Goal: Task Accomplishment & Management: Manage account settings

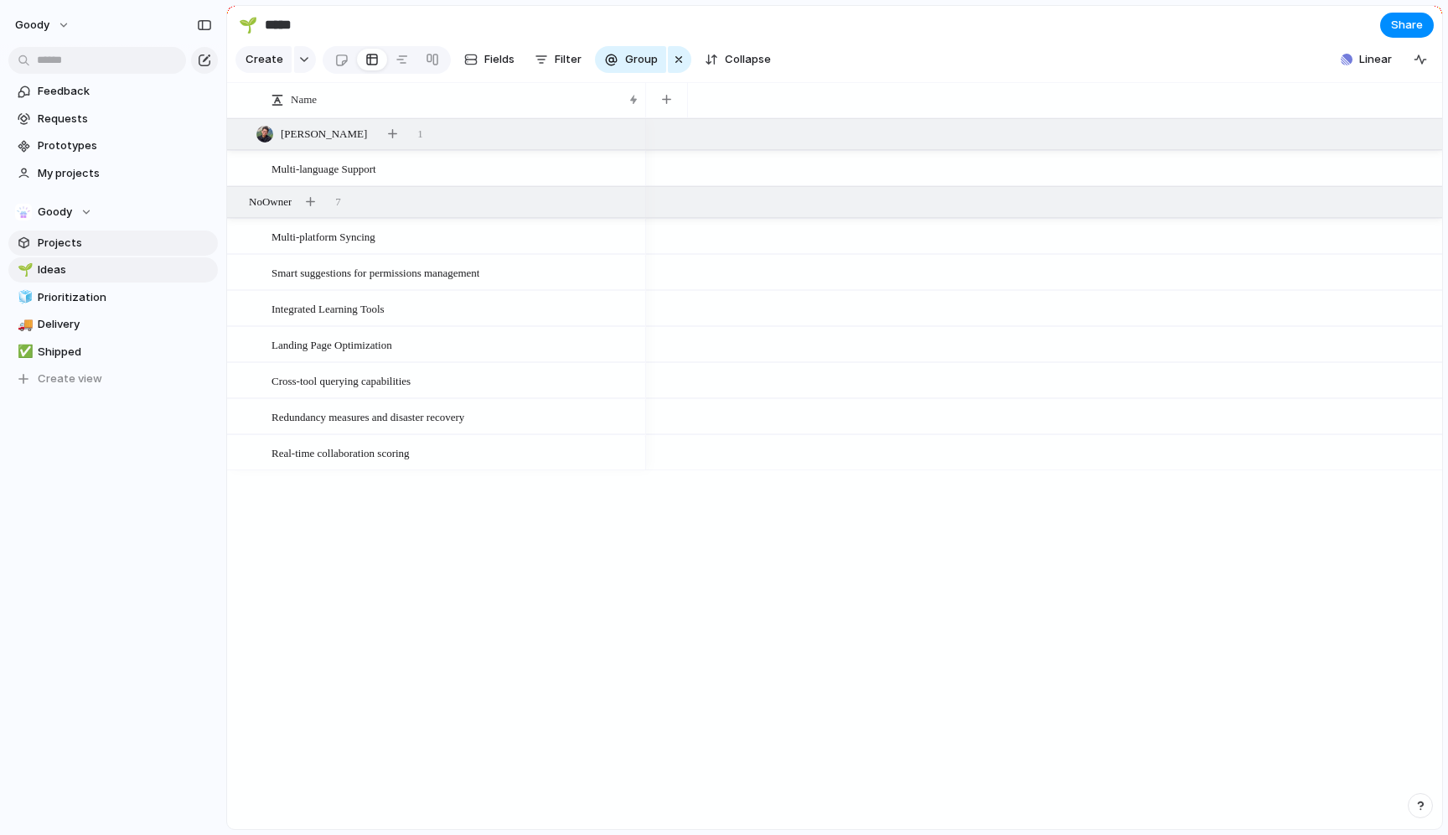
click at [108, 238] on span "Projects" at bounding box center [125, 243] width 174 height 17
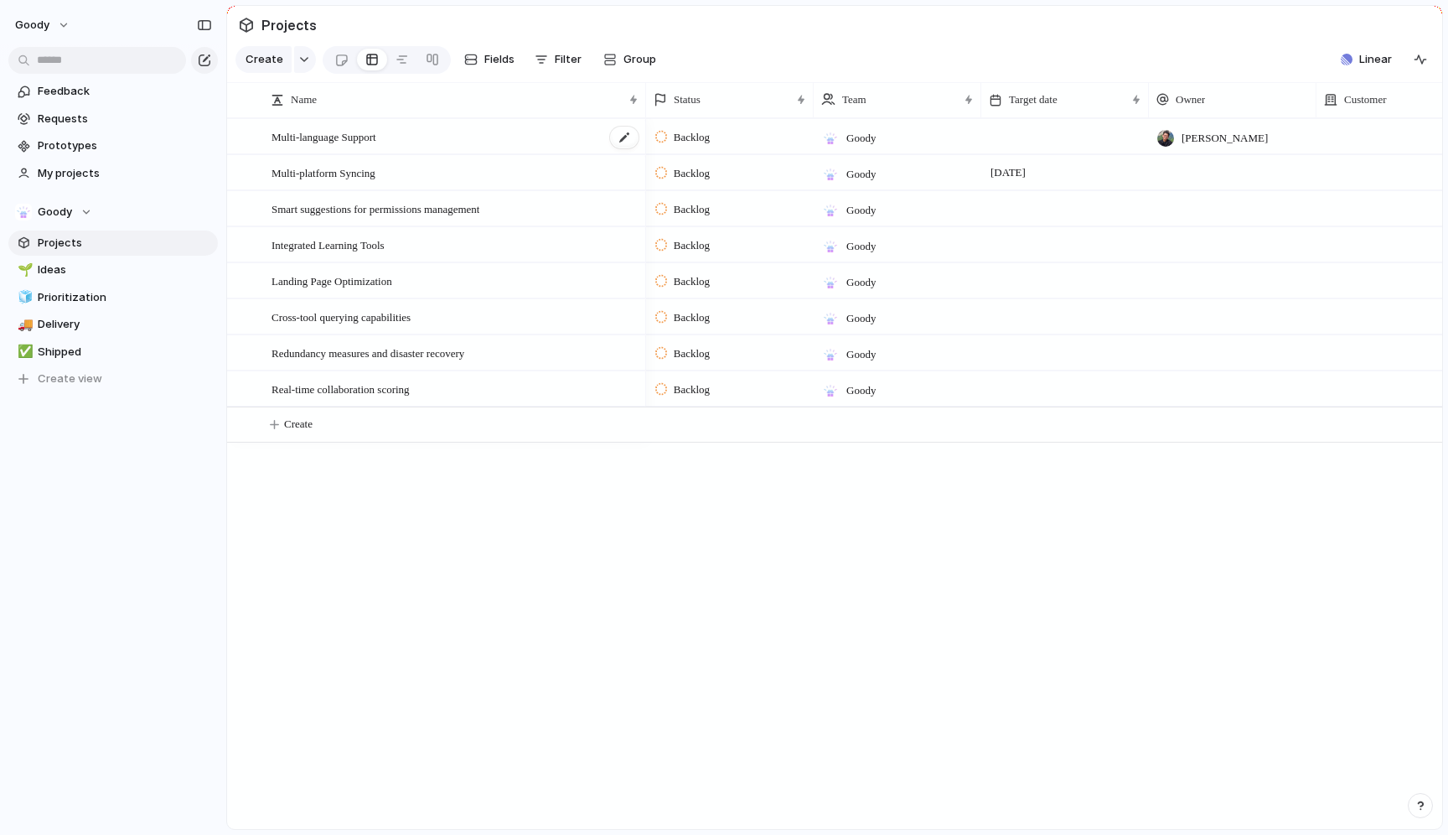
click at [376, 132] on span "Multi-language Support" at bounding box center [324, 136] width 105 height 19
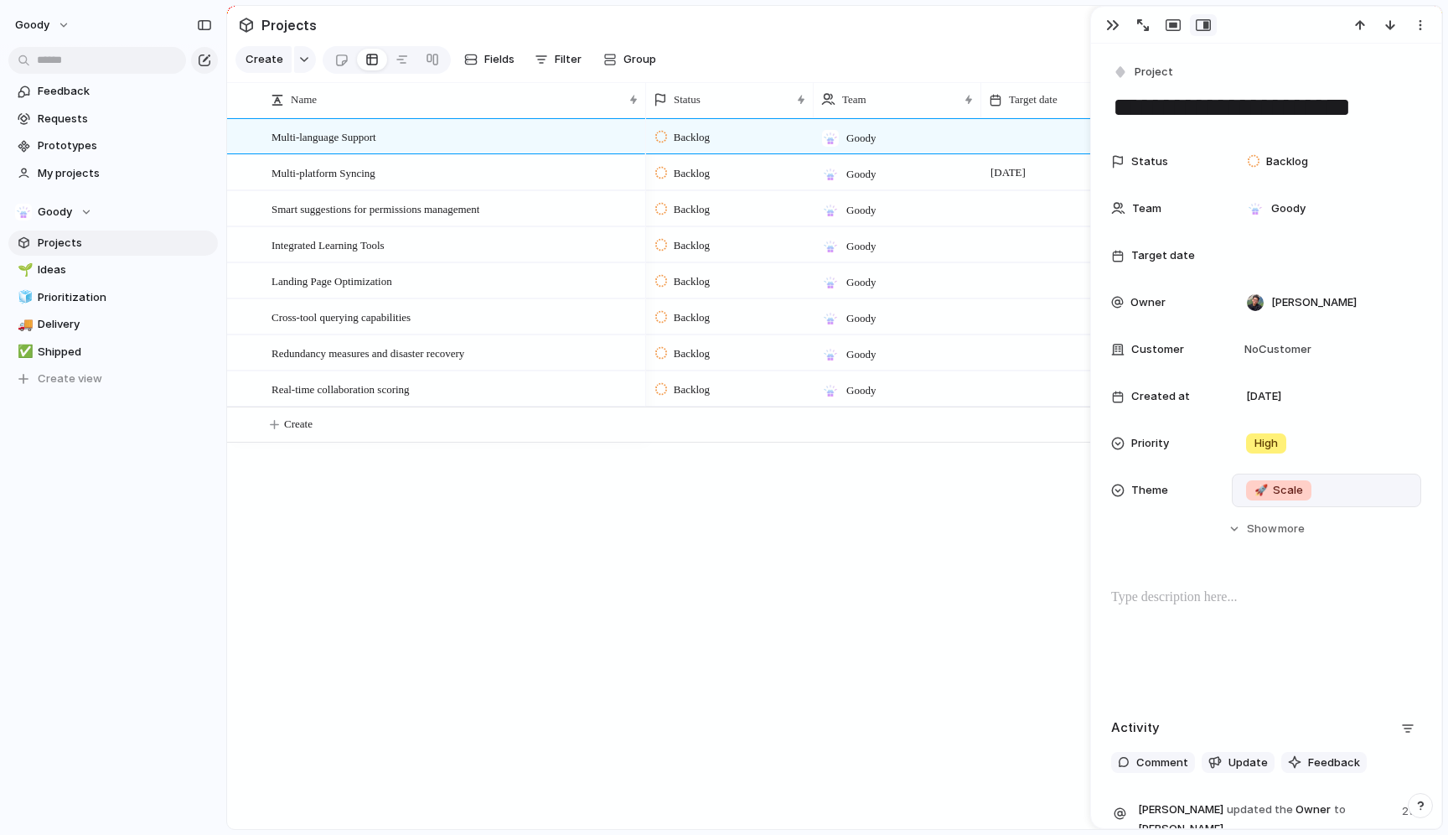
click at [1258, 490] on span "🚀" at bounding box center [1261, 489] width 13 height 13
click at [1221, 402] on div "🌱 Experiment 🔮 Magic 🔨 Infrastructure 🚀 Scale" at bounding box center [724, 417] width 1448 height 835
click at [1299, 223] on div "Goody" at bounding box center [1326, 209] width 189 height 34
click at [1203, 204] on div "Goody ⚡ Suggest" at bounding box center [724, 417] width 1448 height 835
click at [1306, 308] on span "[PERSON_NAME]" at bounding box center [1313, 302] width 85 height 17
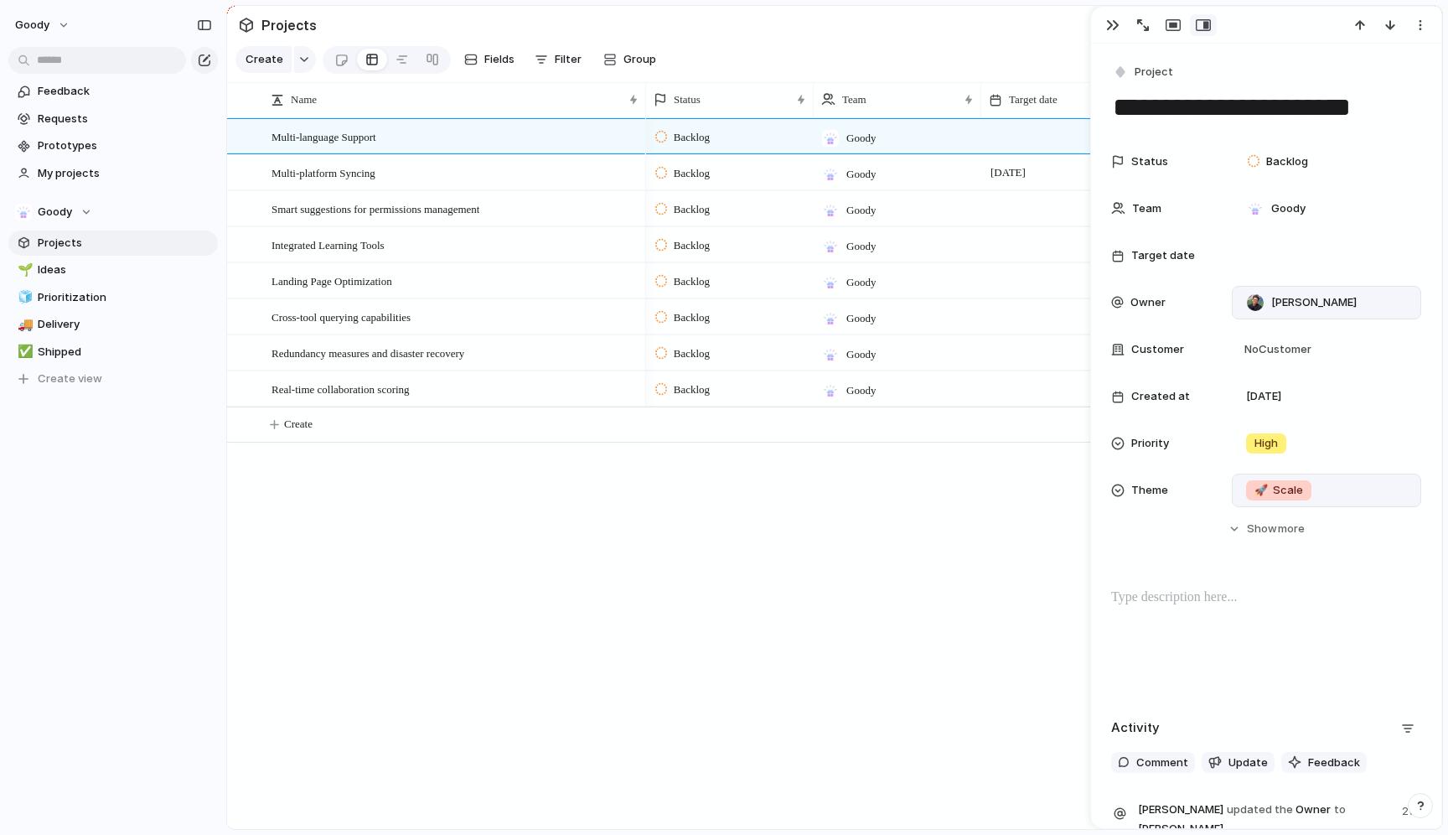
click at [1155, 308] on div "[PERSON_NAME] No Owner" at bounding box center [724, 417] width 1448 height 835
click at [1251, 336] on div "No Customer" at bounding box center [1326, 350] width 189 height 34
click at [1174, 343] on div "Ongoody" at bounding box center [724, 417] width 1448 height 835
click at [98, 274] on span "Ideas" at bounding box center [125, 269] width 174 height 17
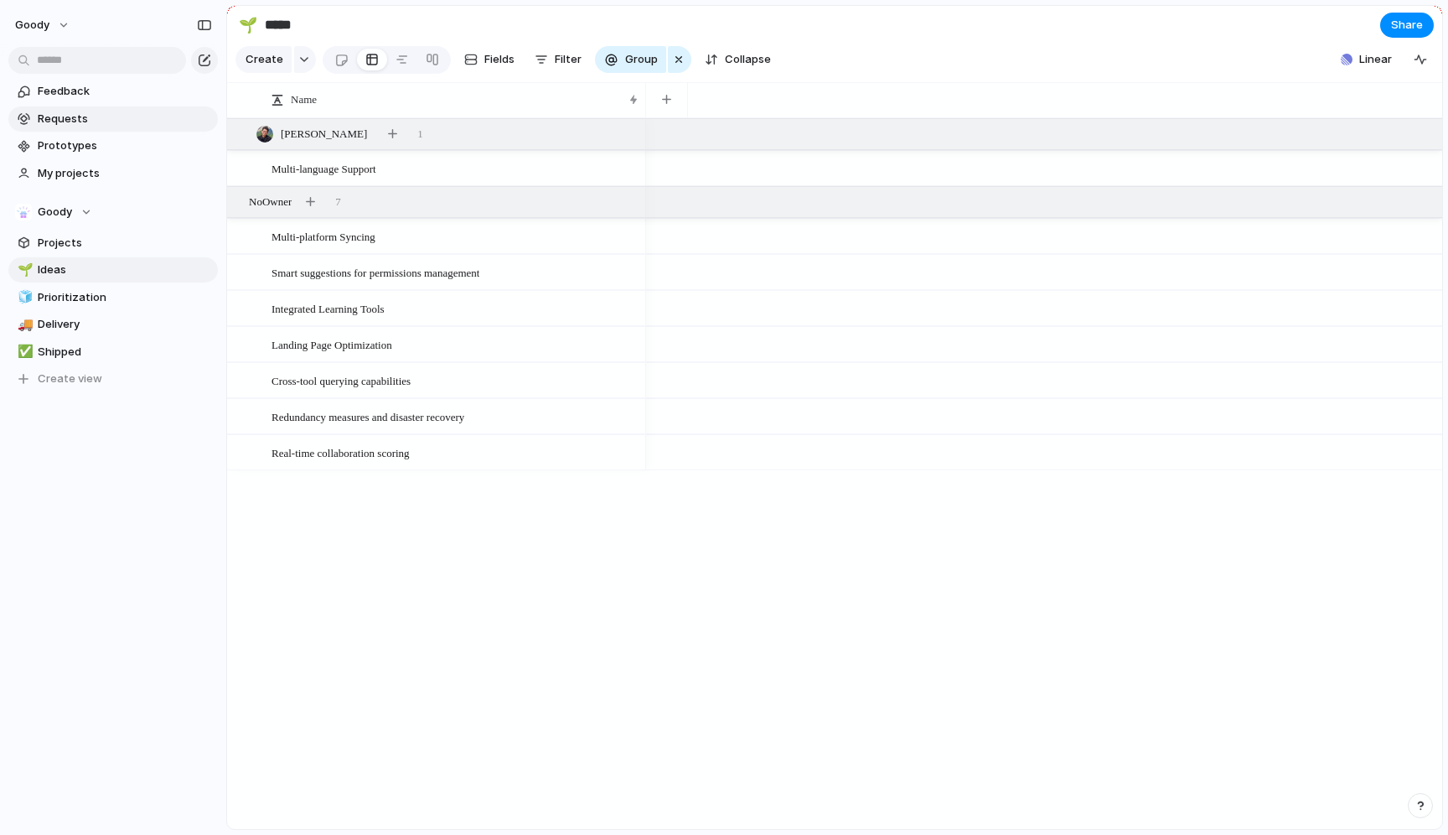
click at [125, 108] on link "Requests" at bounding box center [113, 118] width 210 height 25
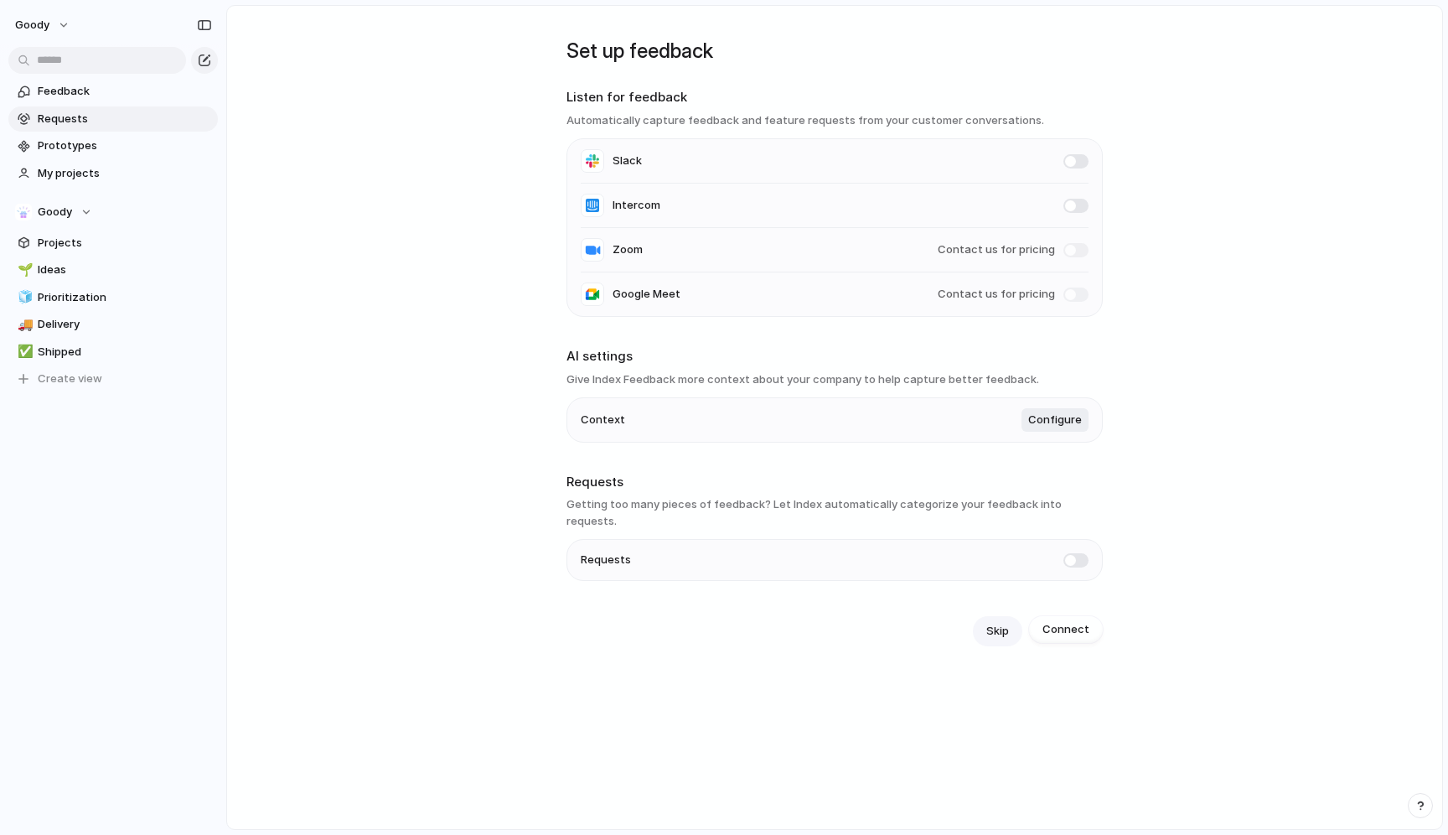
click at [987, 623] on span "Skip" at bounding box center [997, 631] width 23 height 17
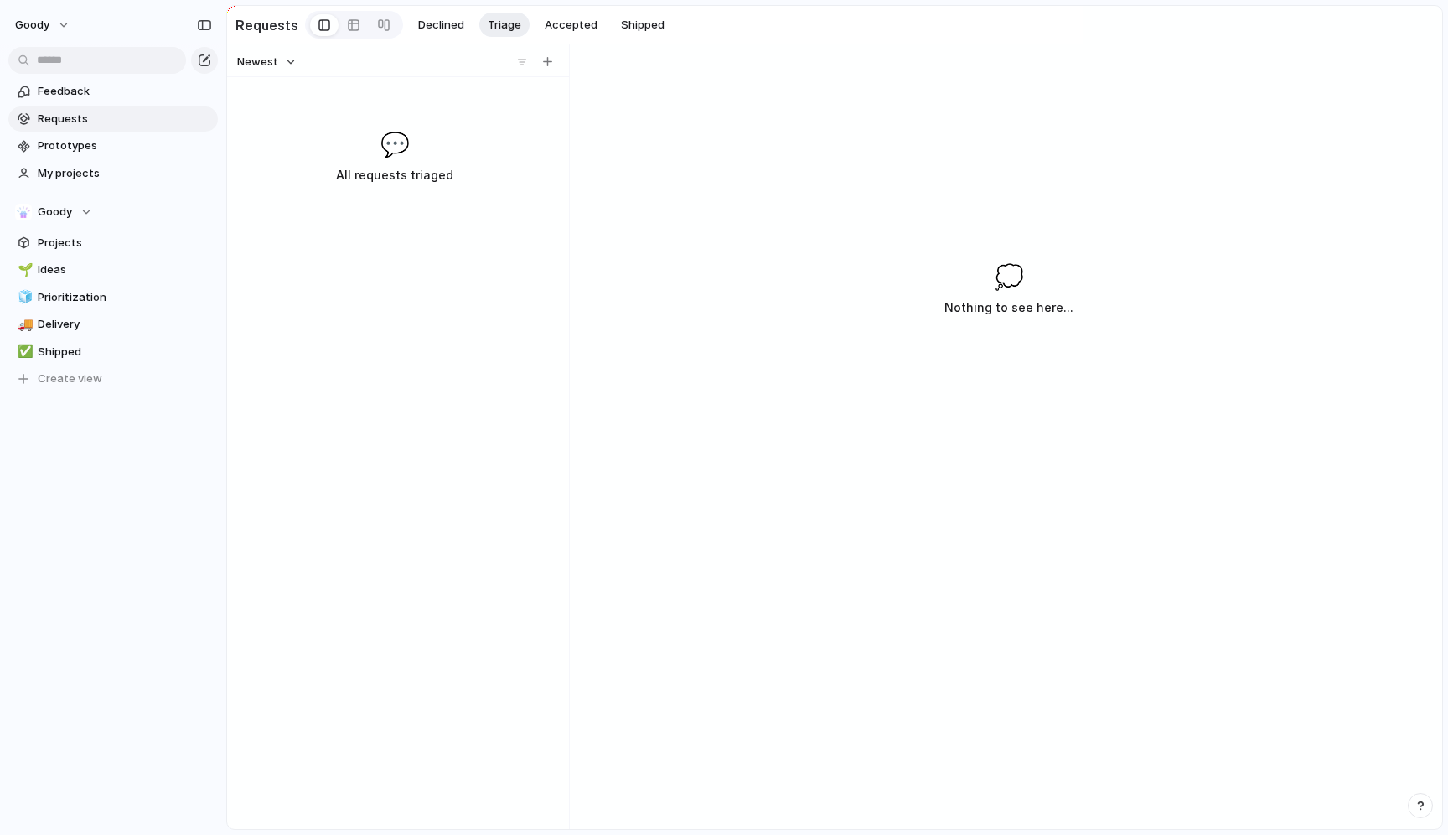
click at [559, 60] on div "Newest" at bounding box center [394, 62] width 329 height 22
click at [546, 60] on div "button" at bounding box center [547, 61] width 9 height 9
type input "*"
type input "******"
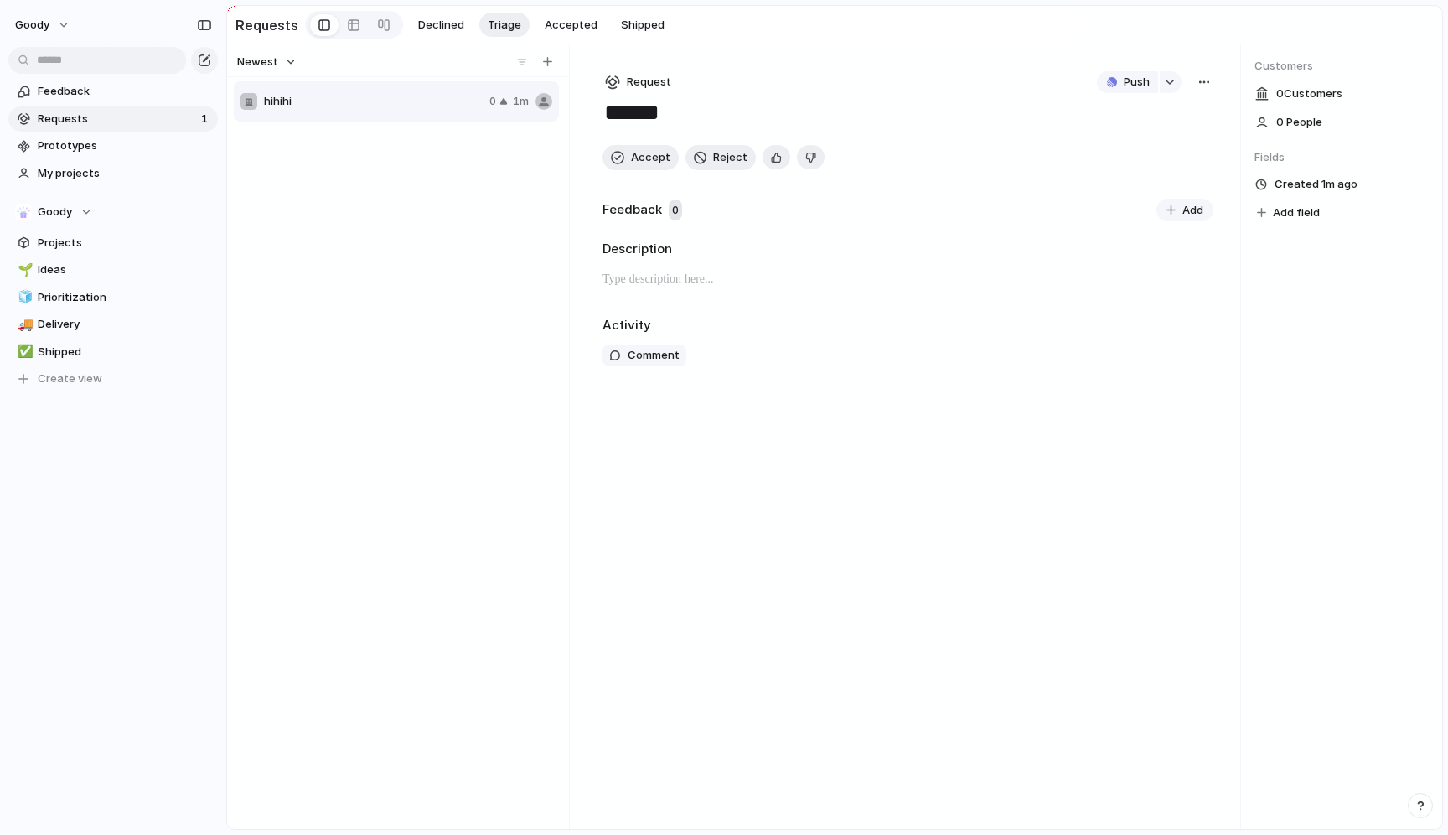
click at [430, 138] on div "hihihi 0 1m" at bounding box center [398, 452] width 329 height 745
click at [432, 85] on div "hihihi 0 1m" at bounding box center [396, 101] width 325 height 40
click at [644, 158] on span "Accept" at bounding box center [650, 157] width 39 height 17
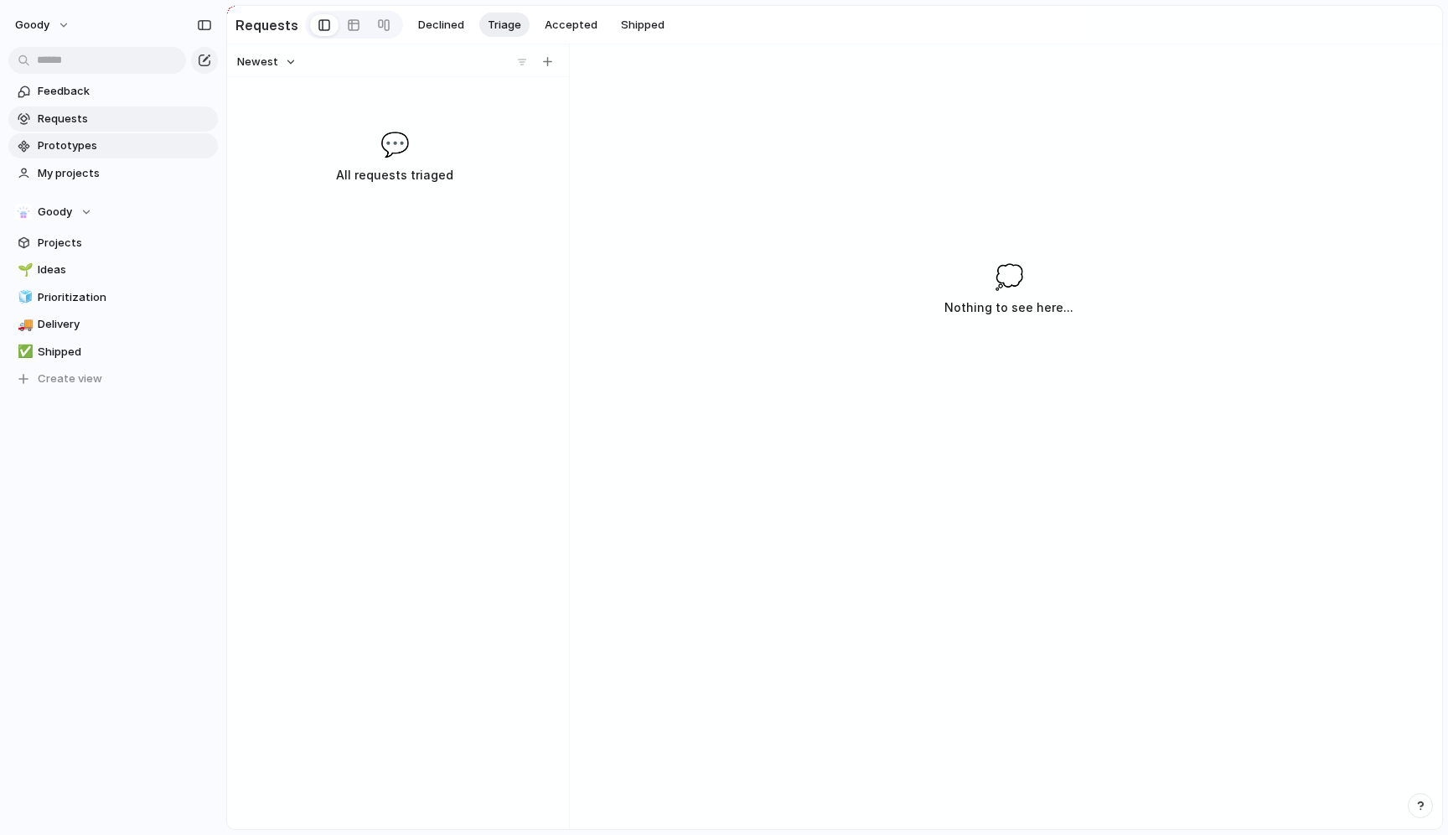
click at [126, 137] on span "Prototypes" at bounding box center [125, 145] width 174 height 17
click at [128, 246] on span "Projects" at bounding box center [125, 243] width 174 height 17
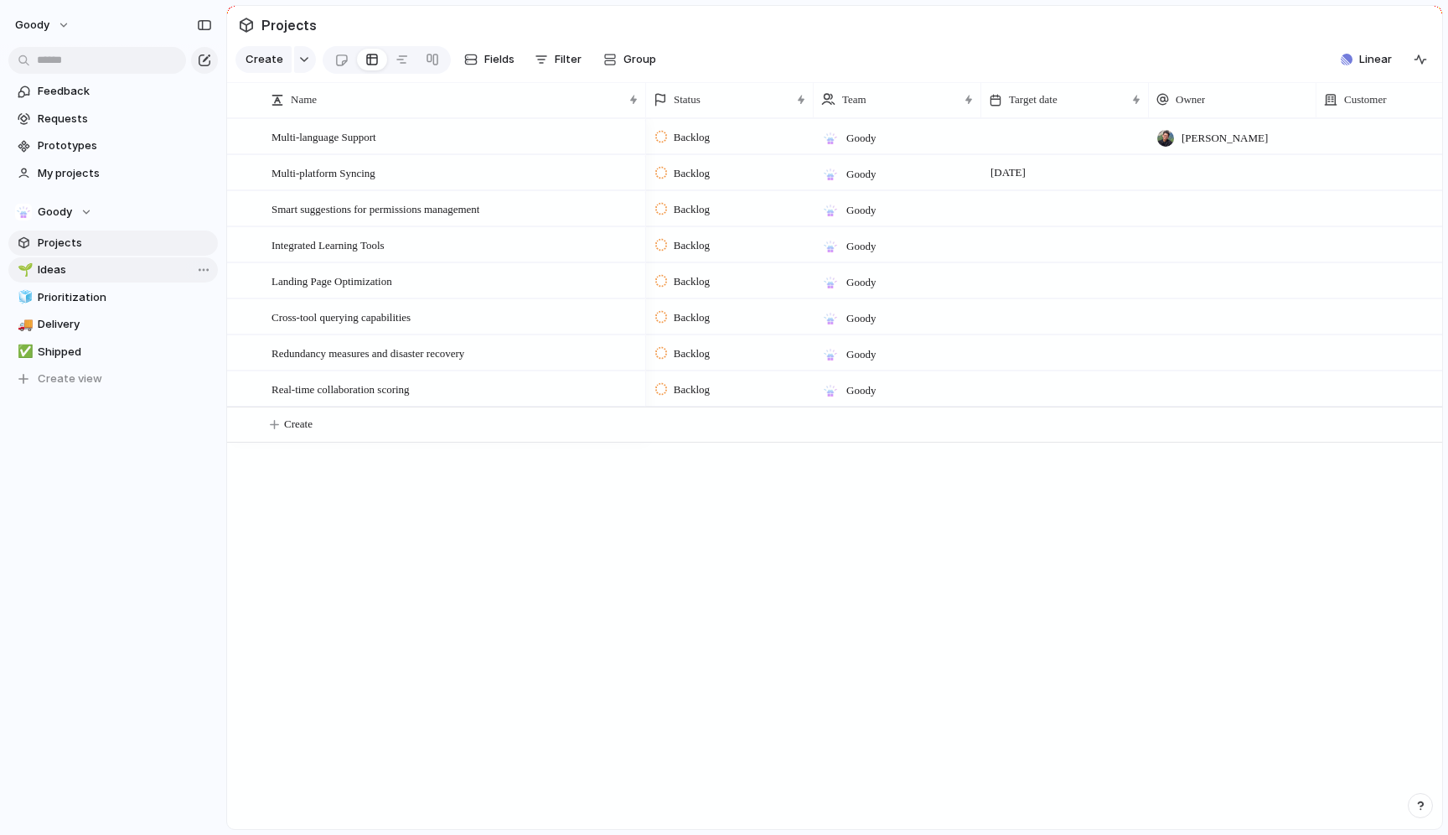
click at [84, 260] on link "🌱 Ideas" at bounding box center [113, 269] width 210 height 25
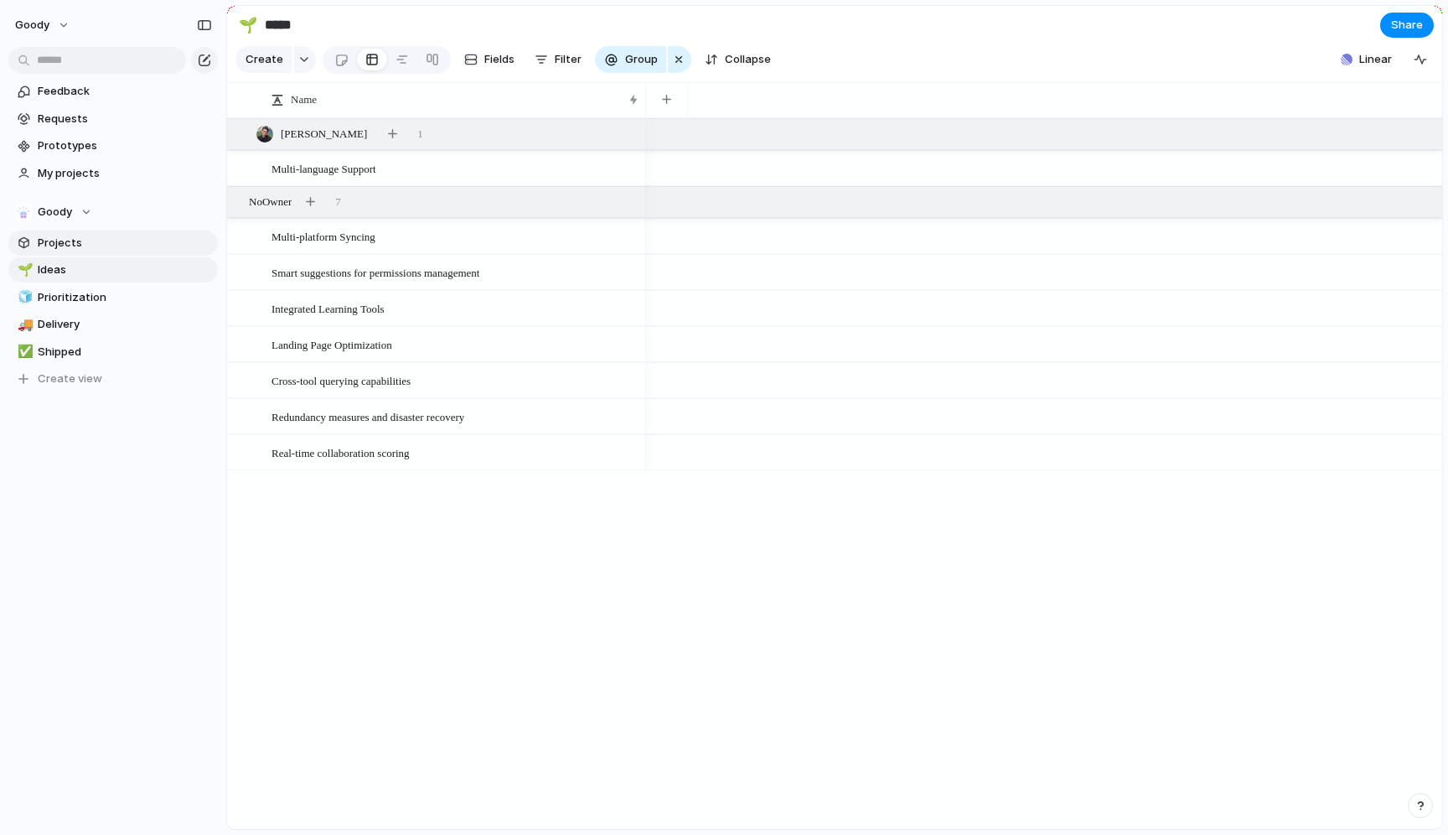
click at [100, 239] on span "Projects" at bounding box center [125, 243] width 174 height 17
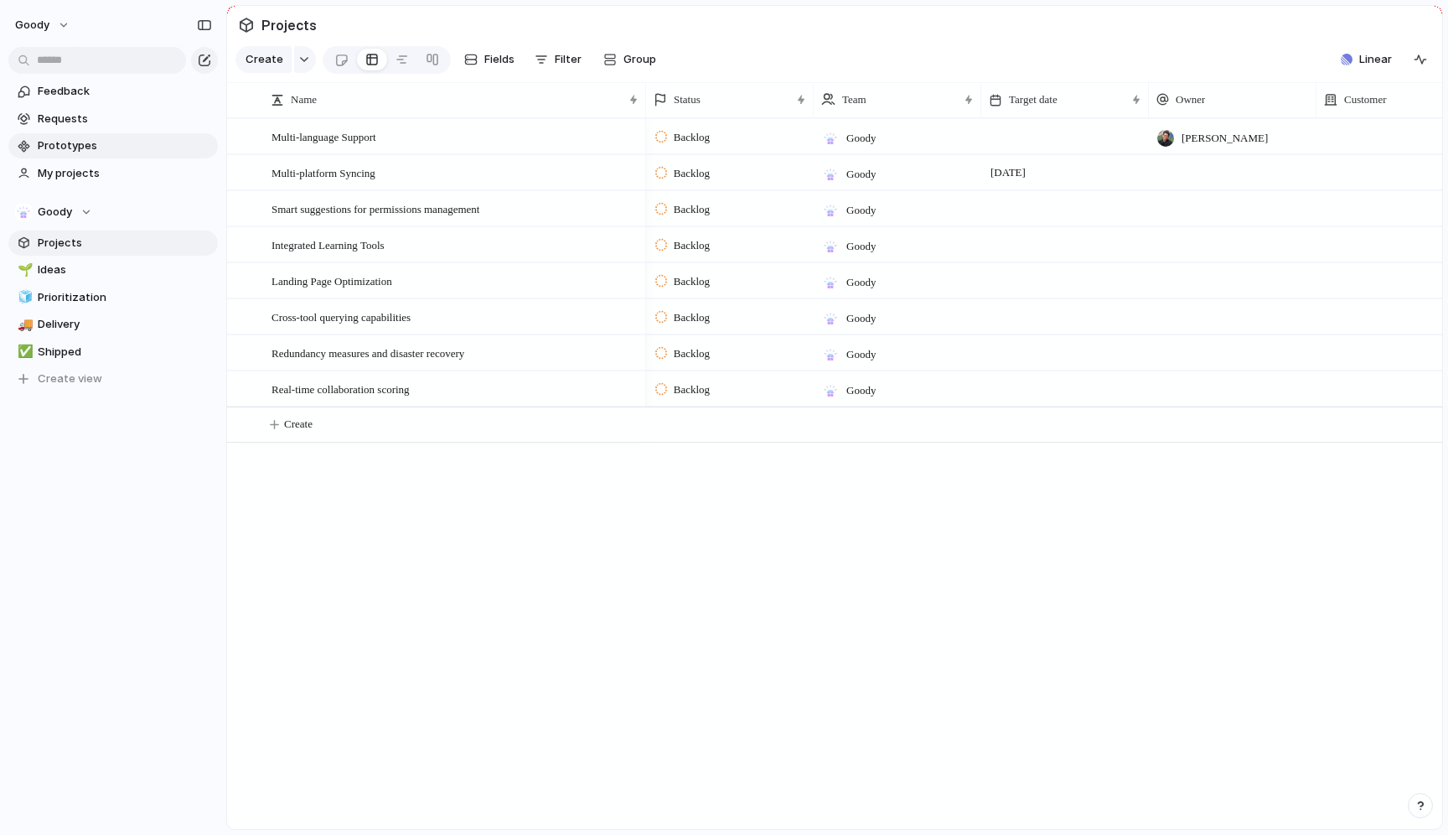
click at [97, 137] on span "Prototypes" at bounding box center [125, 145] width 174 height 17
click at [211, 84] on link "Feedback" at bounding box center [113, 91] width 210 height 25
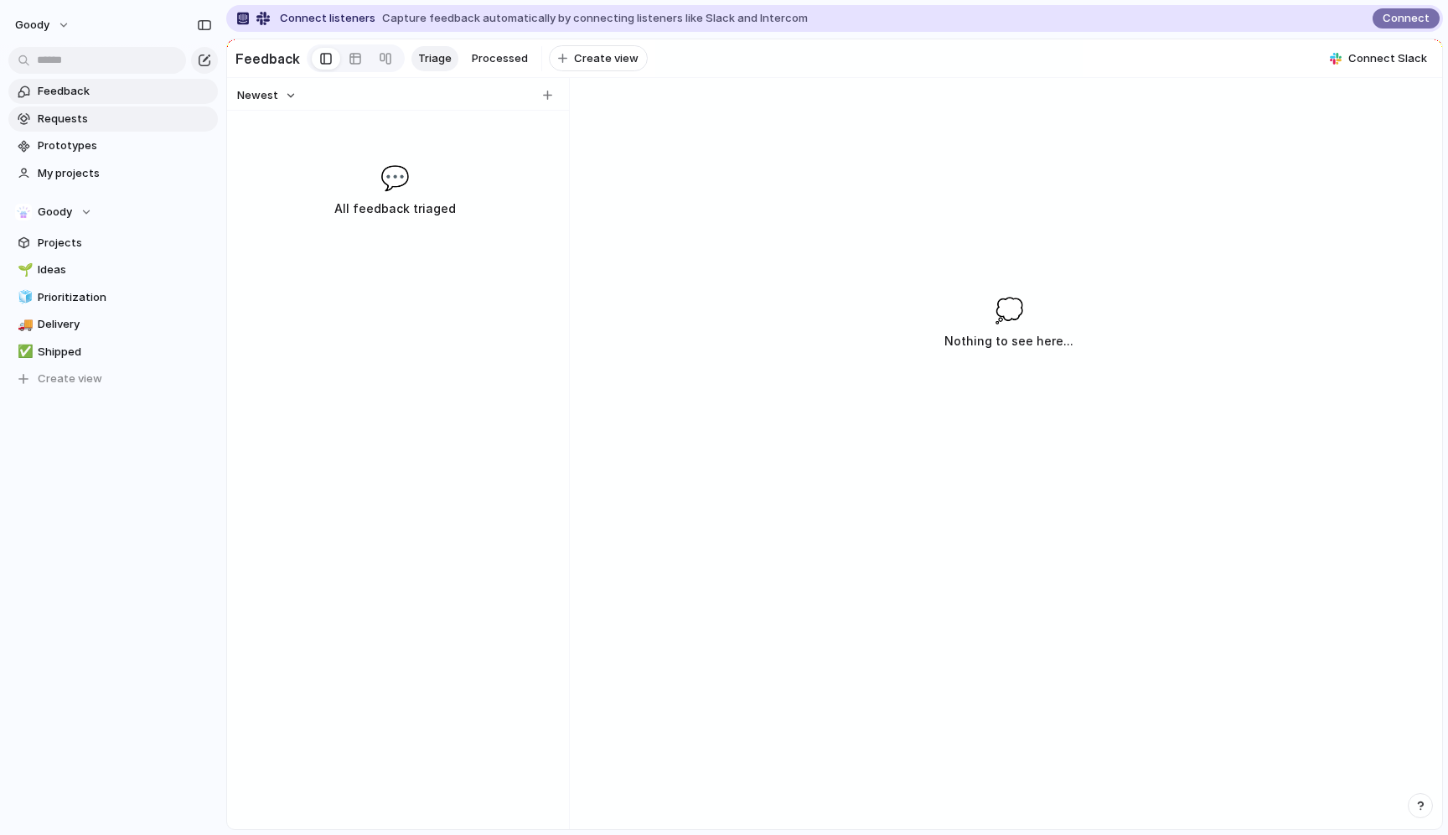
click at [154, 129] on link "Requests" at bounding box center [113, 118] width 210 height 25
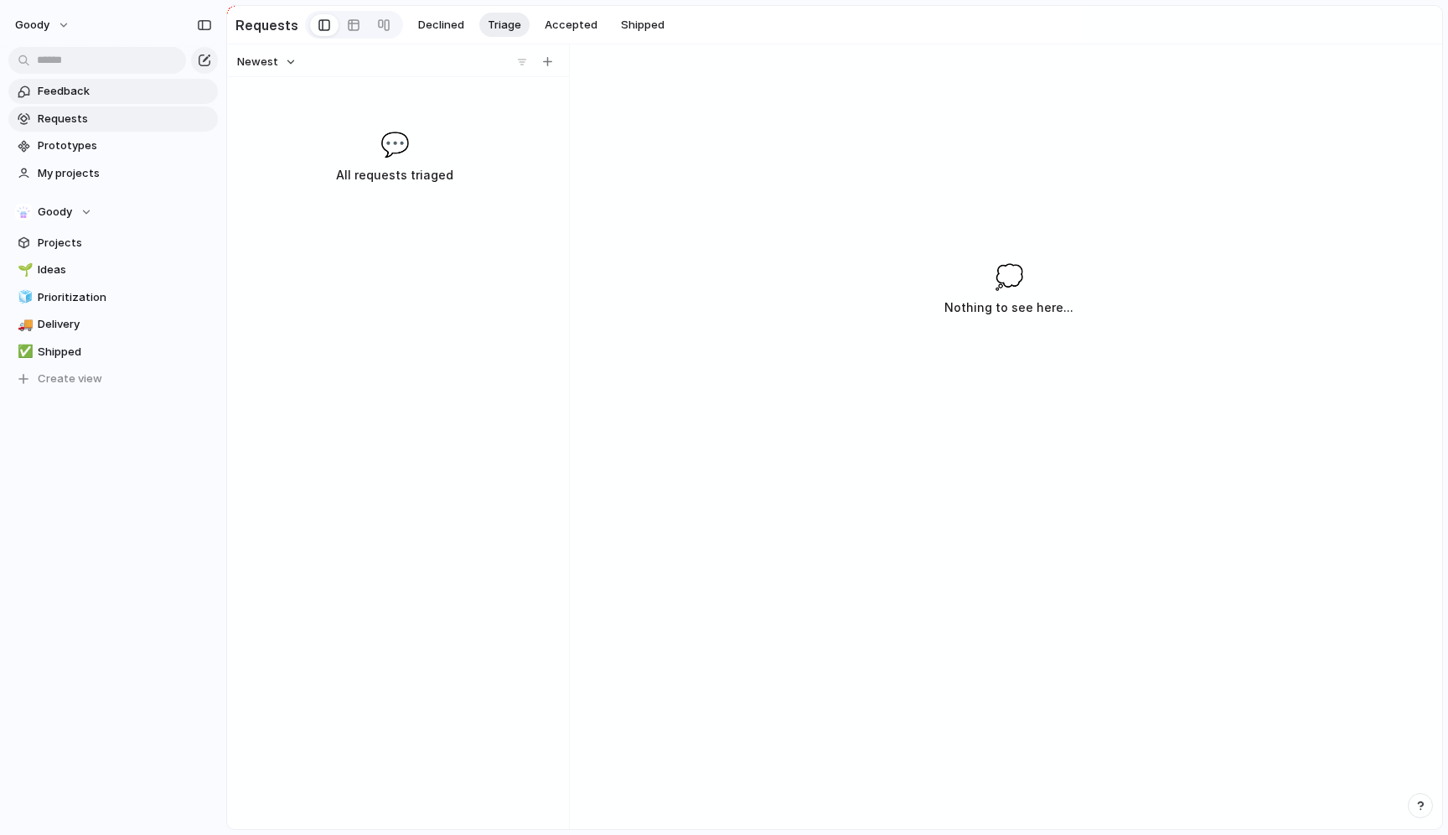
click at [153, 91] on span "Feedback" at bounding box center [125, 91] width 174 height 17
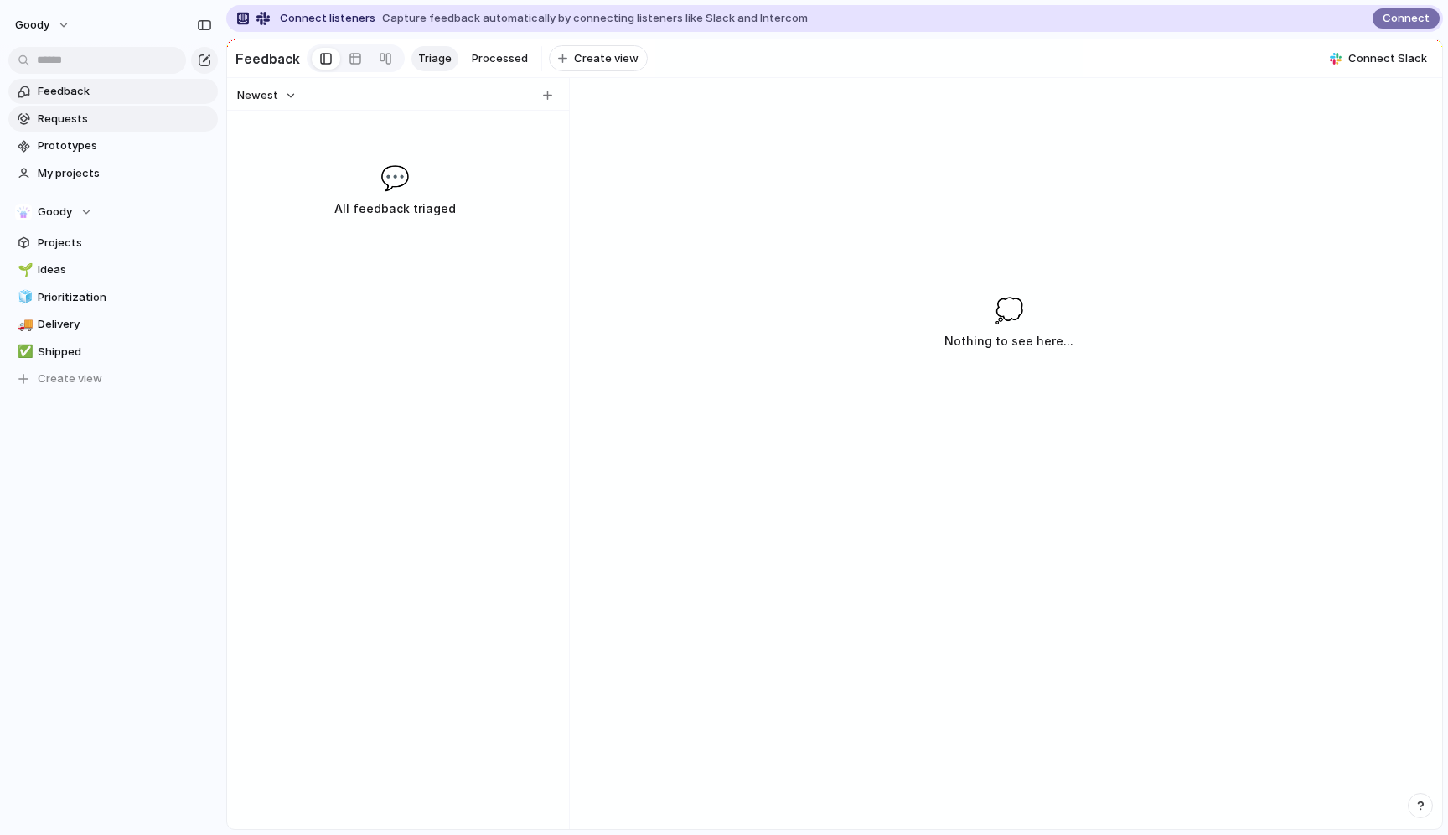
click at [153, 111] on span "Requests" at bounding box center [125, 119] width 174 height 17
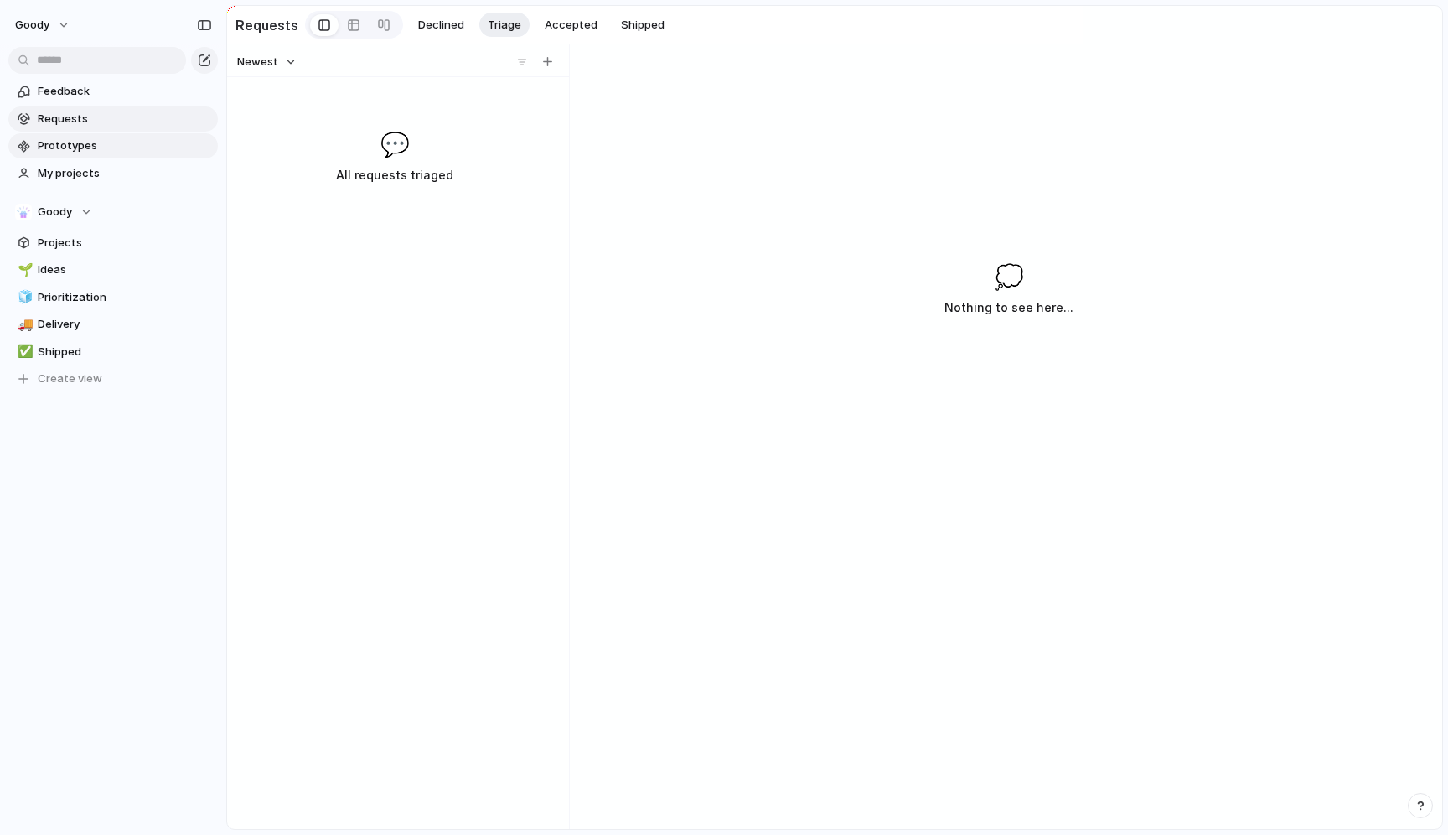
click at [103, 156] on link "Prototypes" at bounding box center [113, 145] width 210 height 25
click at [558, 27] on span "Accepted" at bounding box center [571, 25] width 53 height 17
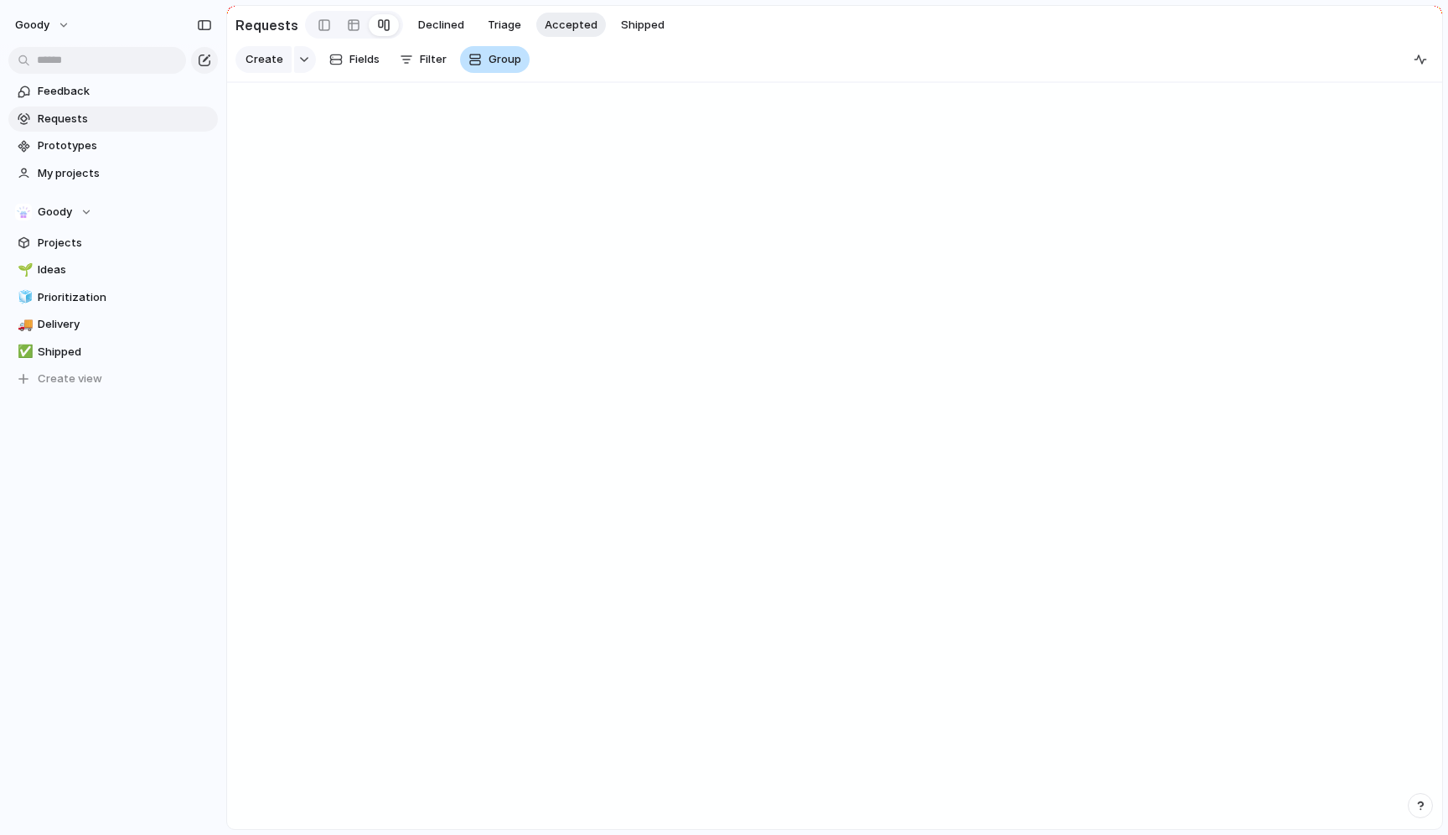
click at [504, 65] on span "Group" at bounding box center [505, 59] width 33 height 17
click at [621, 20] on div "Owner Team Customer Priority Impact Effort Design ready Status Theme Created by" at bounding box center [724, 417] width 1448 height 835
click at [629, 20] on span "Shipped" at bounding box center [643, 25] width 44 height 17
click at [554, 25] on span "Accepted" at bounding box center [571, 25] width 53 height 17
click at [379, 40] on div "Requests Declined Triage Accepted Shipped" at bounding box center [453, 25] width 437 height 34
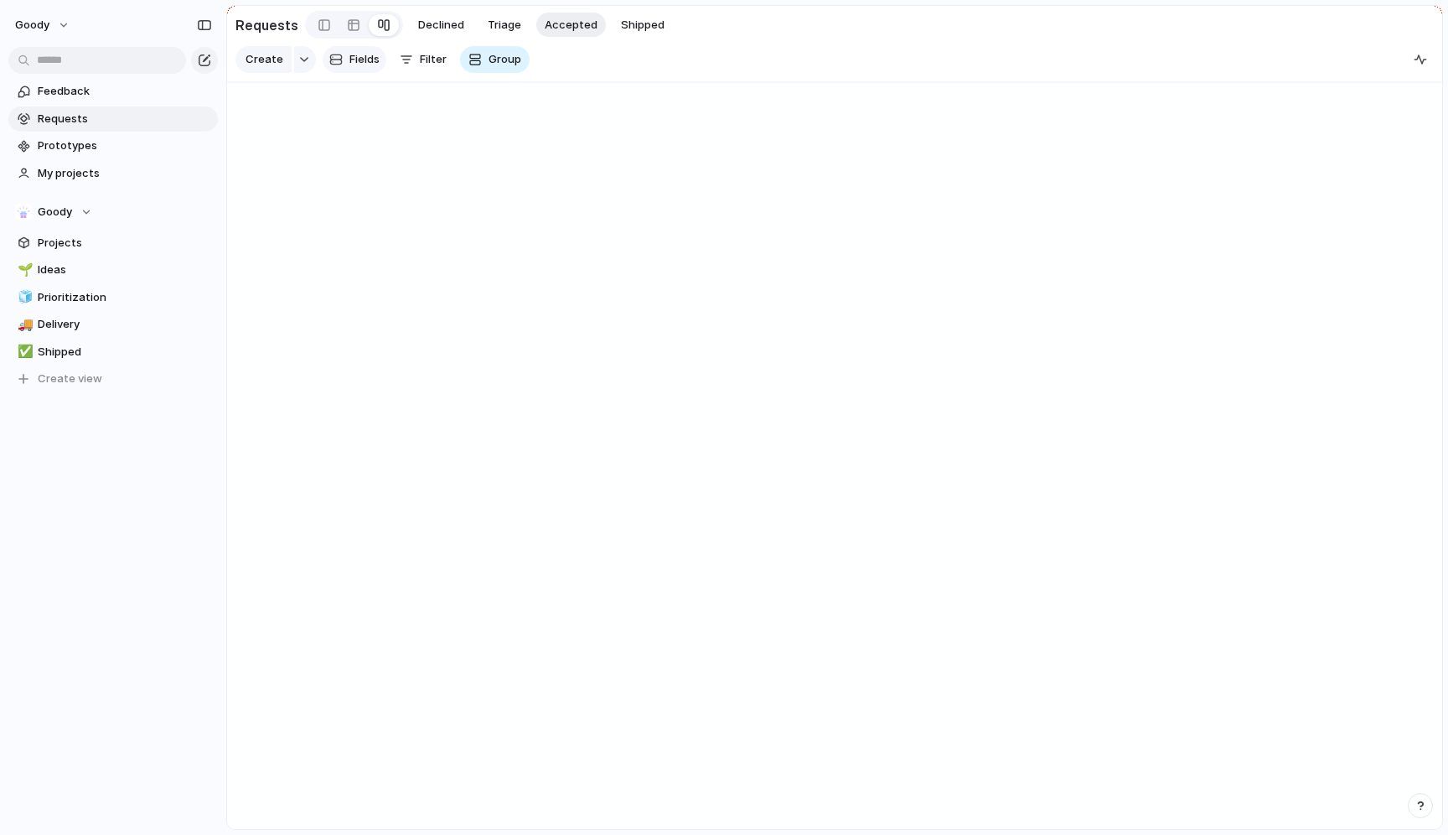
click at [368, 52] on span "Fields" at bounding box center [364, 59] width 30 height 17
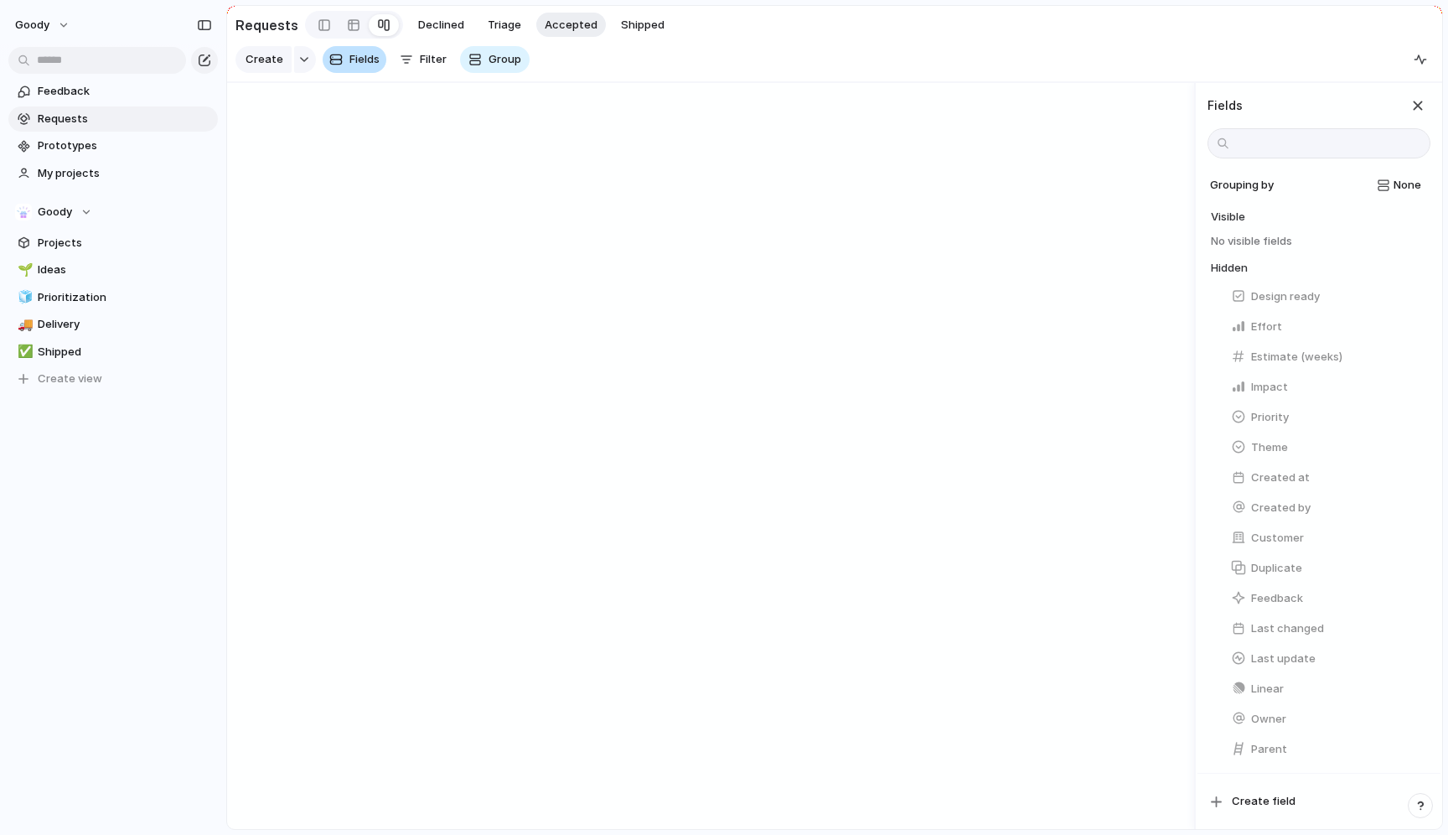
click at [361, 56] on span "Fields" at bounding box center [364, 59] width 30 height 17
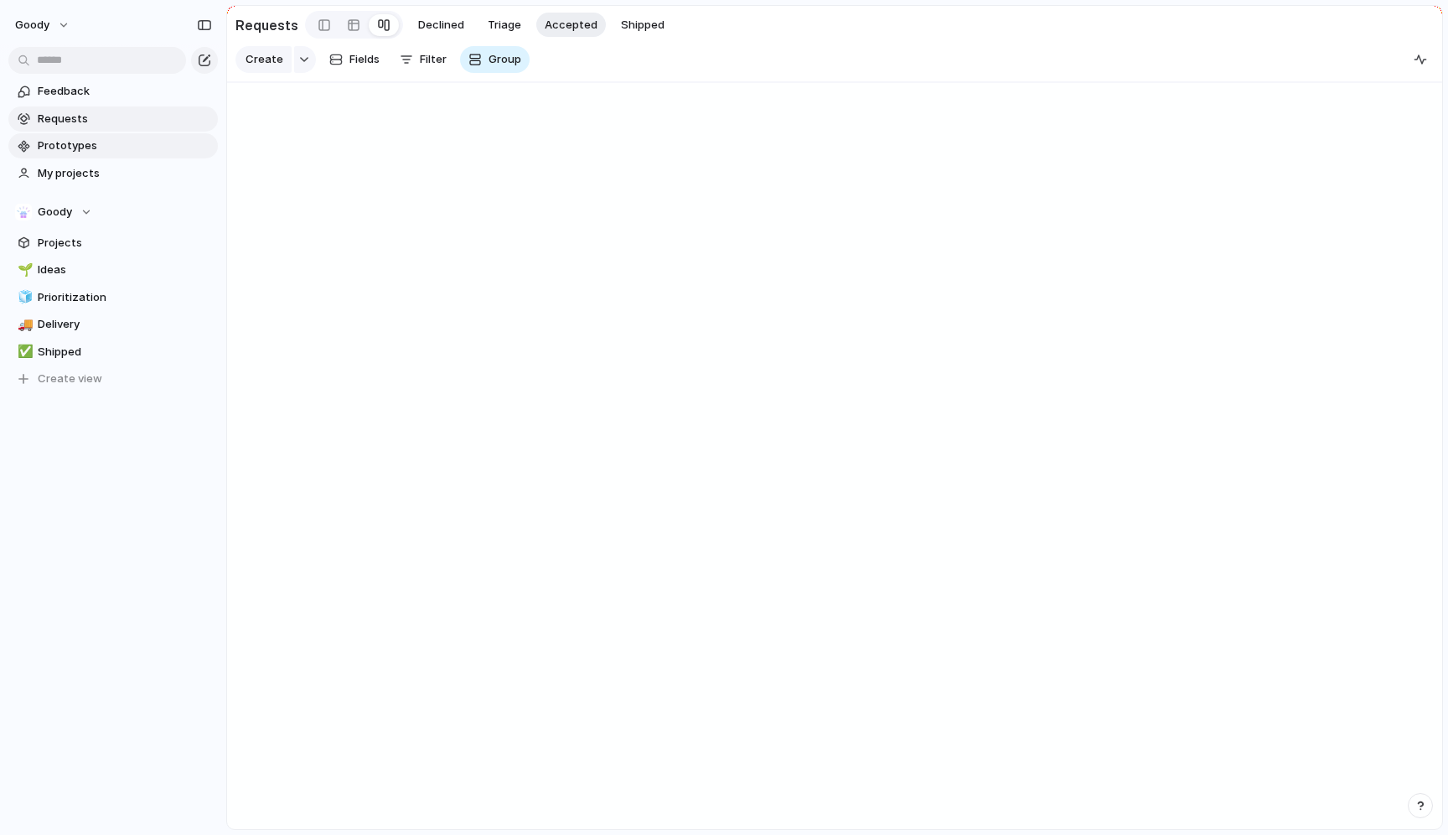
click at [142, 141] on span "Prototypes" at bounding box center [125, 145] width 174 height 17
click at [140, 96] on span "Feedback" at bounding box center [125, 91] width 174 height 17
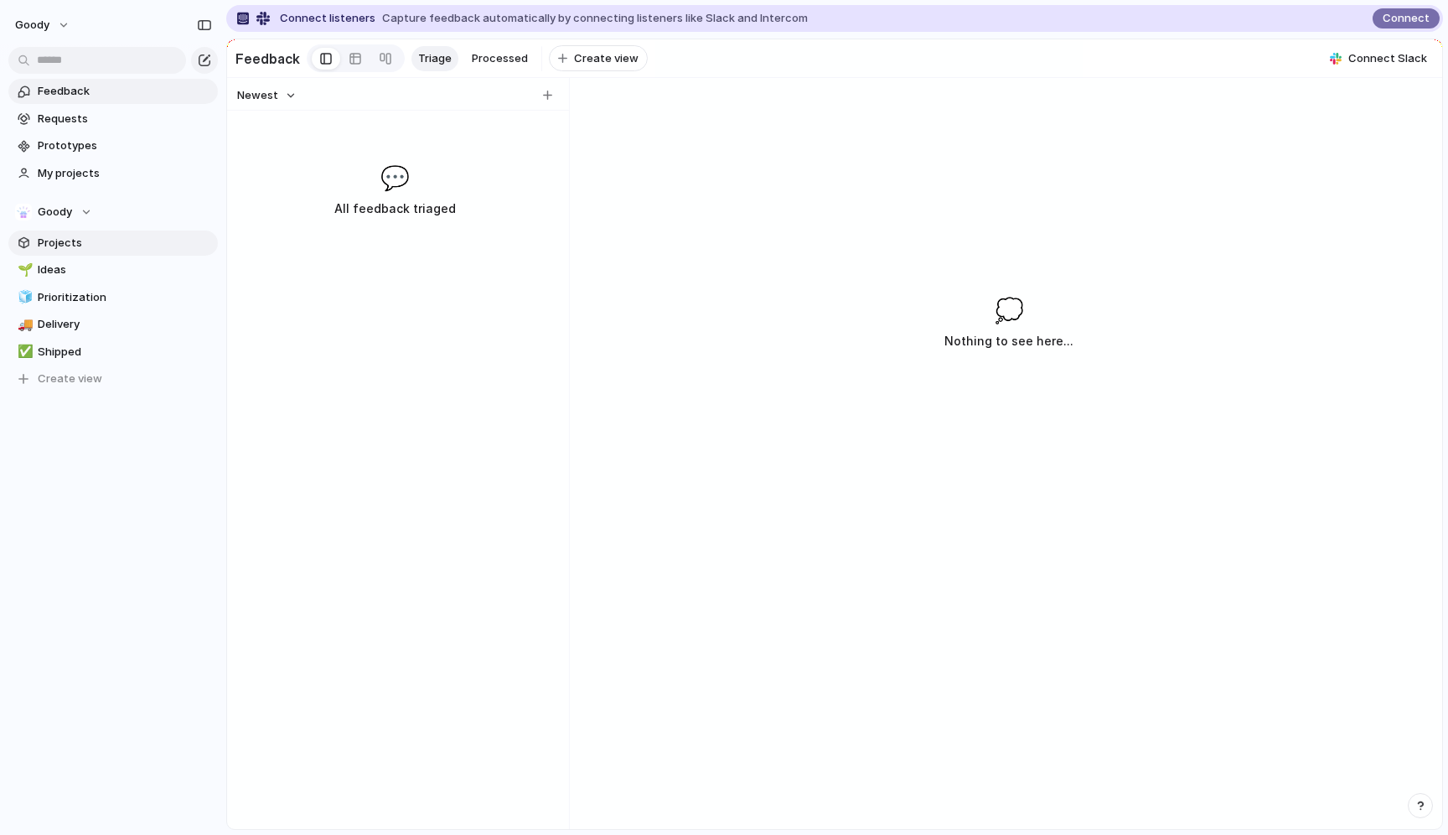
click at [124, 250] on span "Projects" at bounding box center [125, 243] width 174 height 17
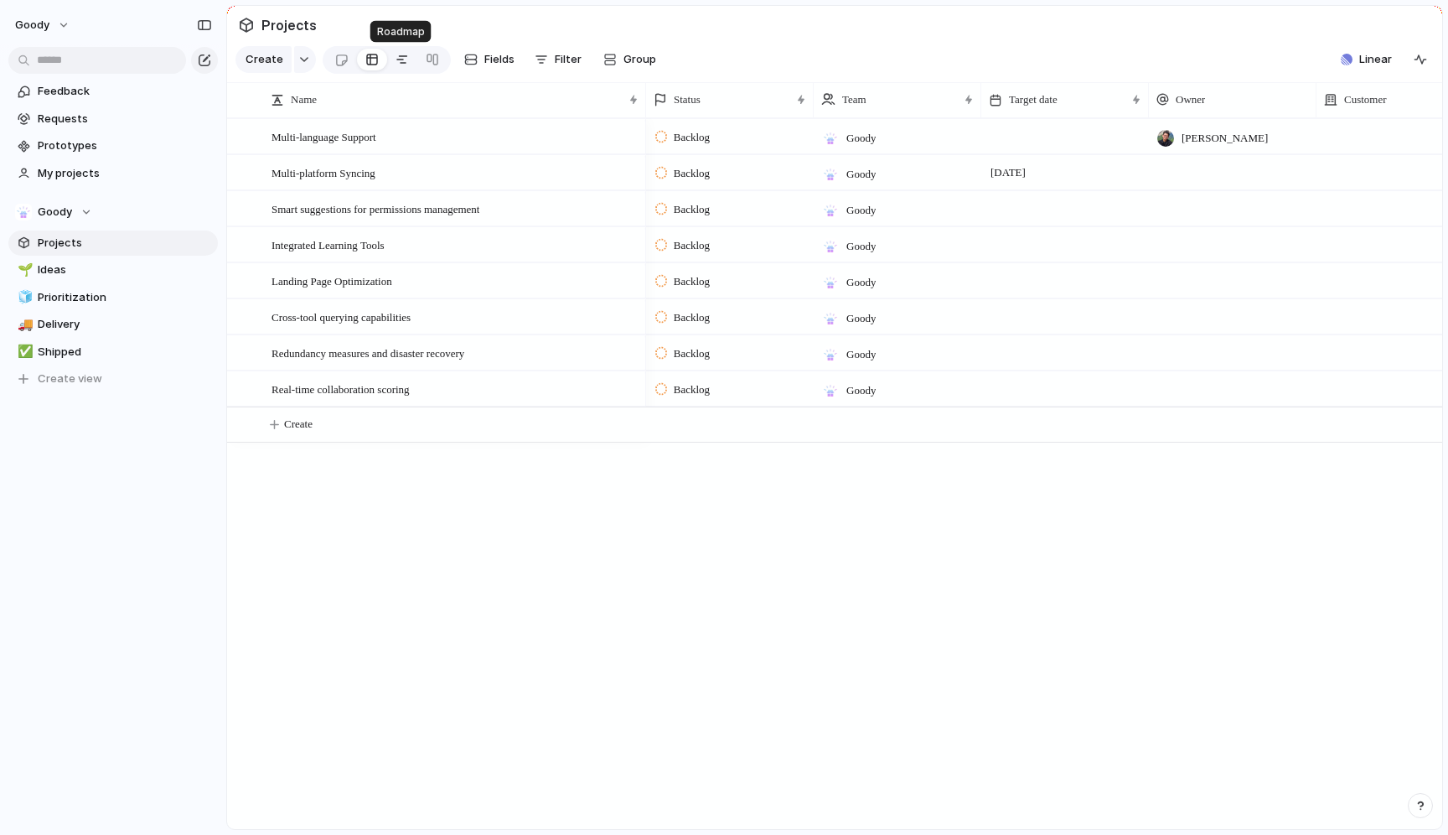
click at [391, 63] on link at bounding box center [402, 59] width 30 height 27
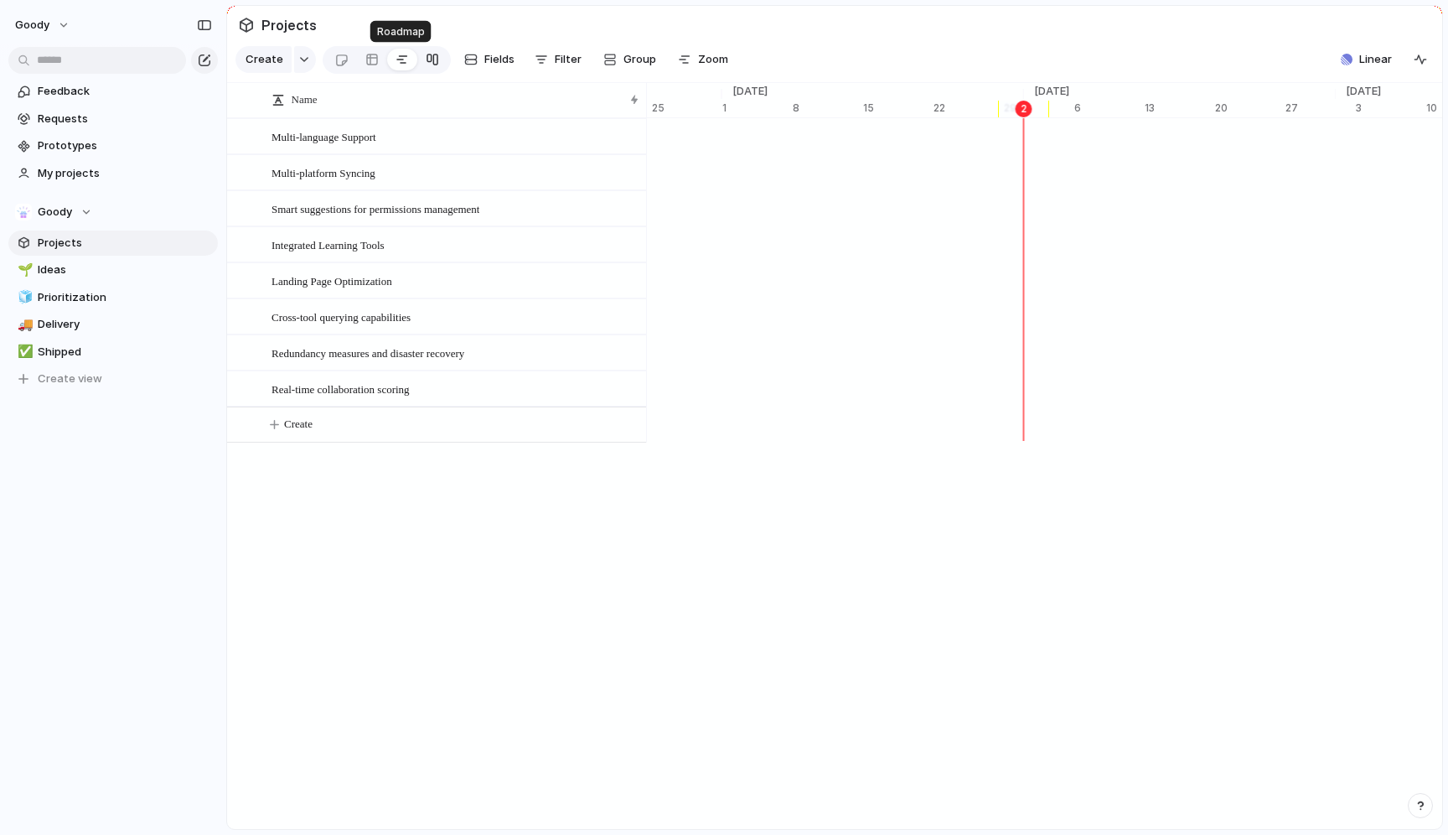
scroll to position [0, 10644]
click at [1102, 171] on span "Multi-platform Syncing" at bounding box center [1087, 171] width 122 height 17
click at [360, 136] on span "Multi-language Support" at bounding box center [324, 136] width 105 height 19
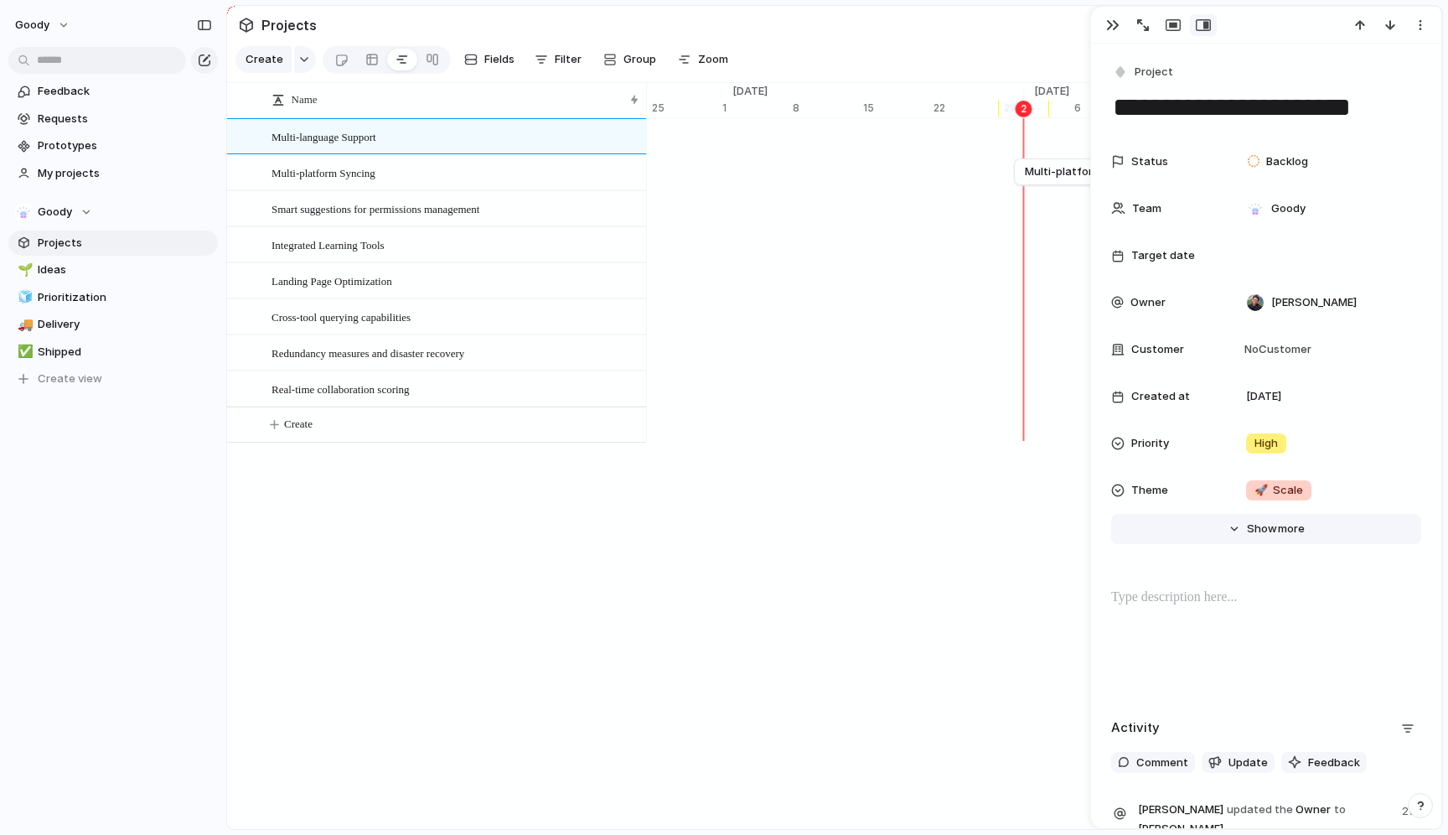
click at [1239, 530] on button "Hide Show more" at bounding box center [1266, 529] width 310 height 30
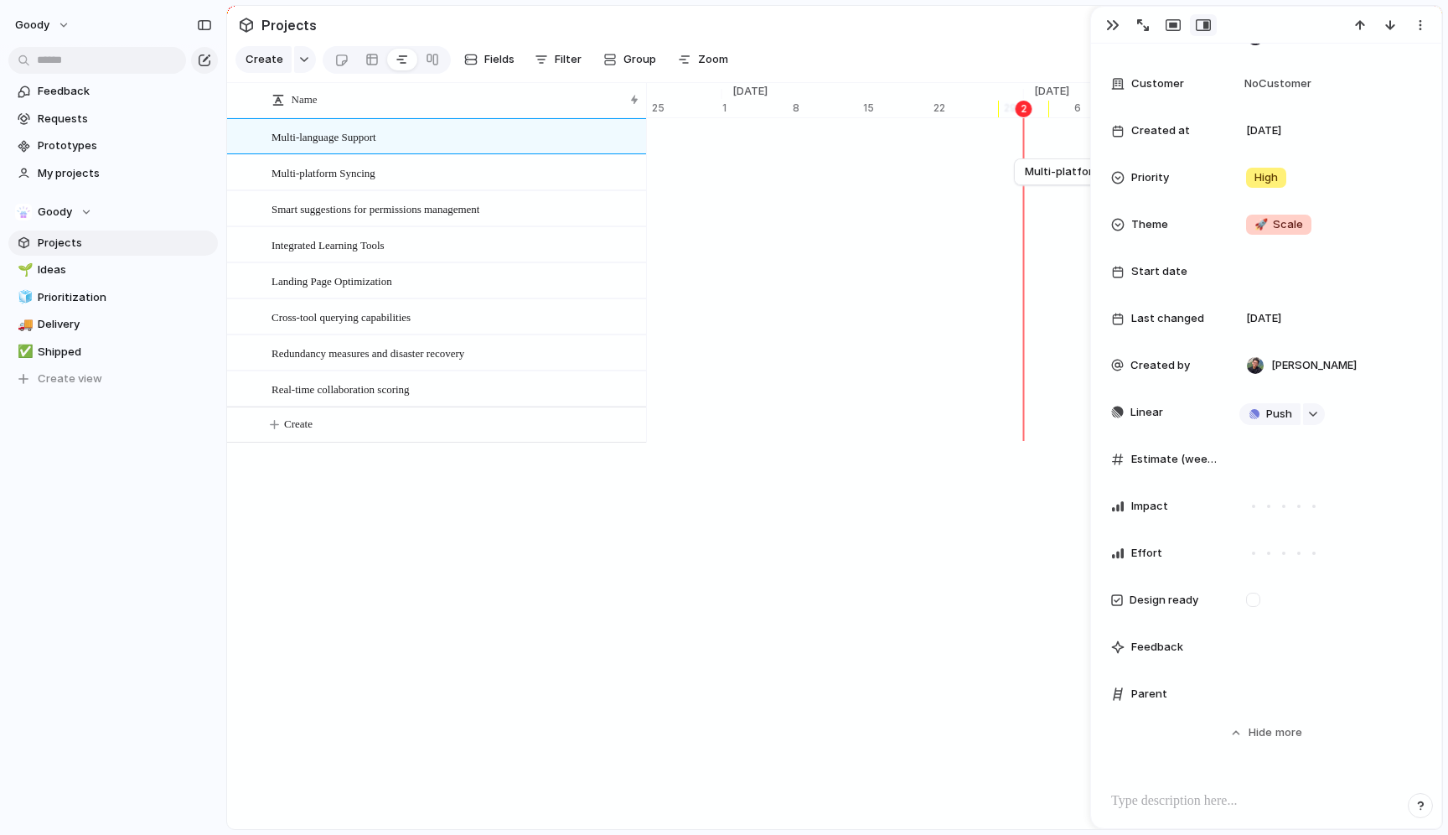
scroll to position [276, 0]
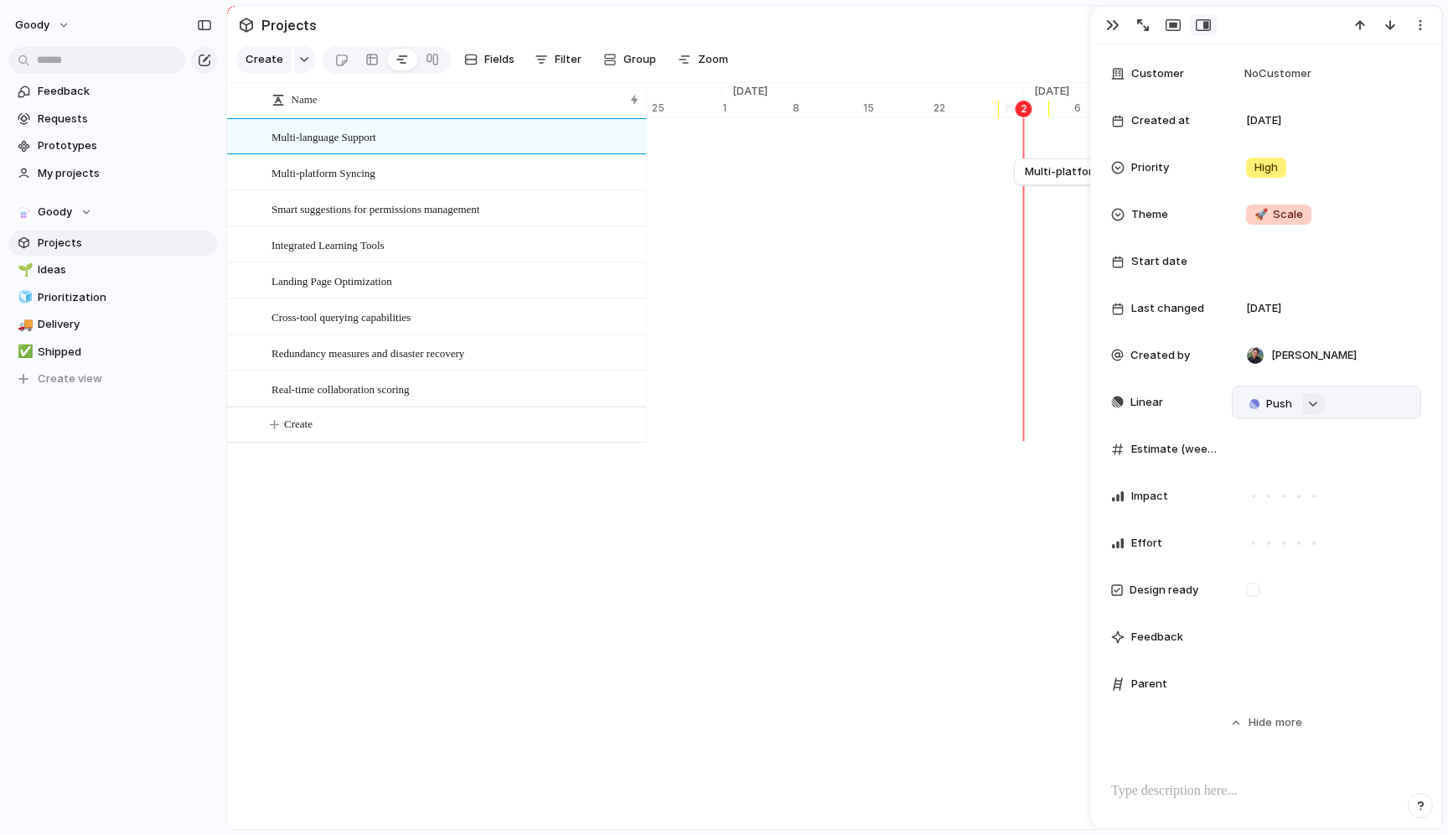
click at [1311, 401] on div "button" at bounding box center [1313, 404] width 12 height 7
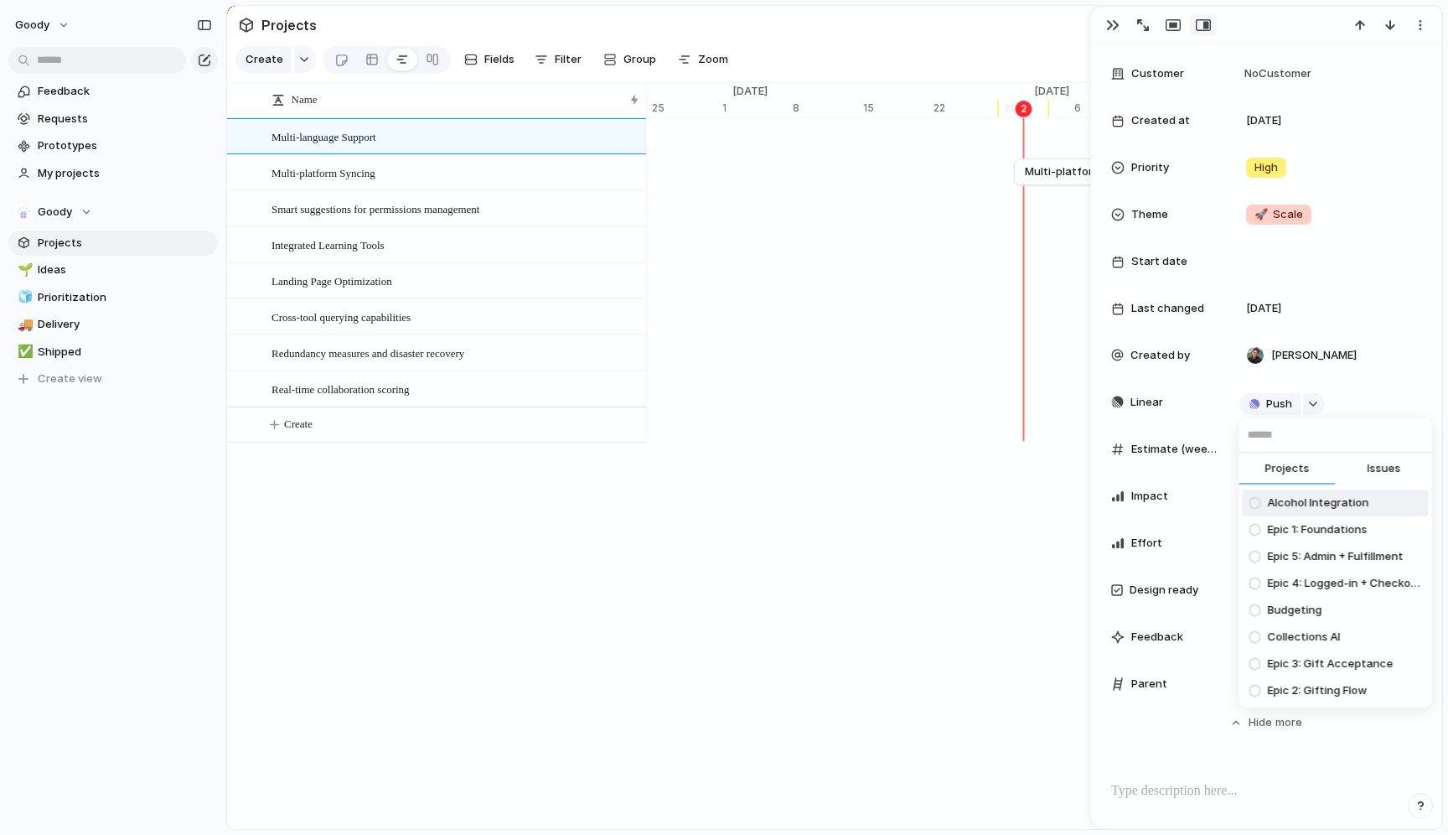
click at [1358, 480] on button "Issues" at bounding box center [1384, 470] width 96 height 34
click at [1297, 473] on span "Projects" at bounding box center [1287, 468] width 44 height 17
click at [1339, 384] on div "Projects Issues Test Issue Alcohol Integration Epic 1: Foundations Epic 5: Admi…" at bounding box center [724, 417] width 1448 height 835
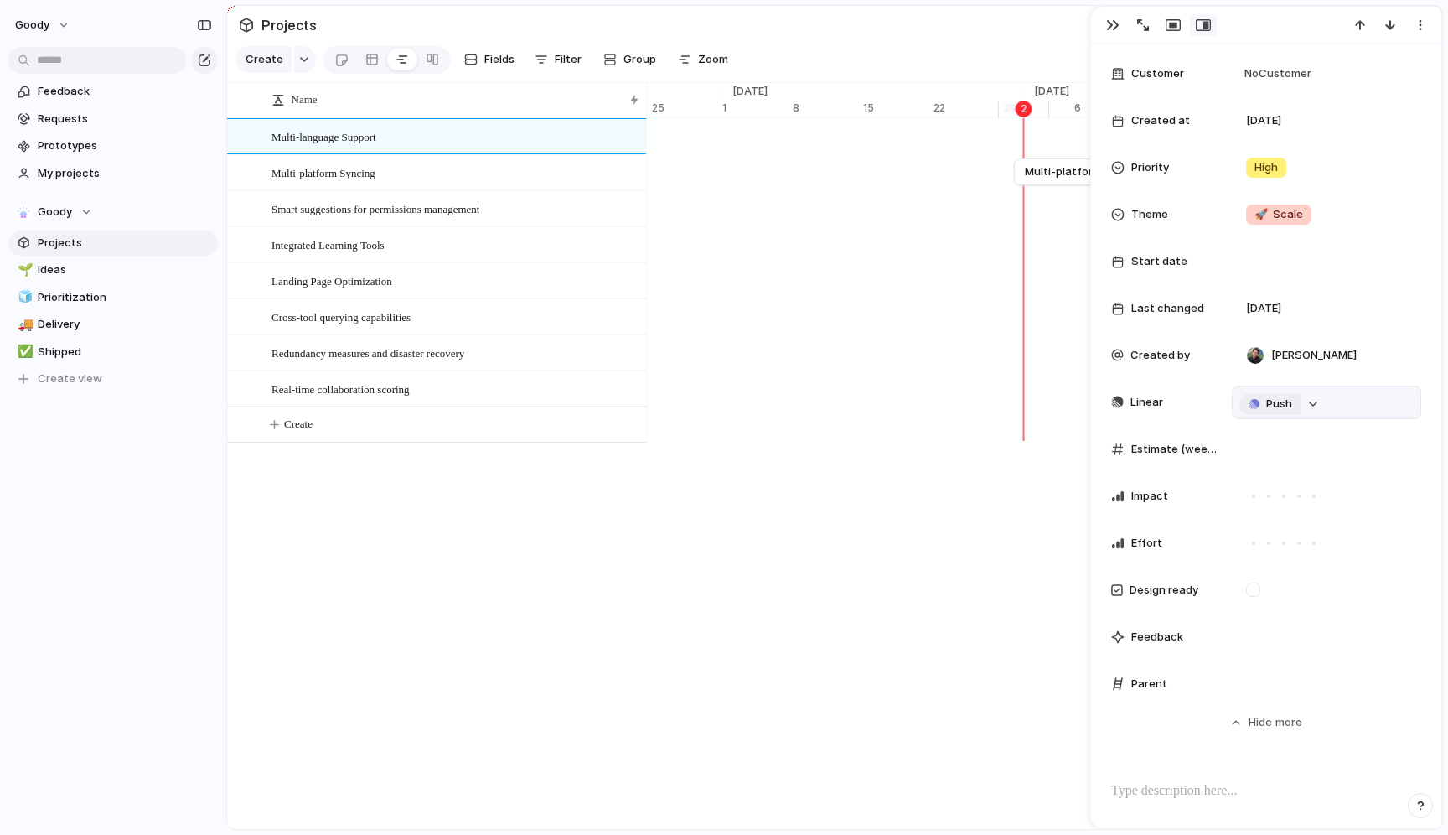
click at [1267, 407] on span "Push" at bounding box center [1279, 404] width 26 height 17
click at [1368, 391] on div "Project Issue" at bounding box center [724, 417] width 1448 height 835
click at [1359, 394] on div "Push" at bounding box center [1326, 402] width 174 height 18
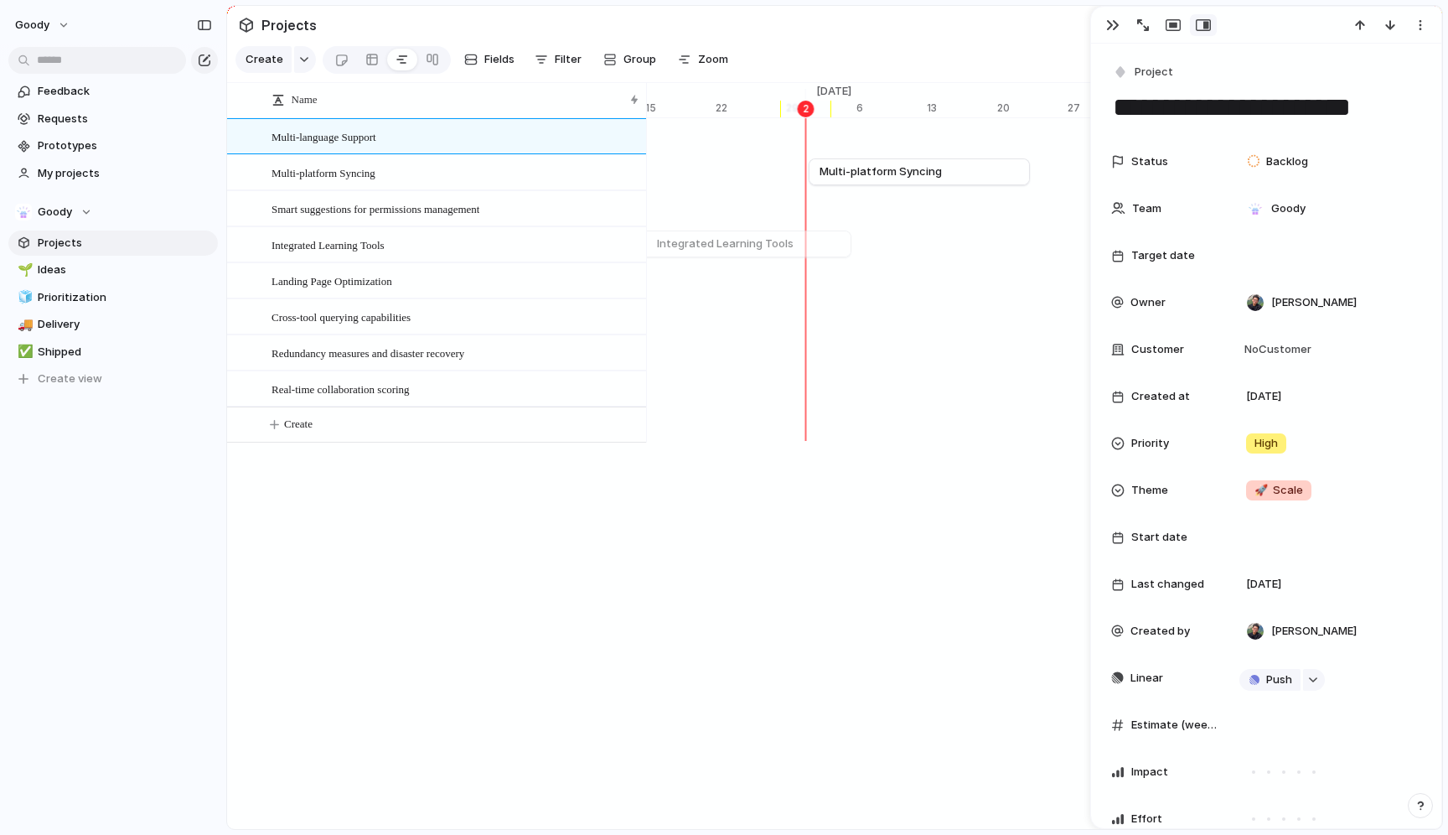
scroll to position [0, 10883]
click at [104, 265] on span "Ideas" at bounding box center [125, 269] width 174 height 17
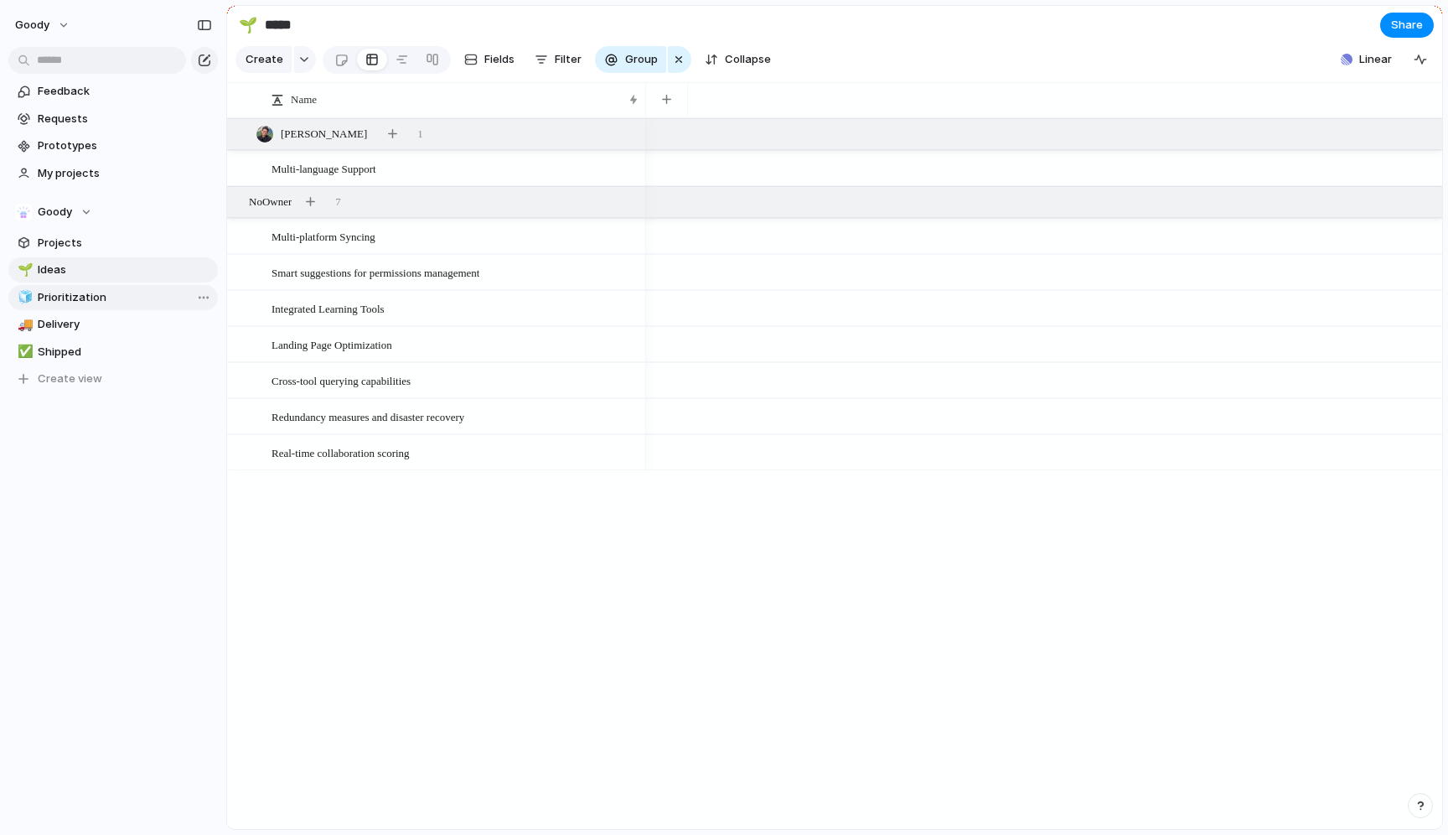
click at [86, 309] on link "🧊 Prioritization" at bounding box center [113, 297] width 210 height 25
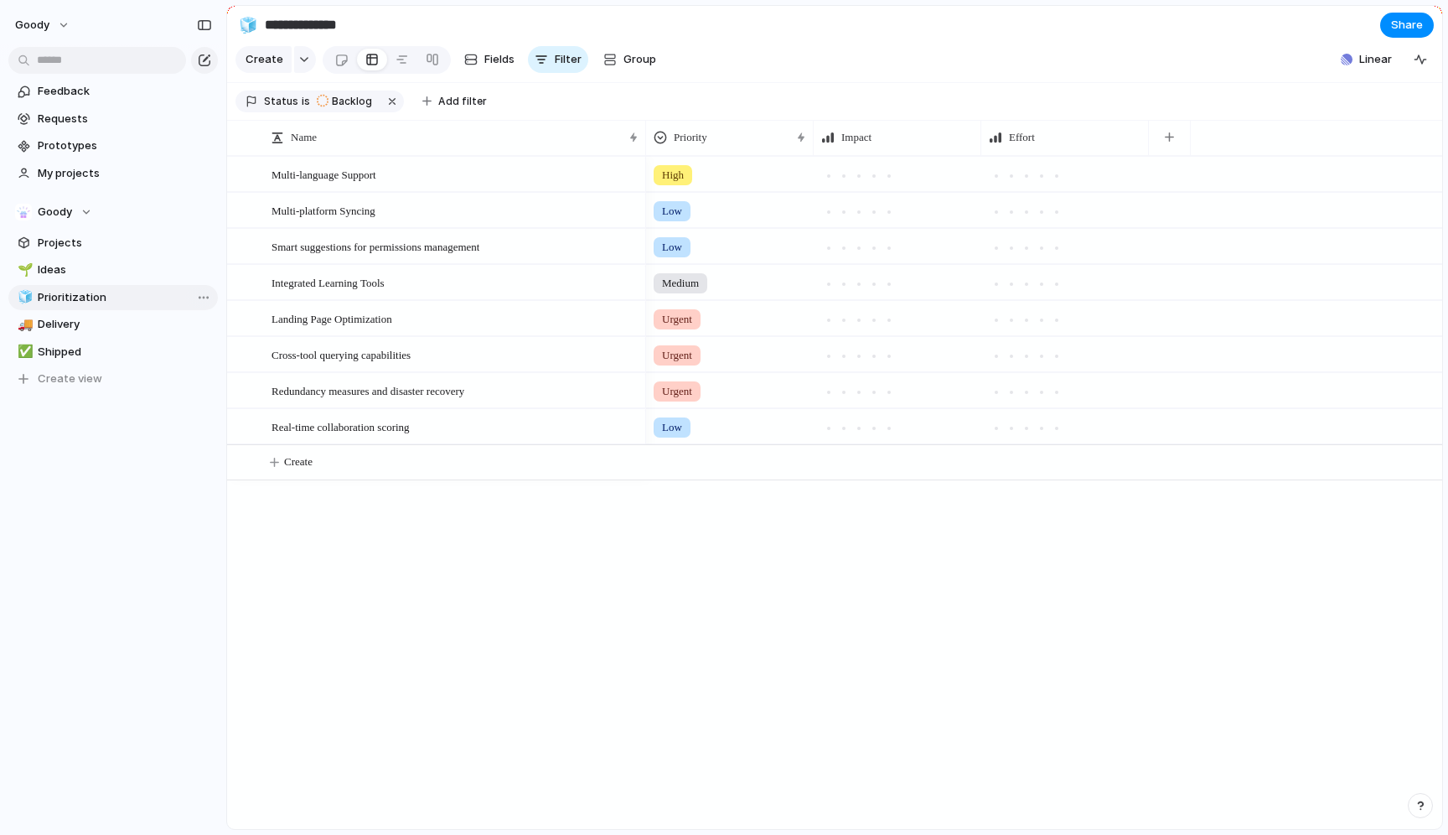
type input "**********"
click at [108, 225] on section "Goody Projects 🌱 Ideas 🧊 Prioritization 🚚 Delivery ✅ Shipped To pick up a dragg…" at bounding box center [113, 289] width 226 height 206
click at [108, 231] on link "Projects" at bounding box center [113, 242] width 210 height 25
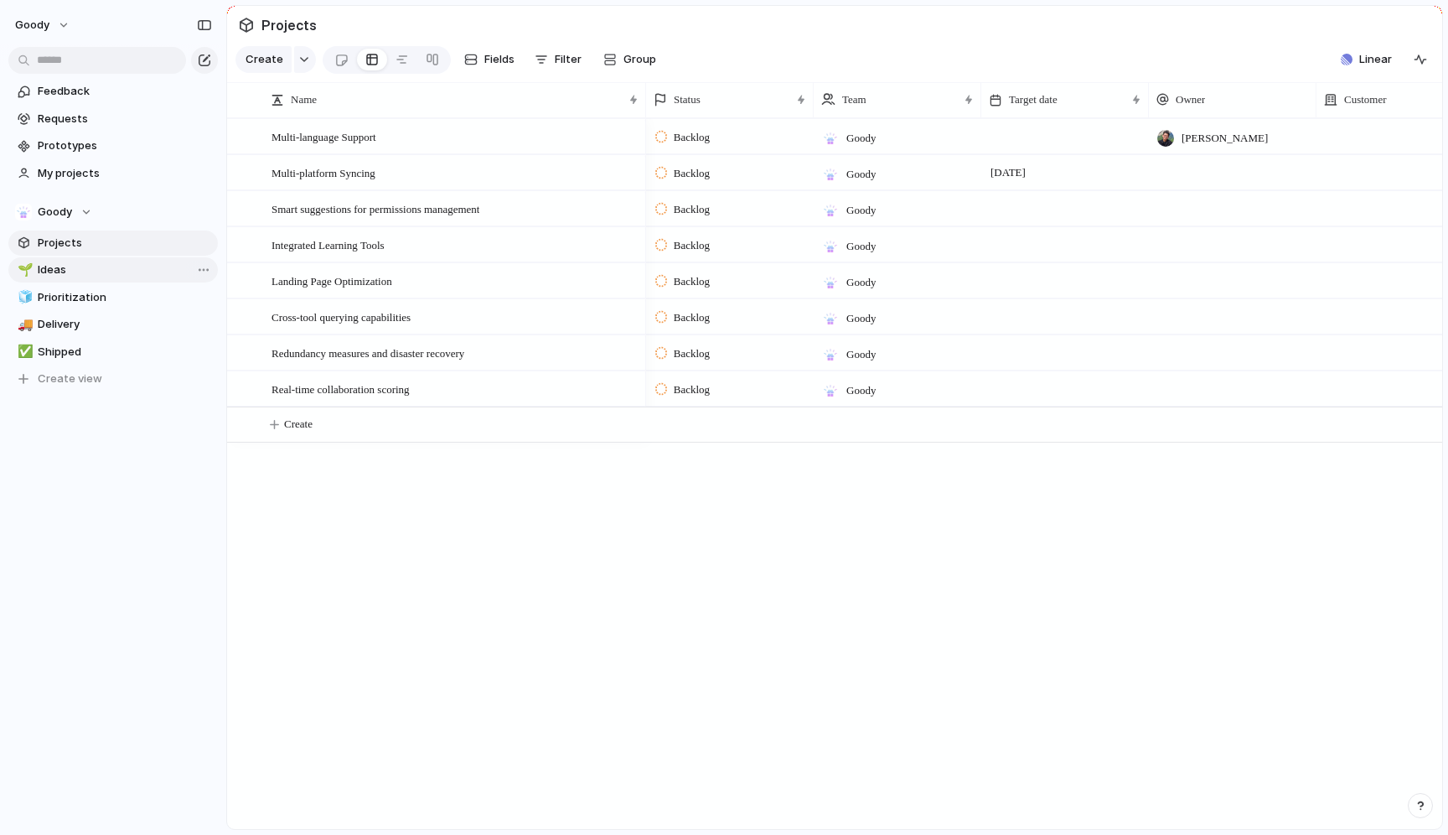
click at [108, 275] on span "Ideas" at bounding box center [125, 269] width 174 height 17
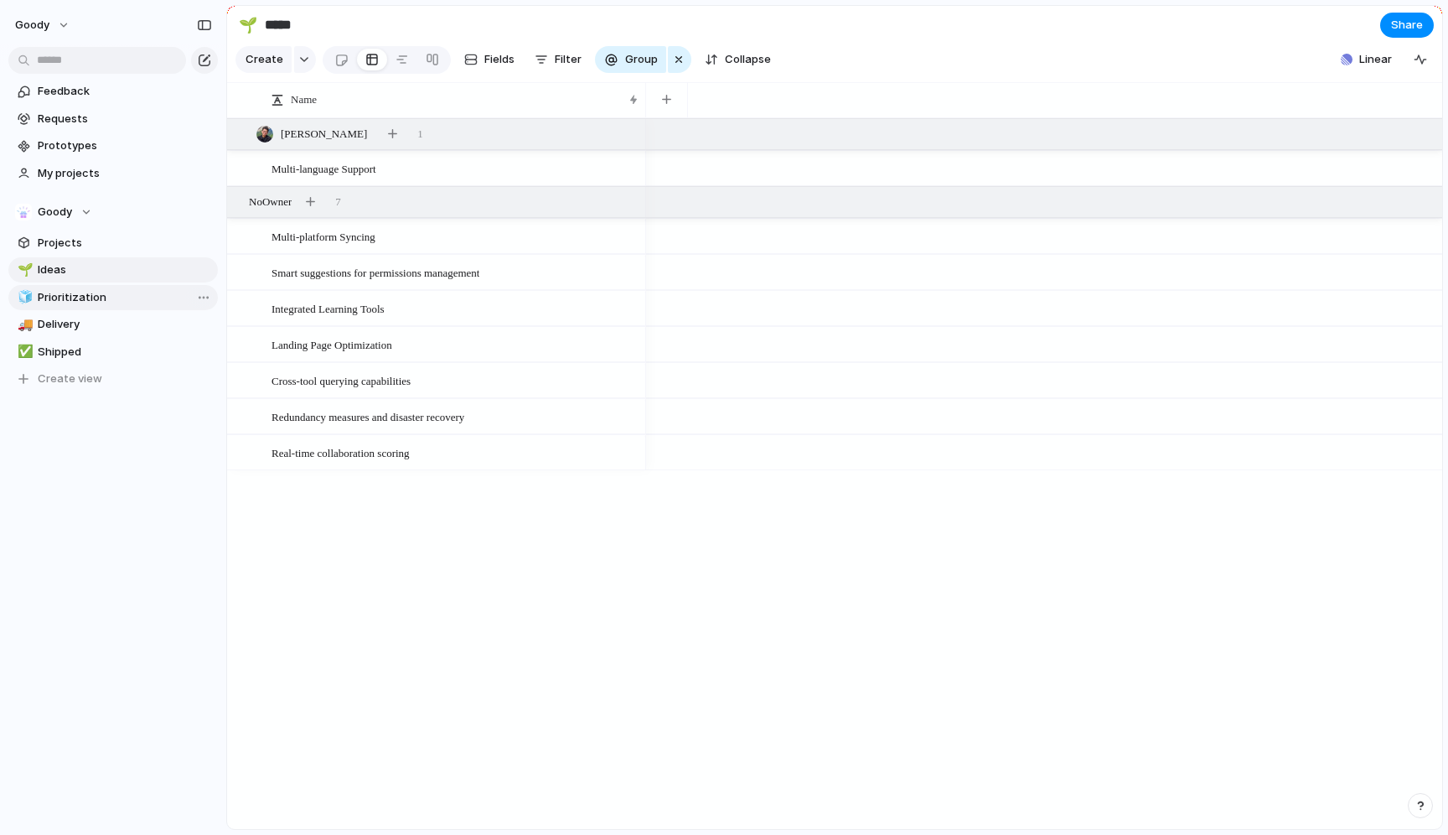
click at [108, 301] on span "Prioritization" at bounding box center [125, 297] width 174 height 17
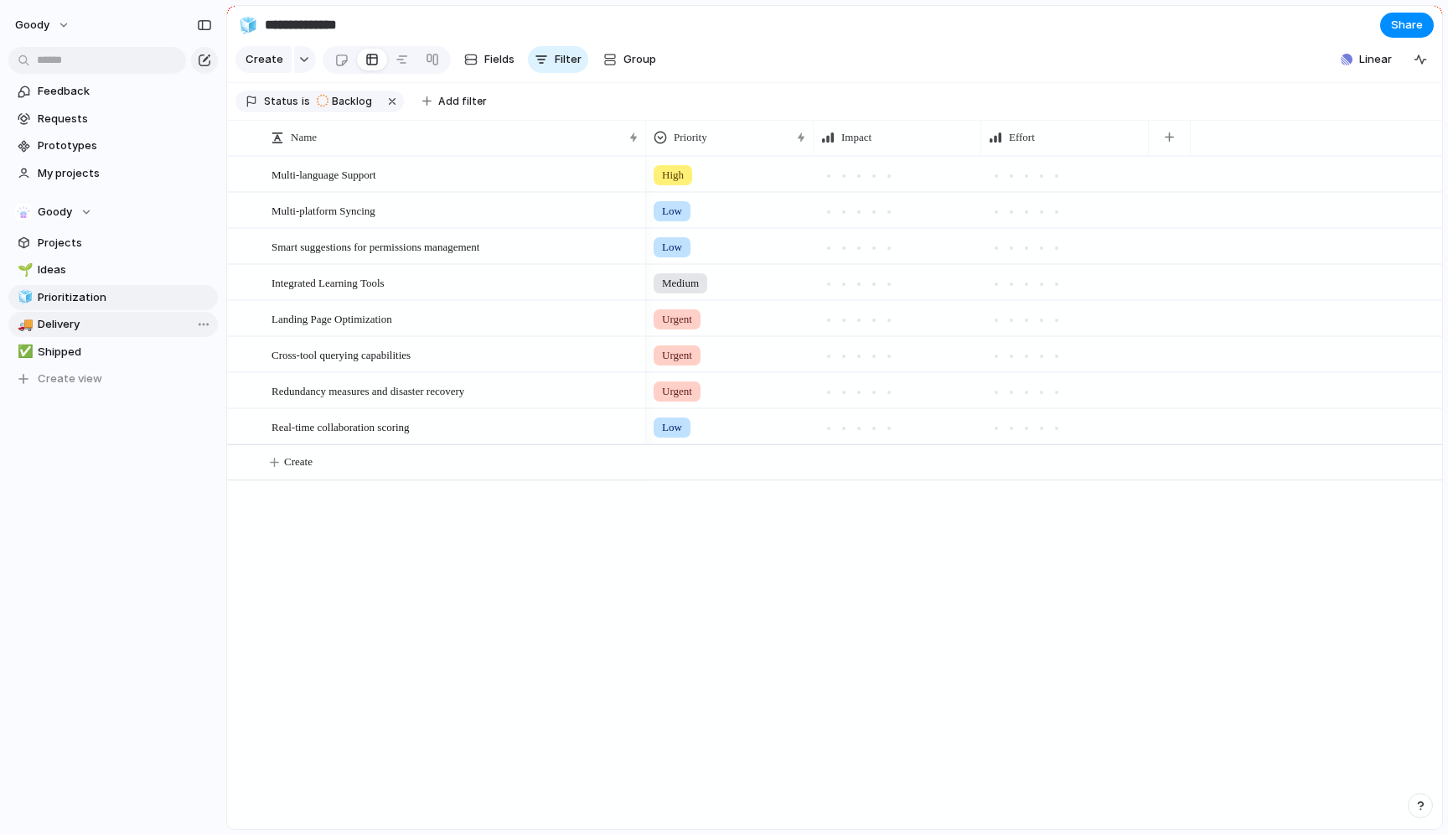
click at [108, 322] on span "Delivery" at bounding box center [125, 324] width 174 height 17
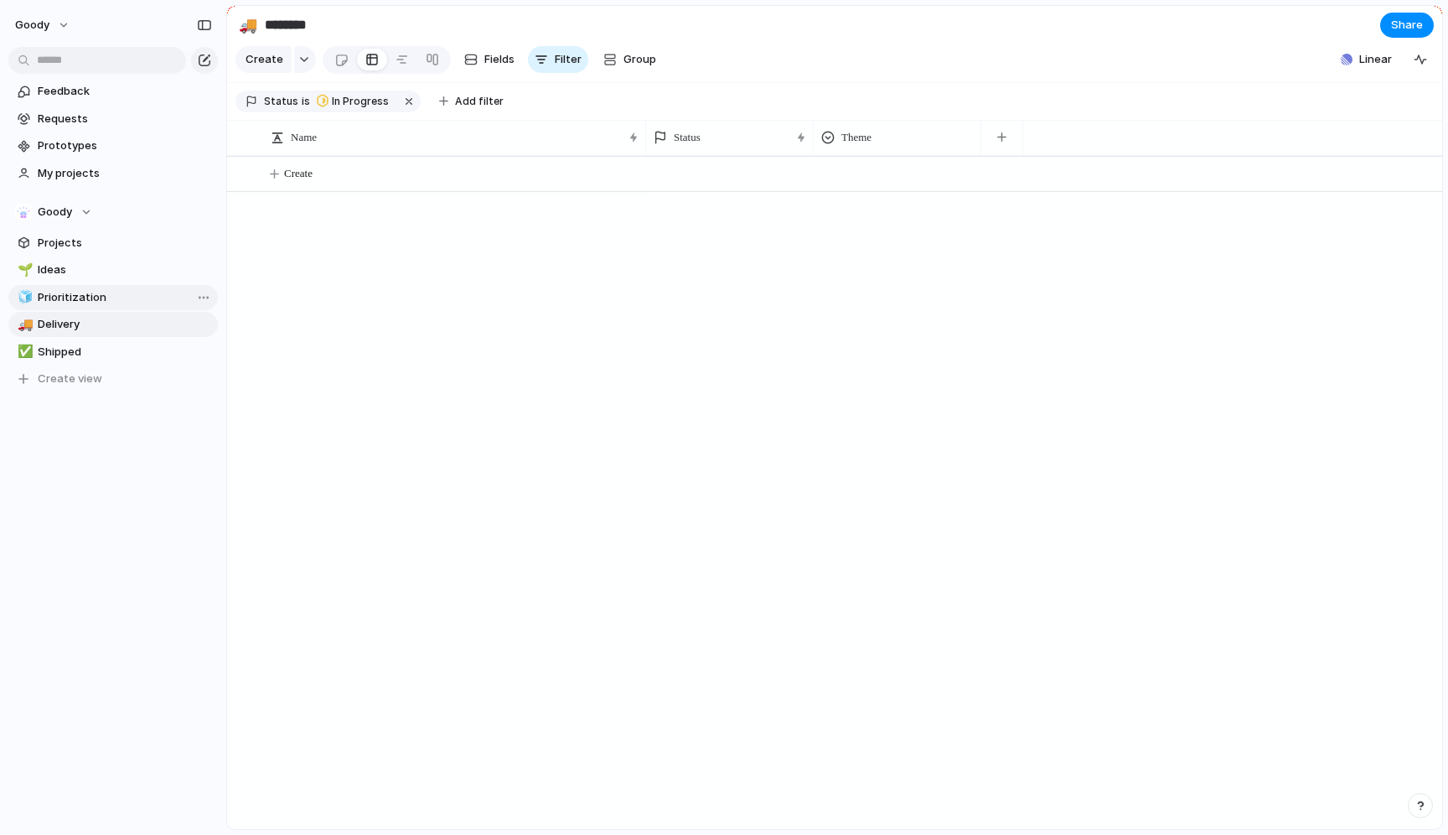
click at [109, 288] on link "🧊 Prioritization" at bounding box center [113, 297] width 210 height 25
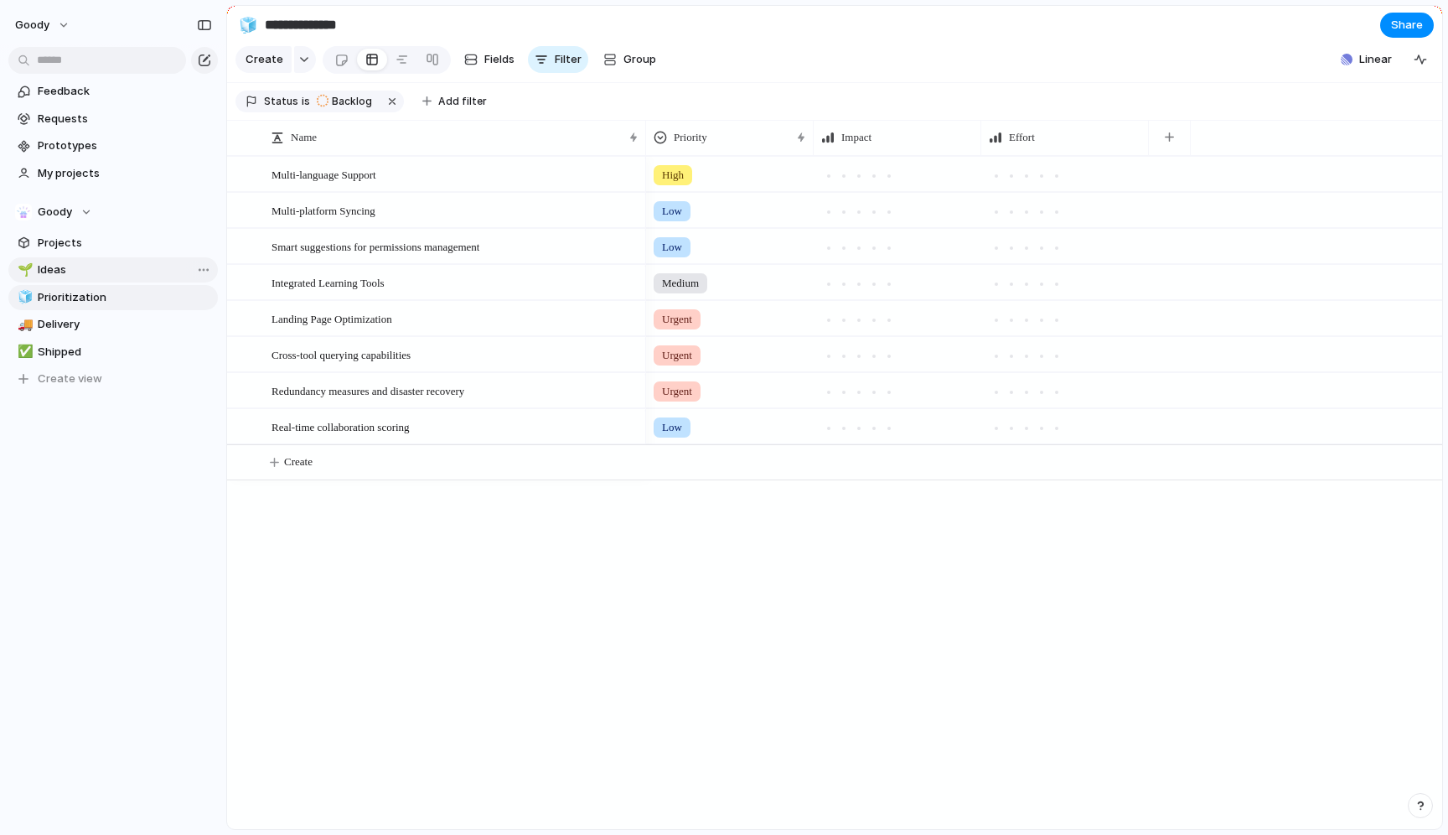
click at [109, 279] on link "🌱 Ideas" at bounding box center [113, 269] width 210 height 25
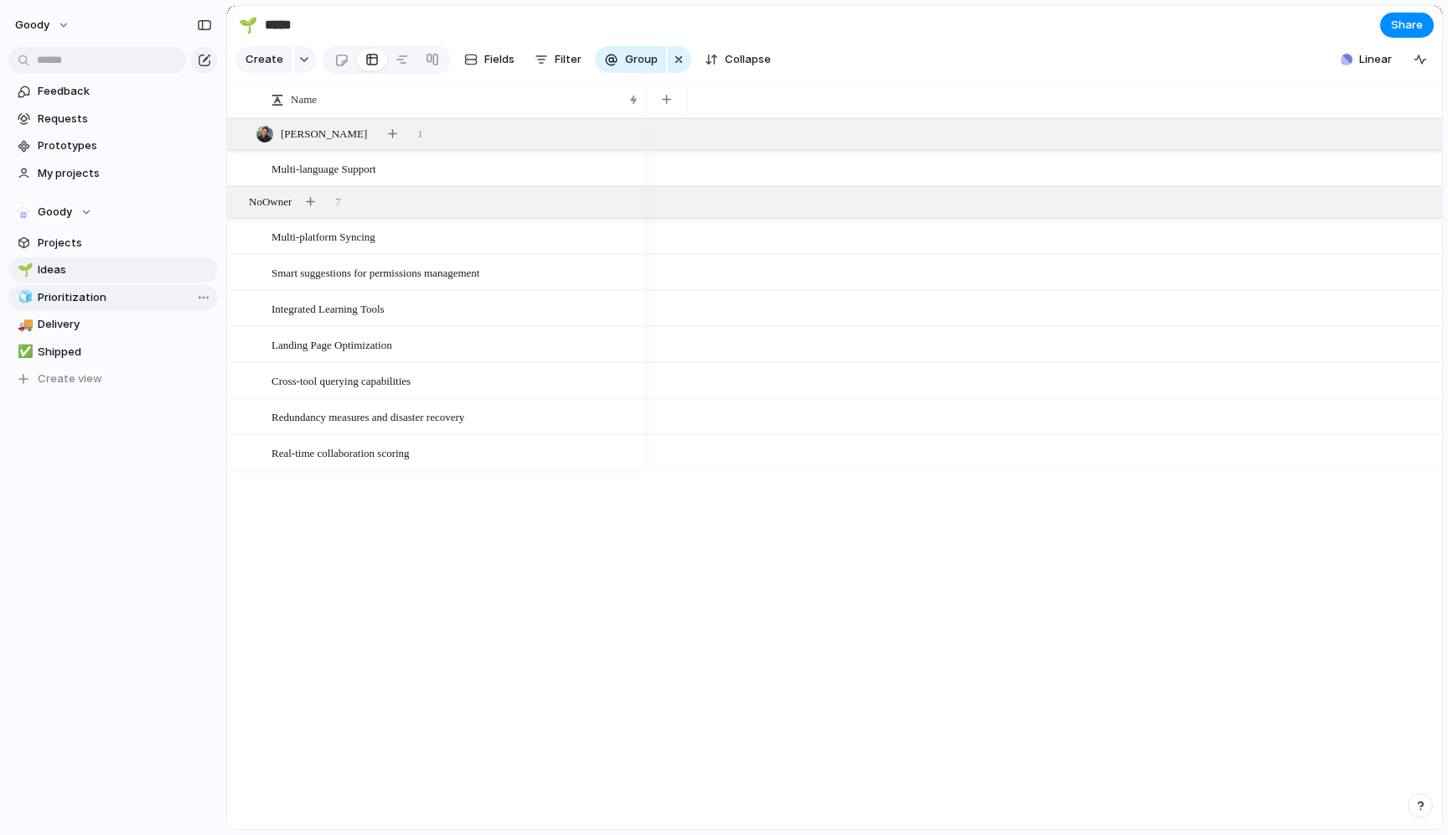
click at [109, 297] on span "Prioritization" at bounding box center [125, 297] width 174 height 17
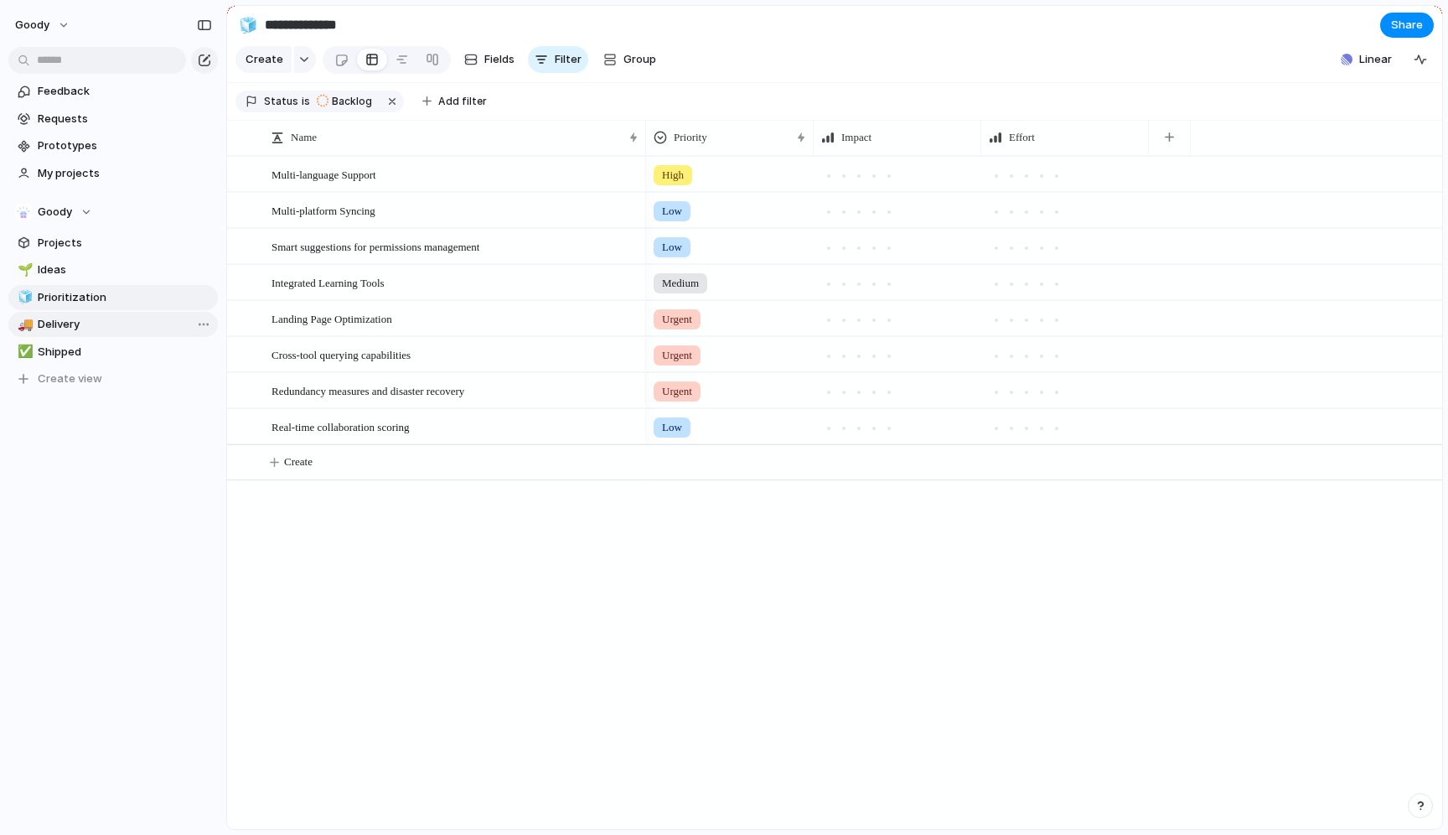
click at [107, 327] on span "Delivery" at bounding box center [125, 324] width 174 height 17
type input "********"
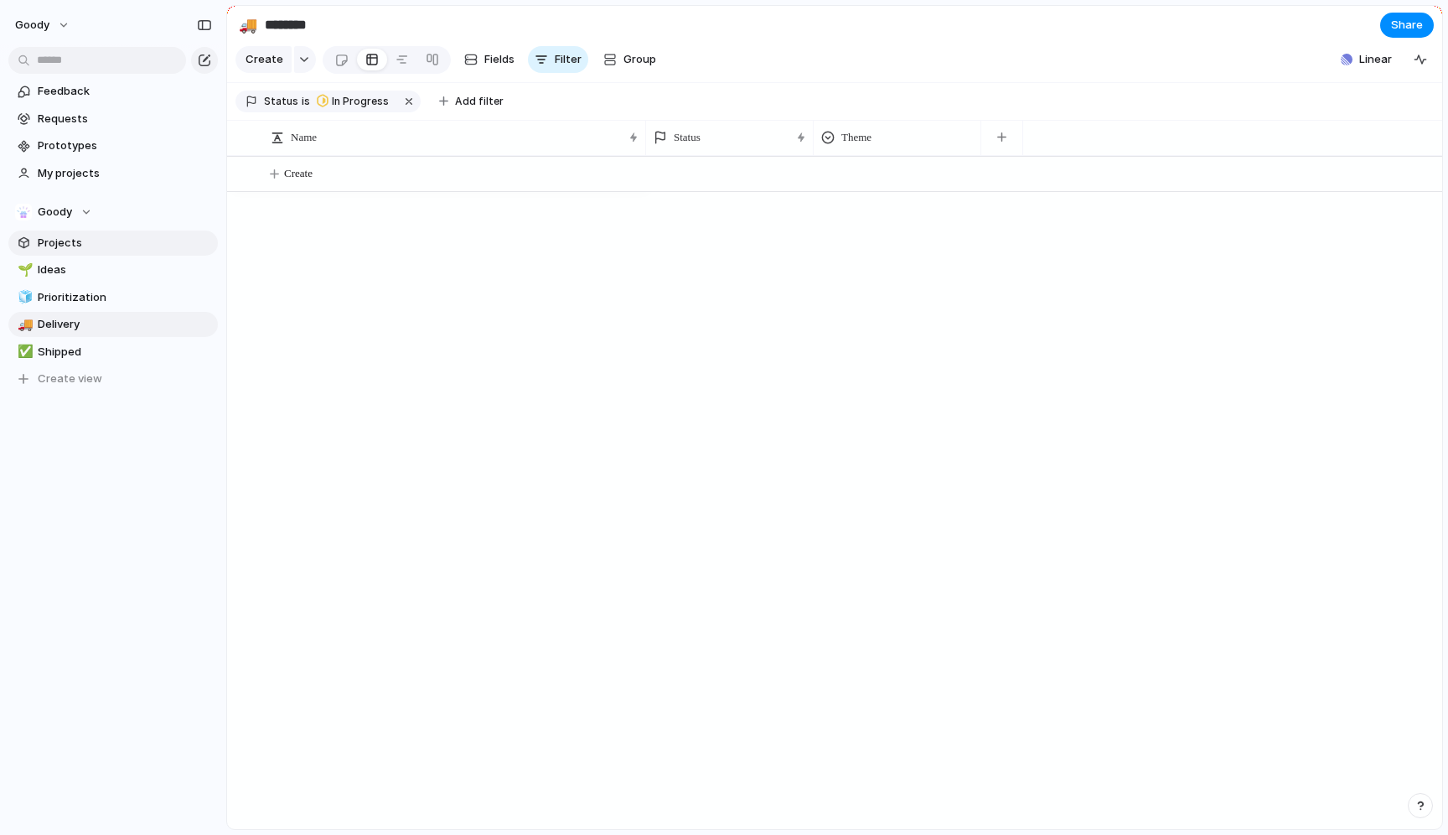
click at [187, 238] on span "Projects" at bounding box center [125, 243] width 174 height 17
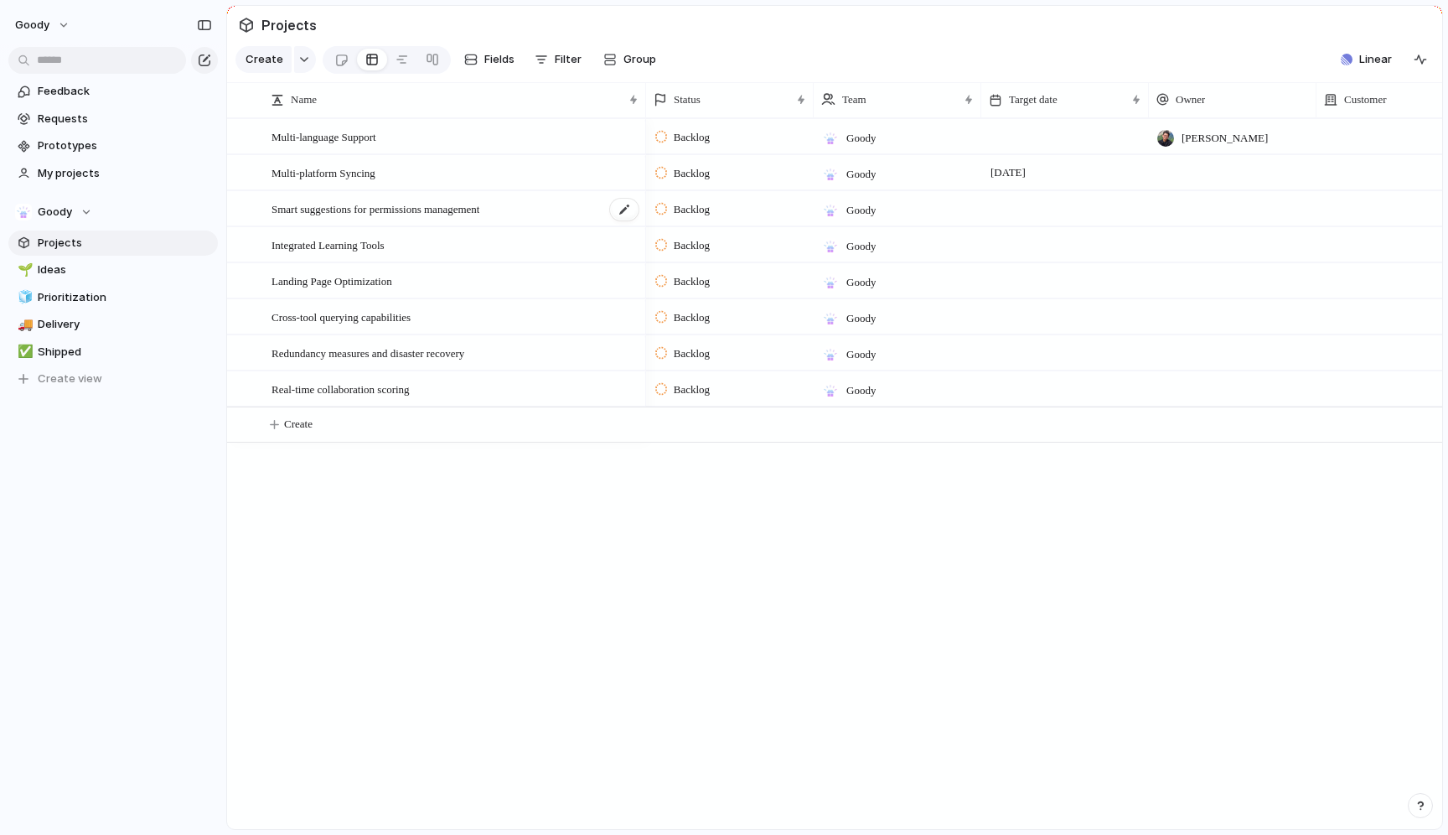
click at [535, 193] on div "Smart suggestions for permissions management" at bounding box center [456, 209] width 369 height 34
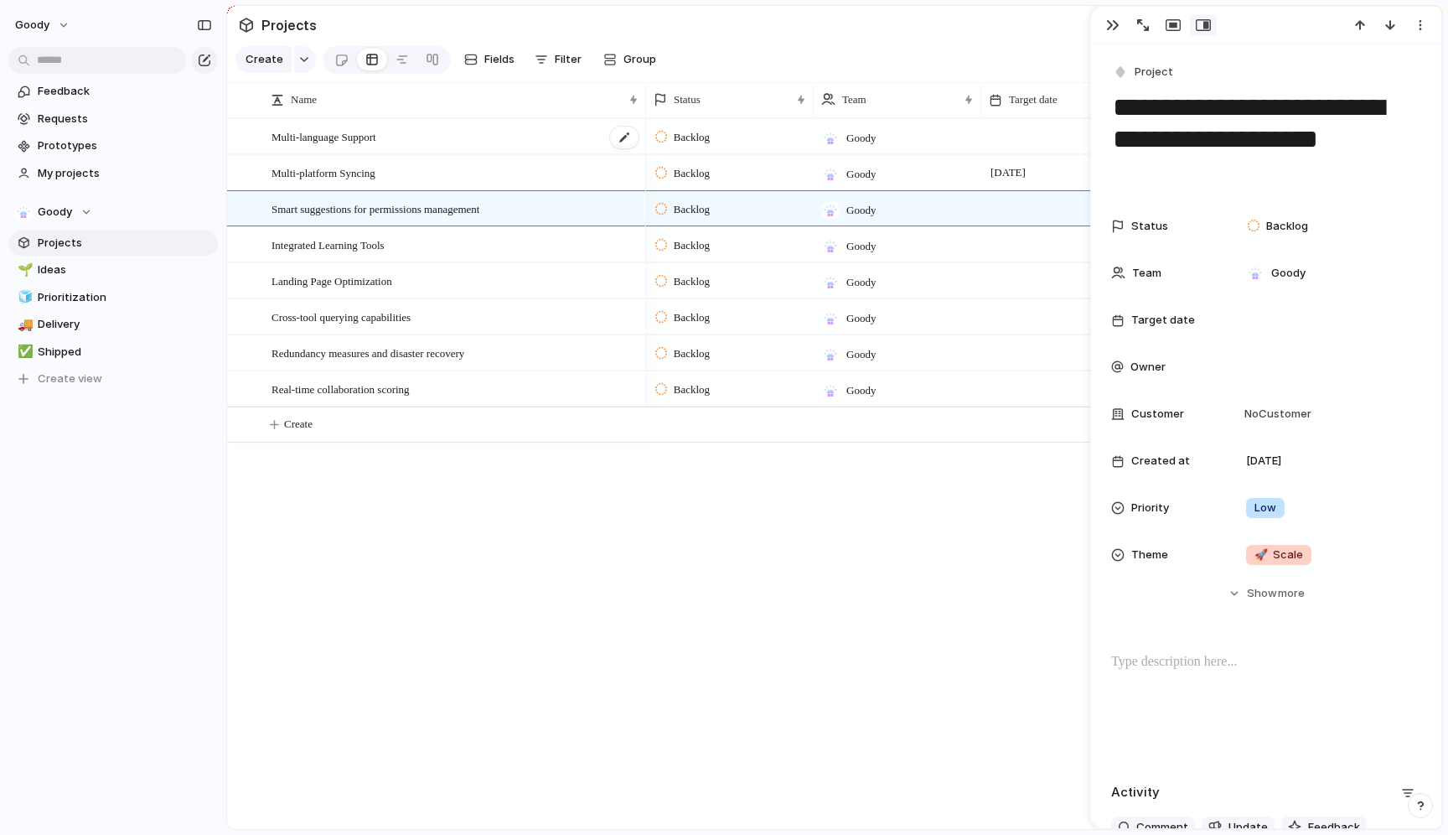
click at [505, 122] on div "Multi-language Support" at bounding box center [456, 137] width 369 height 34
type textarea "**********"
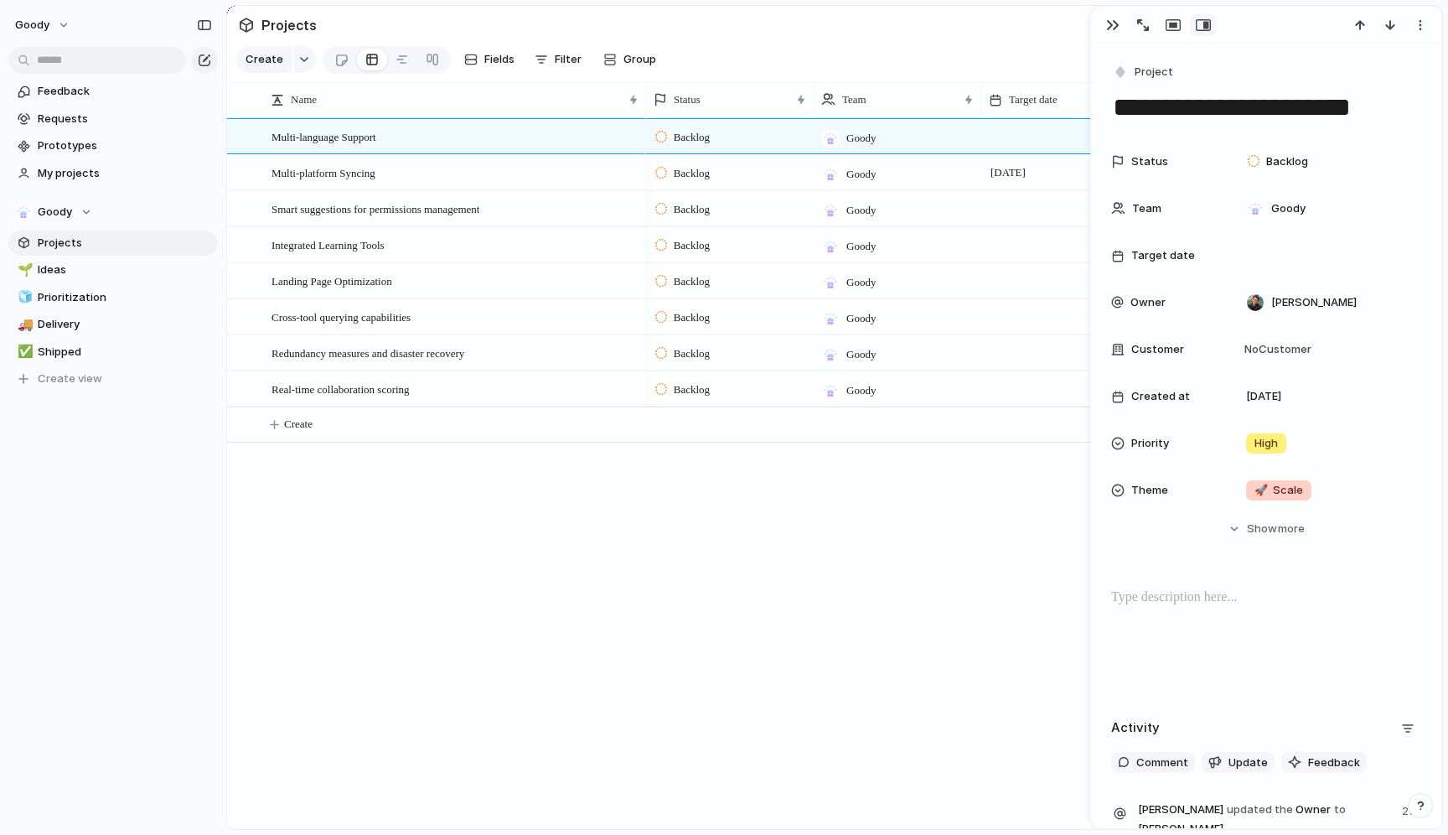
click at [1320, 277] on div "Status Backlog Team Goody Target date Owner [PERSON_NAME] Customer No Customer …" at bounding box center [1266, 326] width 310 height 362
click at [1279, 325] on div "Status Backlog Team Goody Target date Owner [PERSON_NAME] Customer No Customer …" at bounding box center [1266, 326] width 310 height 362
click at [1280, 309] on span "[PERSON_NAME]" at bounding box center [1313, 302] width 85 height 17
click at [1280, 250] on div "[PERSON_NAME] No Owner" at bounding box center [724, 417] width 1448 height 835
click at [1290, 209] on span "Goody" at bounding box center [1288, 208] width 34 height 17
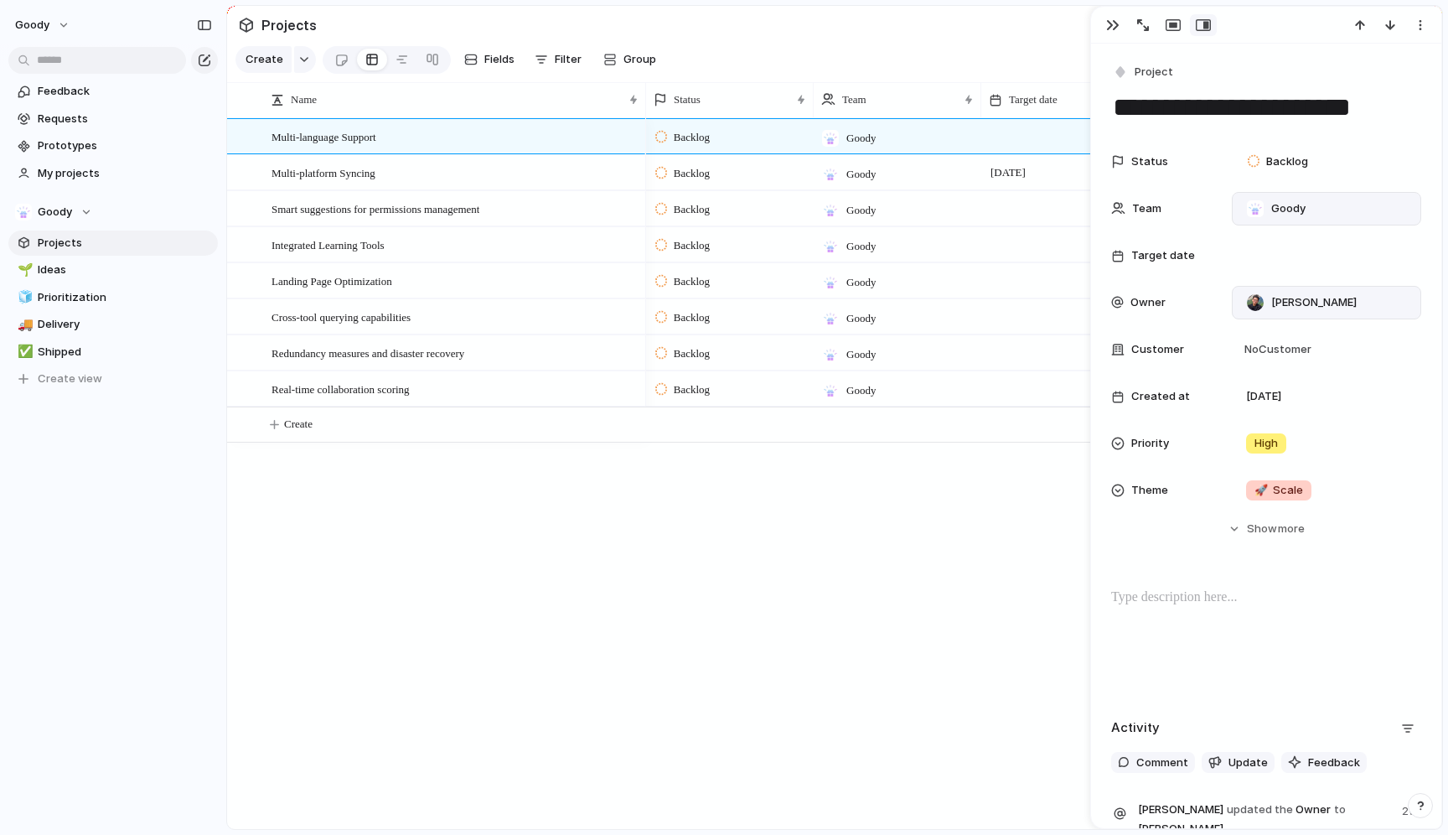
click at [1148, 221] on div "Goody ⚡ Suggest" at bounding box center [724, 417] width 1448 height 835
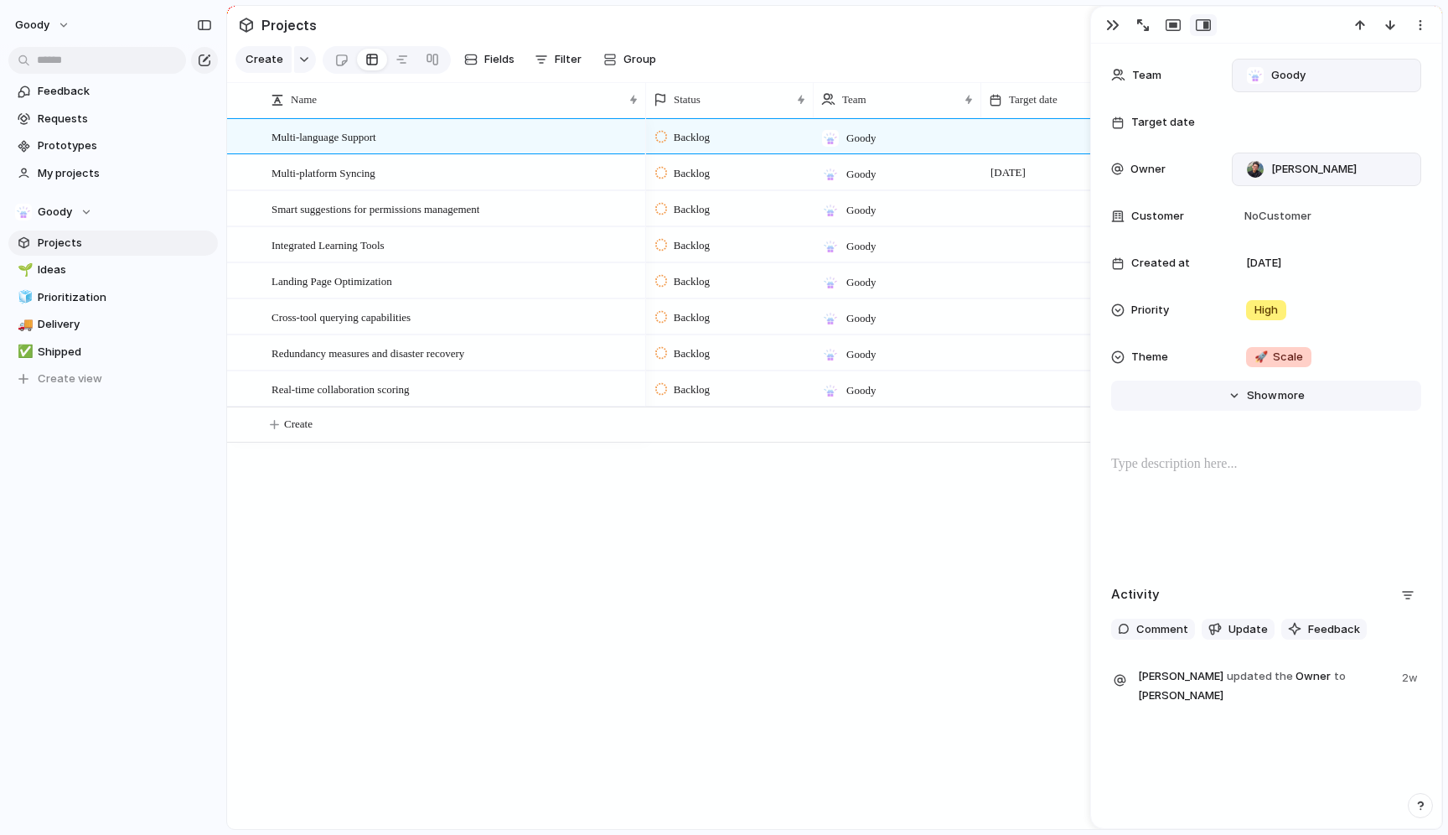
click at [1262, 392] on span "Show" at bounding box center [1262, 395] width 30 height 17
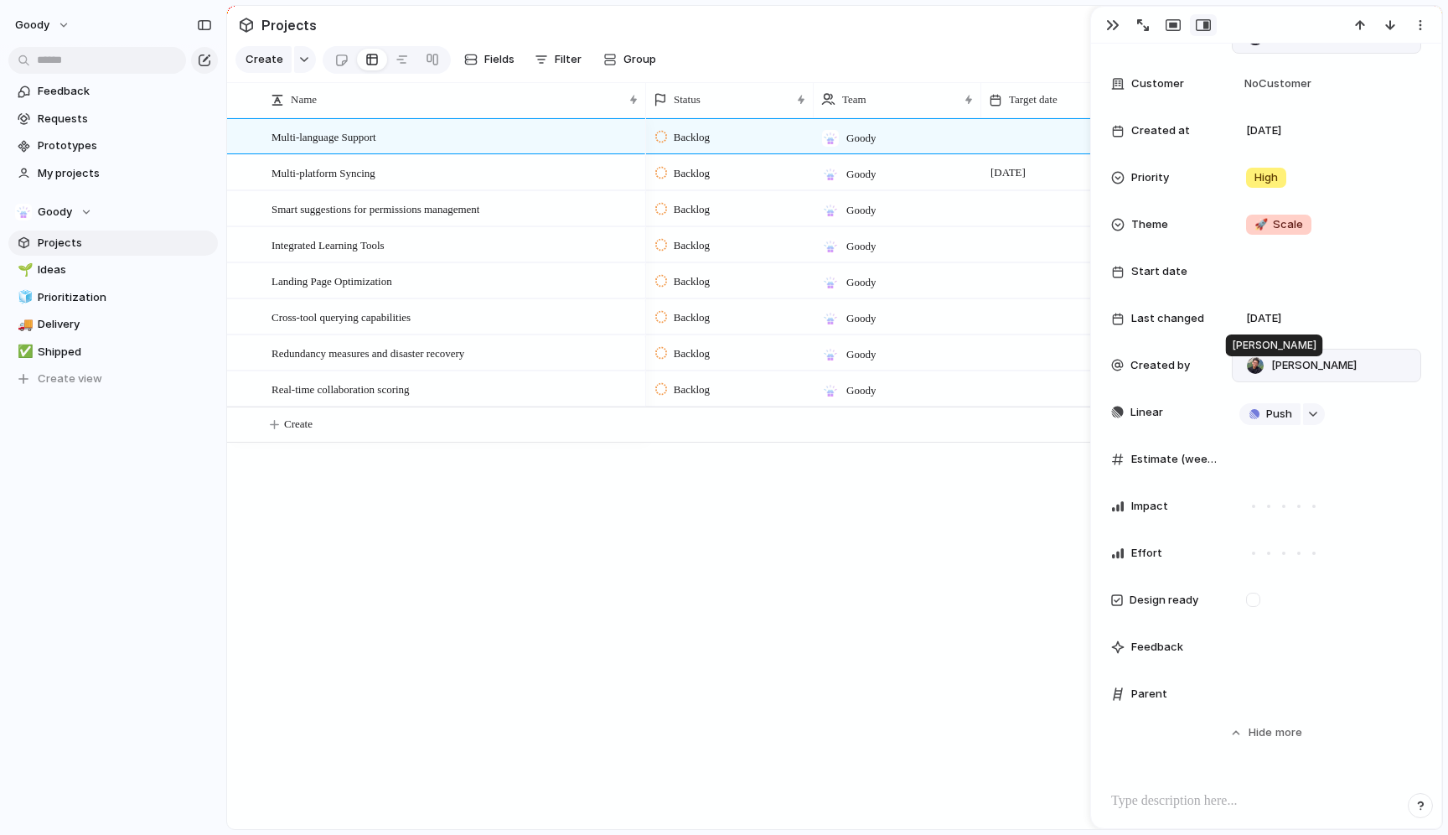
scroll to position [272, 0]
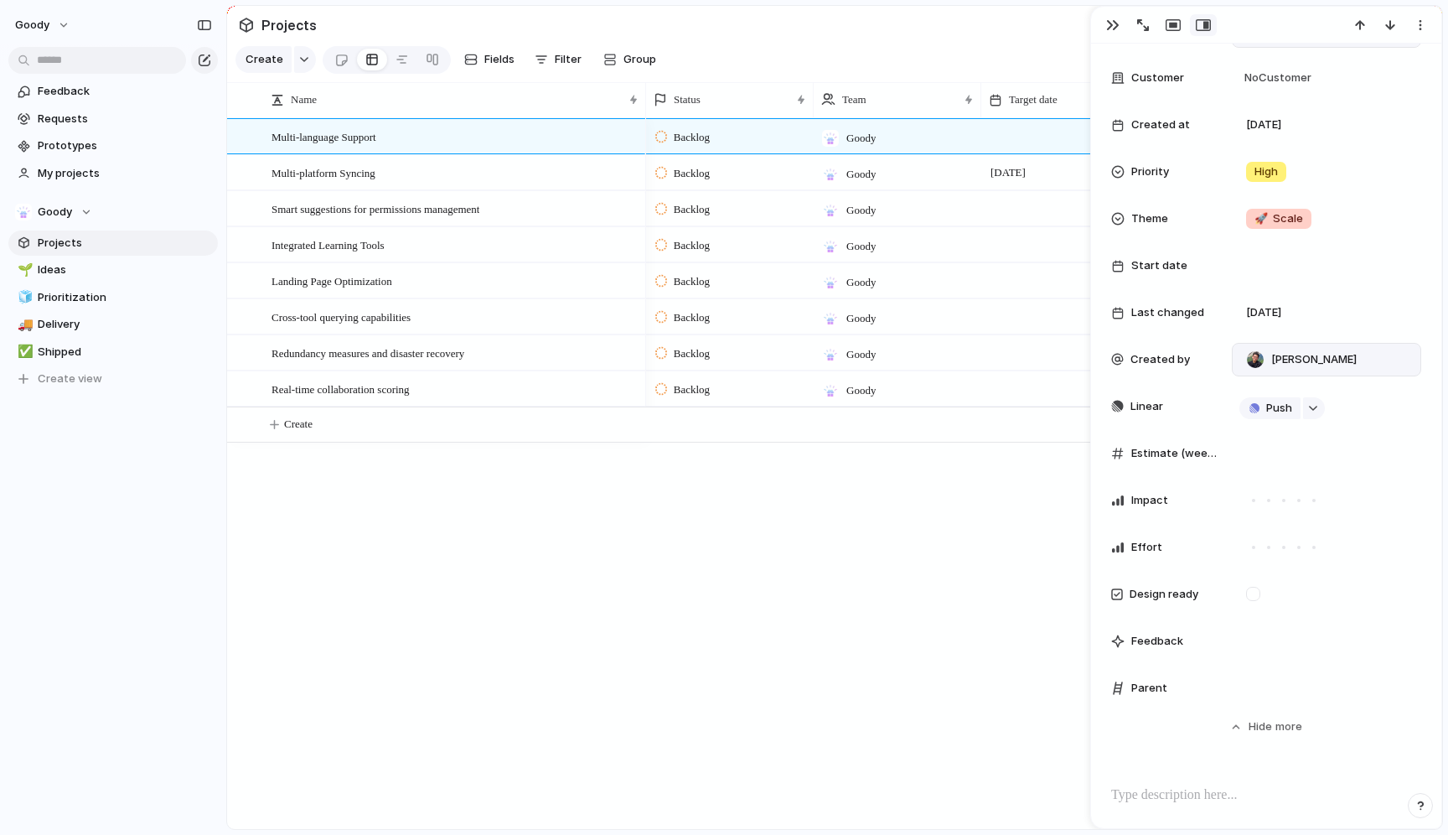
click at [1342, 362] on div "[PERSON_NAME]" at bounding box center [1326, 360] width 189 height 34
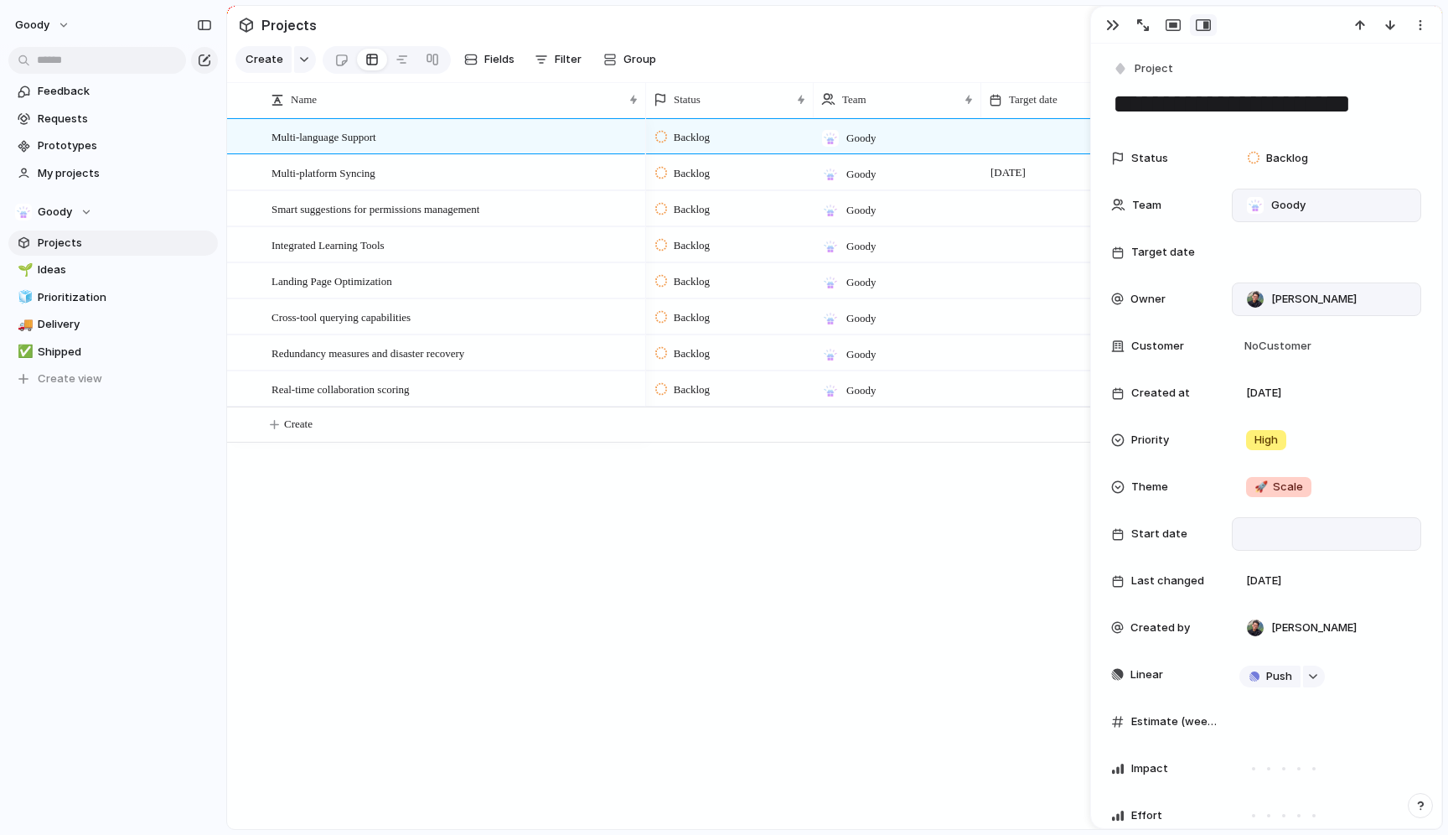
scroll to position [0, 0]
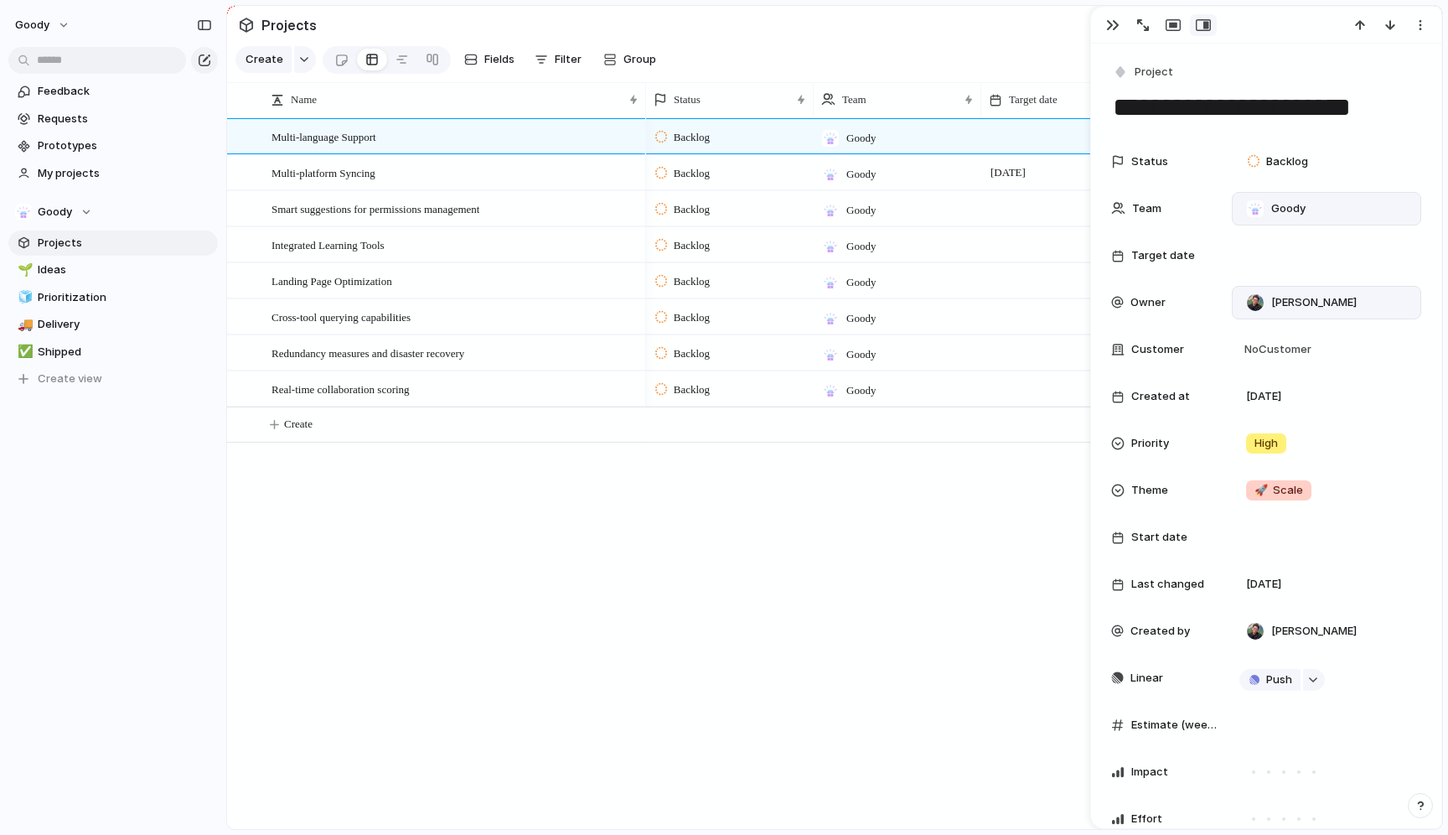
click at [1332, 202] on div "Goody" at bounding box center [1326, 208] width 174 height 18
click at [1319, 188] on div "Goody ⚡ Suggest" at bounding box center [724, 417] width 1448 height 835
click at [1352, 298] on div "[PERSON_NAME]" at bounding box center [1326, 302] width 174 height 18
click at [505, 454] on div "[PERSON_NAME] No Owner" at bounding box center [724, 417] width 1448 height 835
click at [65, 13] on button "Goody" at bounding box center [43, 25] width 71 height 27
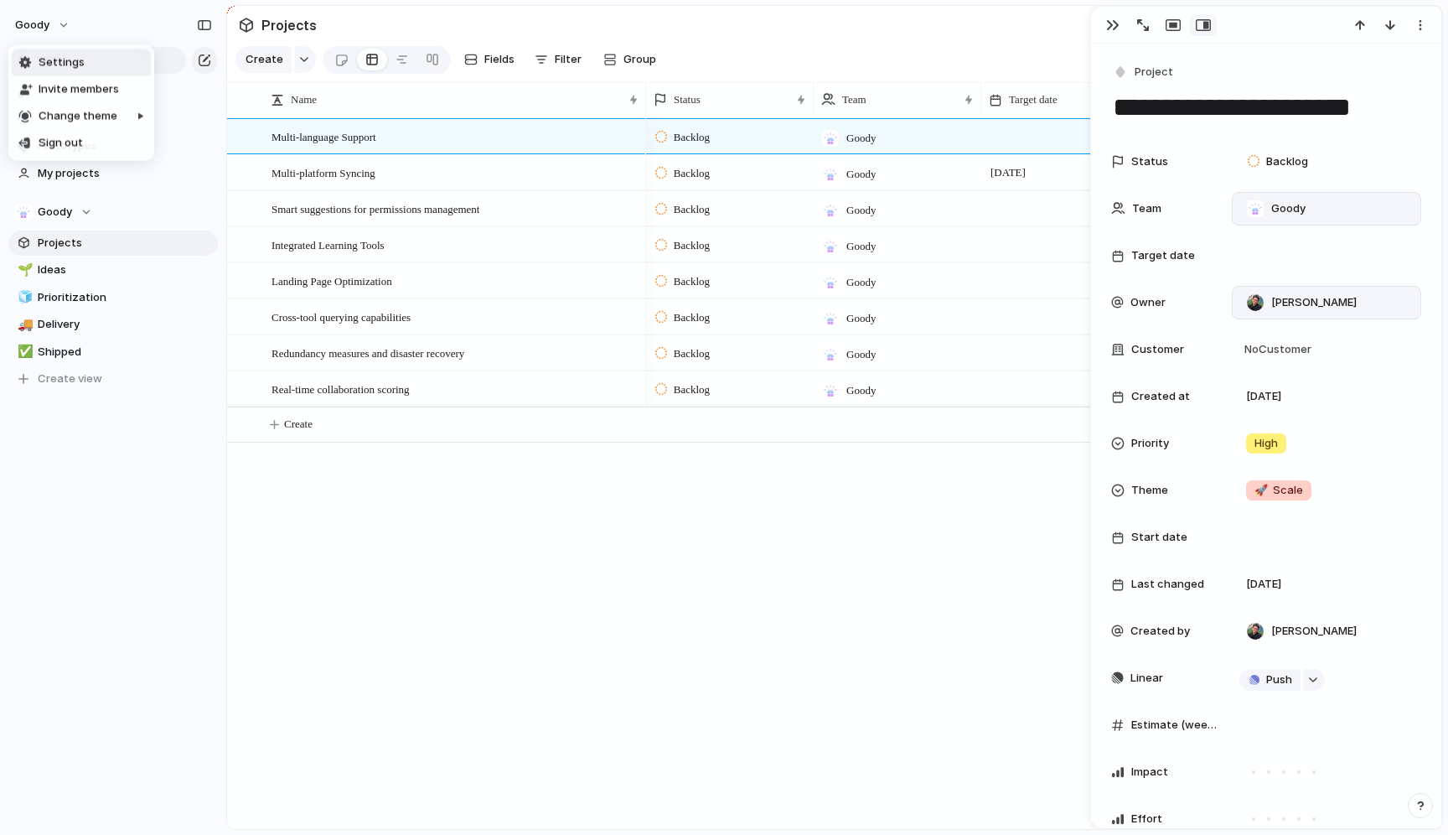
click at [75, 54] on span "Settings" at bounding box center [62, 62] width 46 height 17
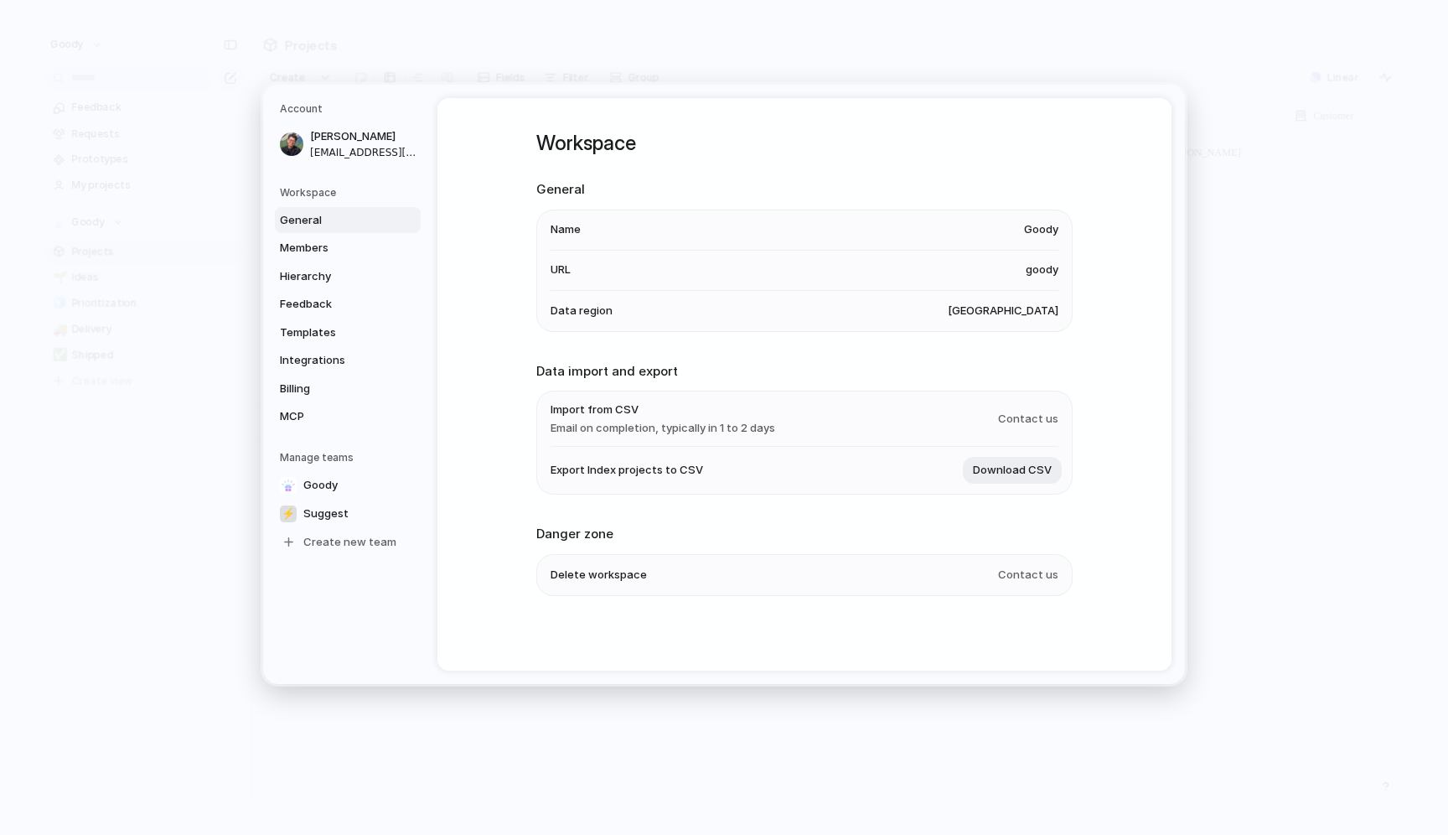
click at [368, 231] on link "General" at bounding box center [348, 219] width 146 height 27
click at [368, 235] on link "Members" at bounding box center [348, 248] width 146 height 27
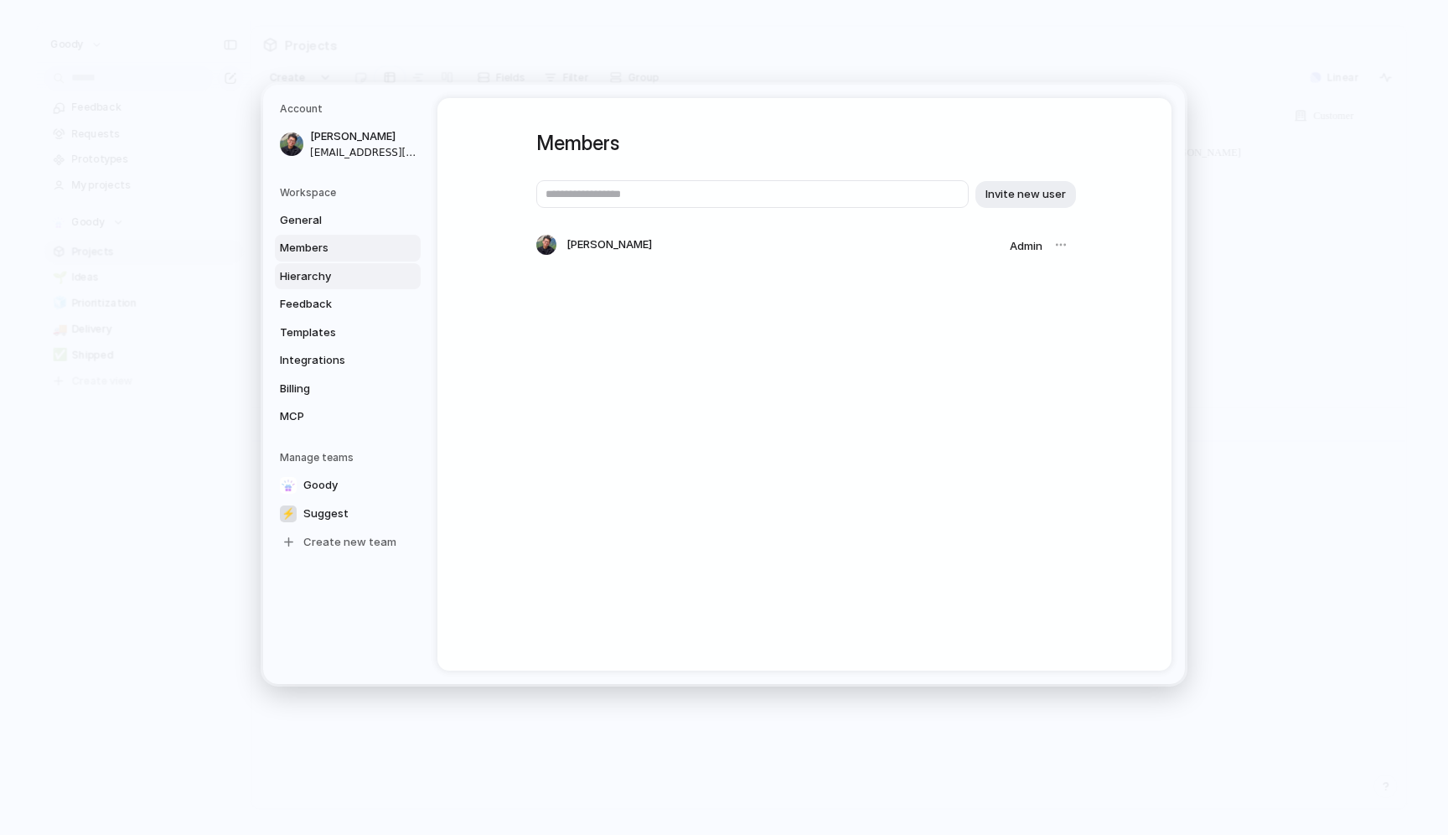
click at [349, 272] on span "Hierarchy" at bounding box center [333, 275] width 107 height 17
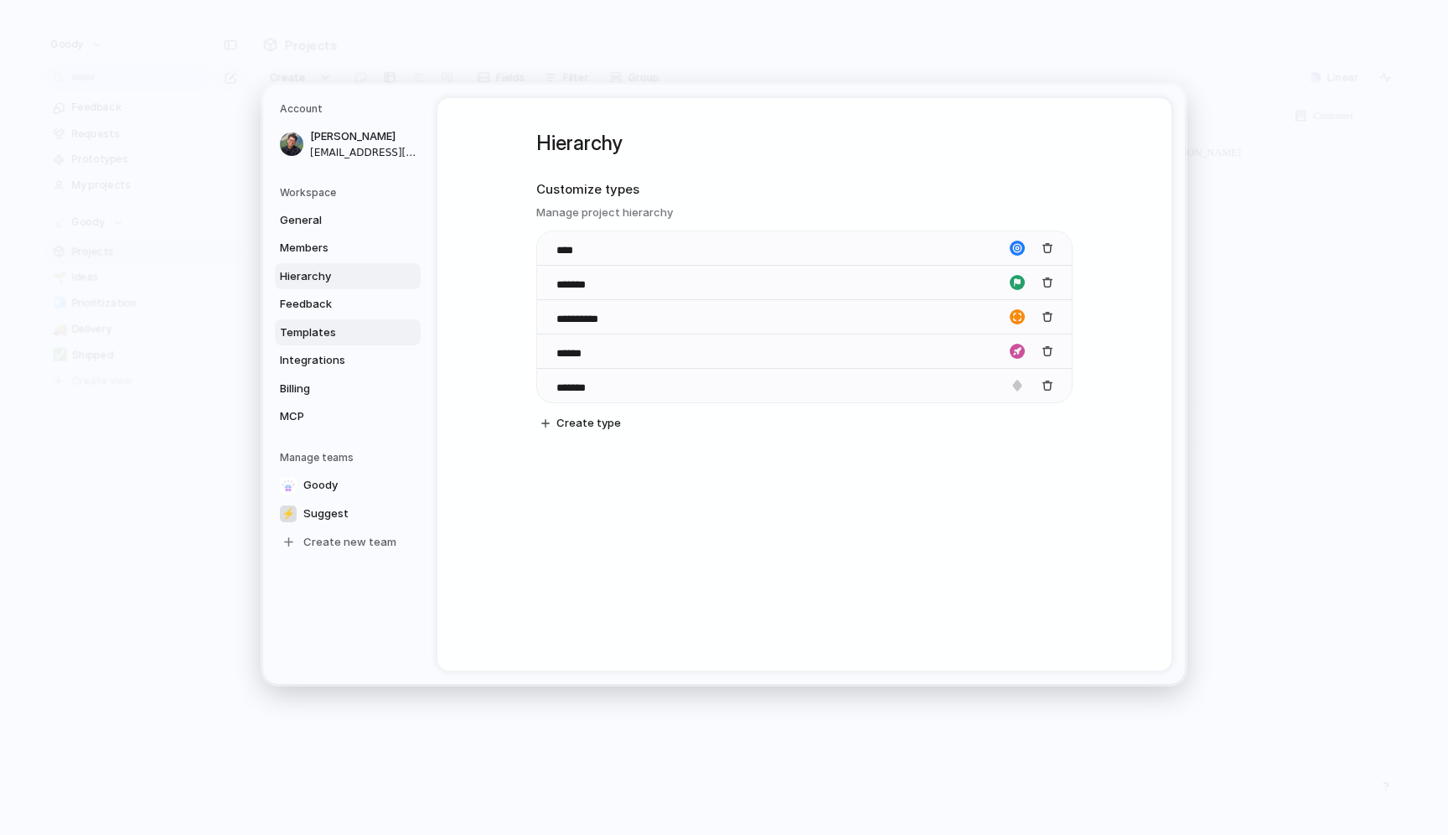
click at [319, 318] on link "Templates" at bounding box center [348, 331] width 146 height 27
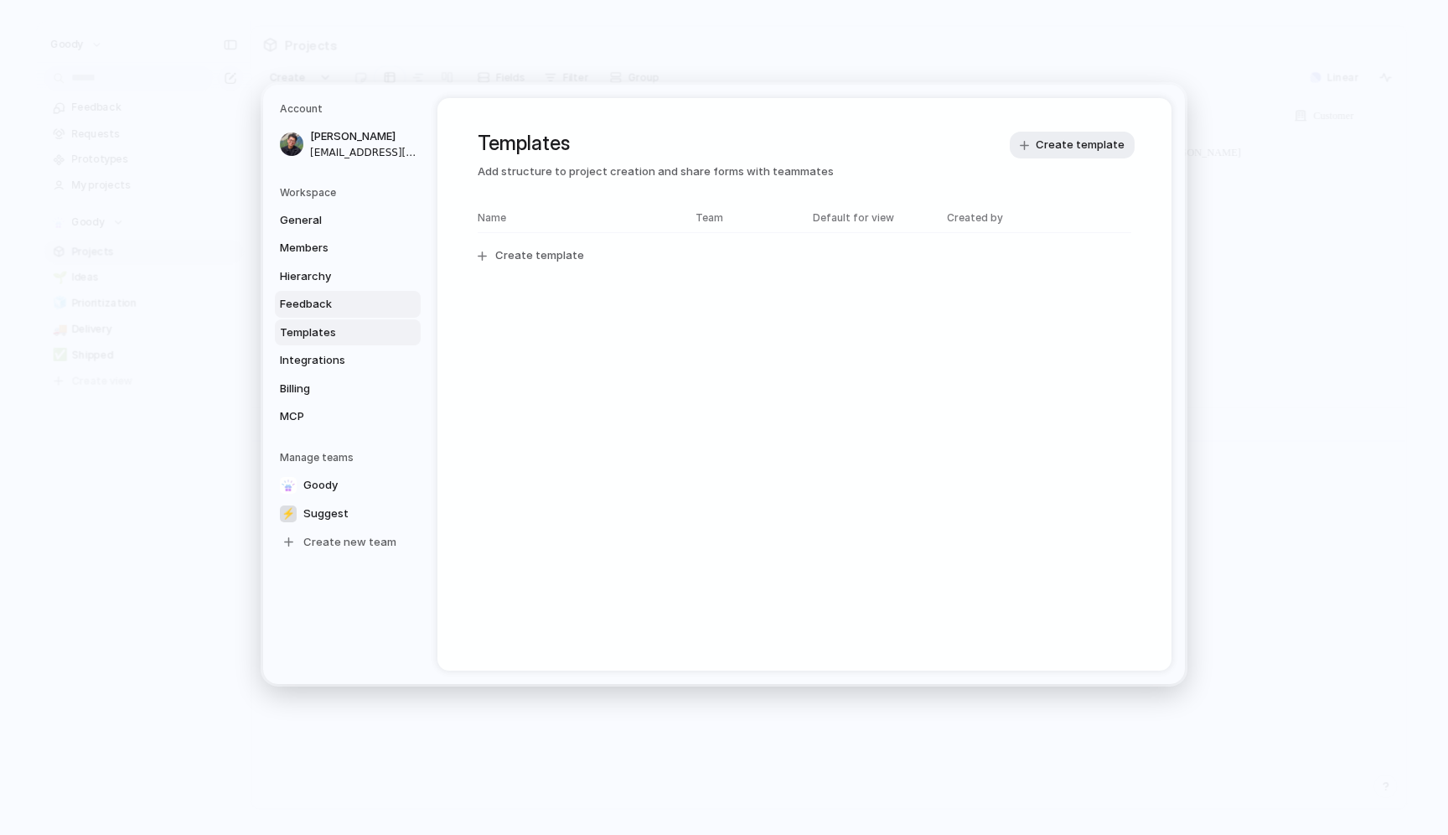
click at [318, 300] on span "Feedback" at bounding box center [333, 304] width 107 height 17
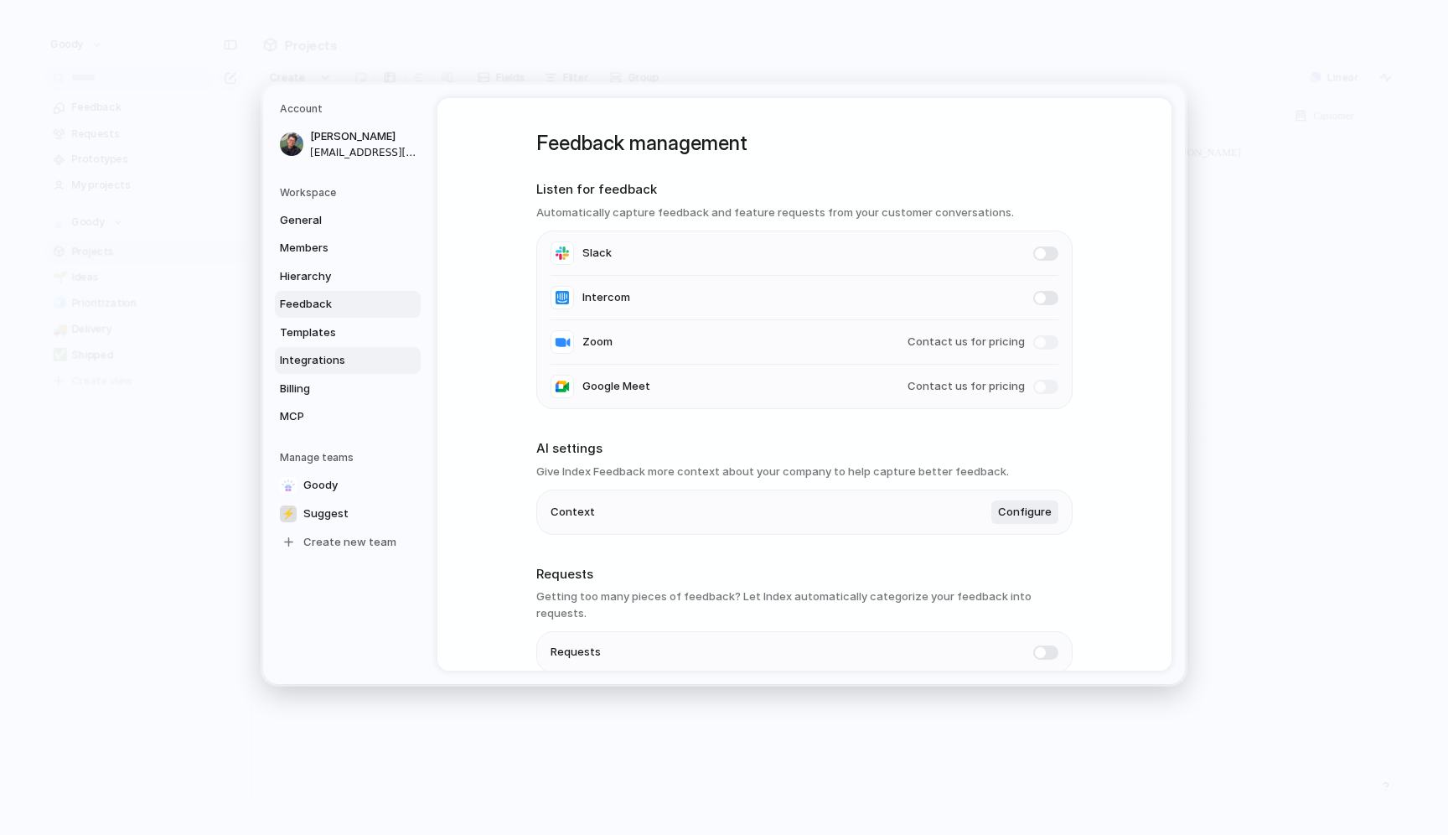
click at [318, 365] on span "Integrations" at bounding box center [333, 360] width 107 height 17
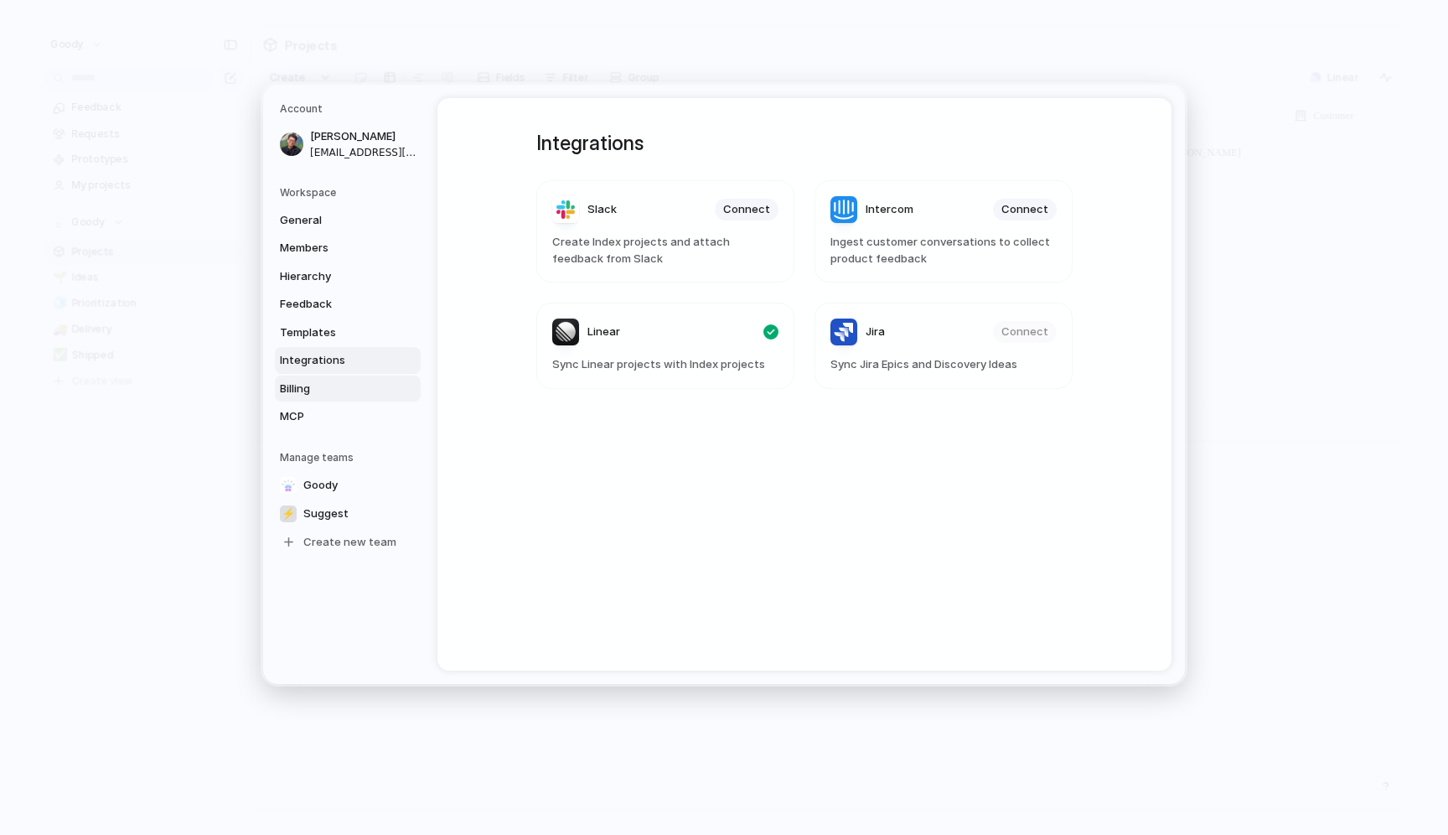
click at [318, 387] on span "Billing" at bounding box center [333, 388] width 107 height 17
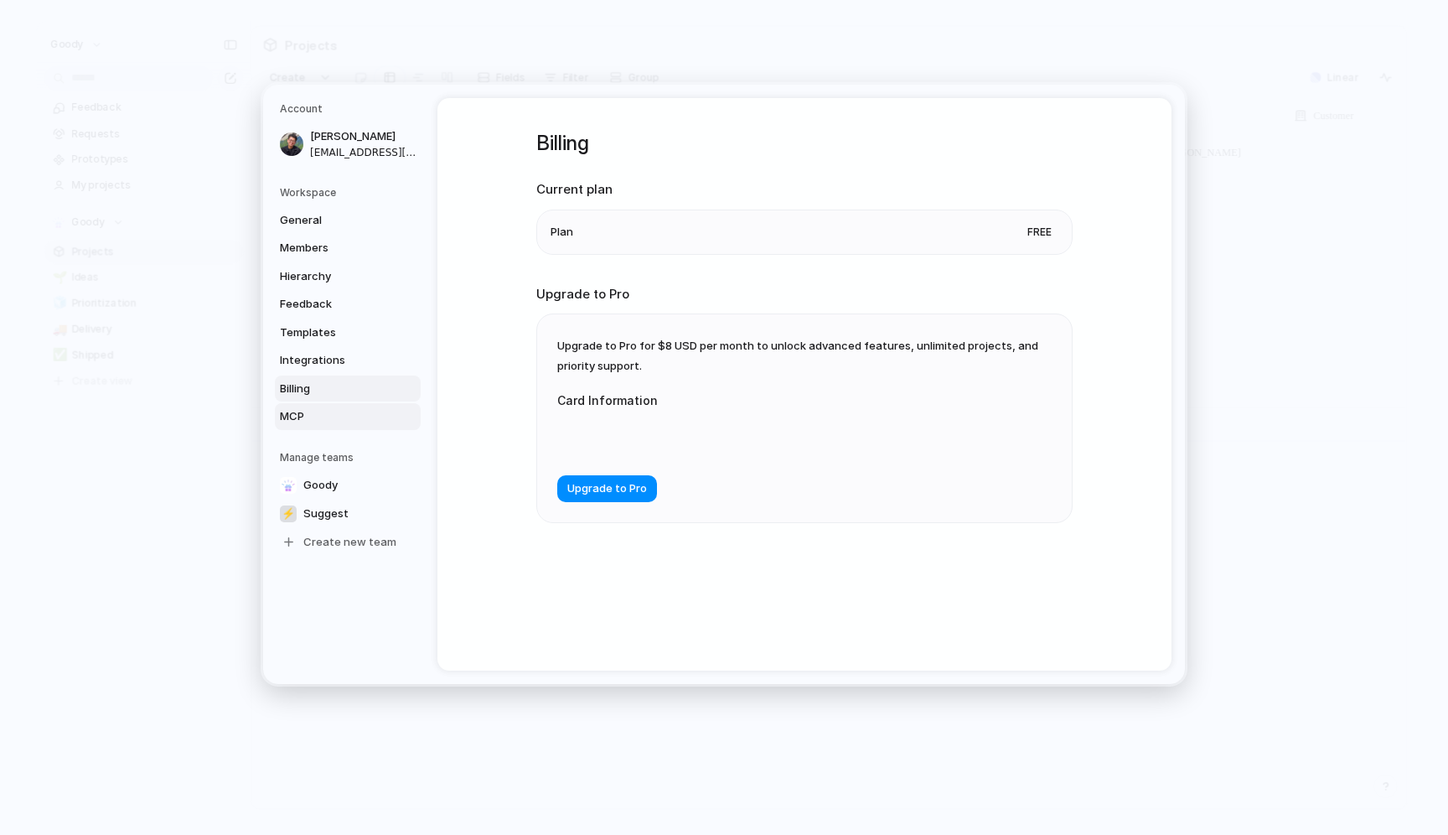
click at [317, 426] on link "MCP" at bounding box center [348, 416] width 146 height 27
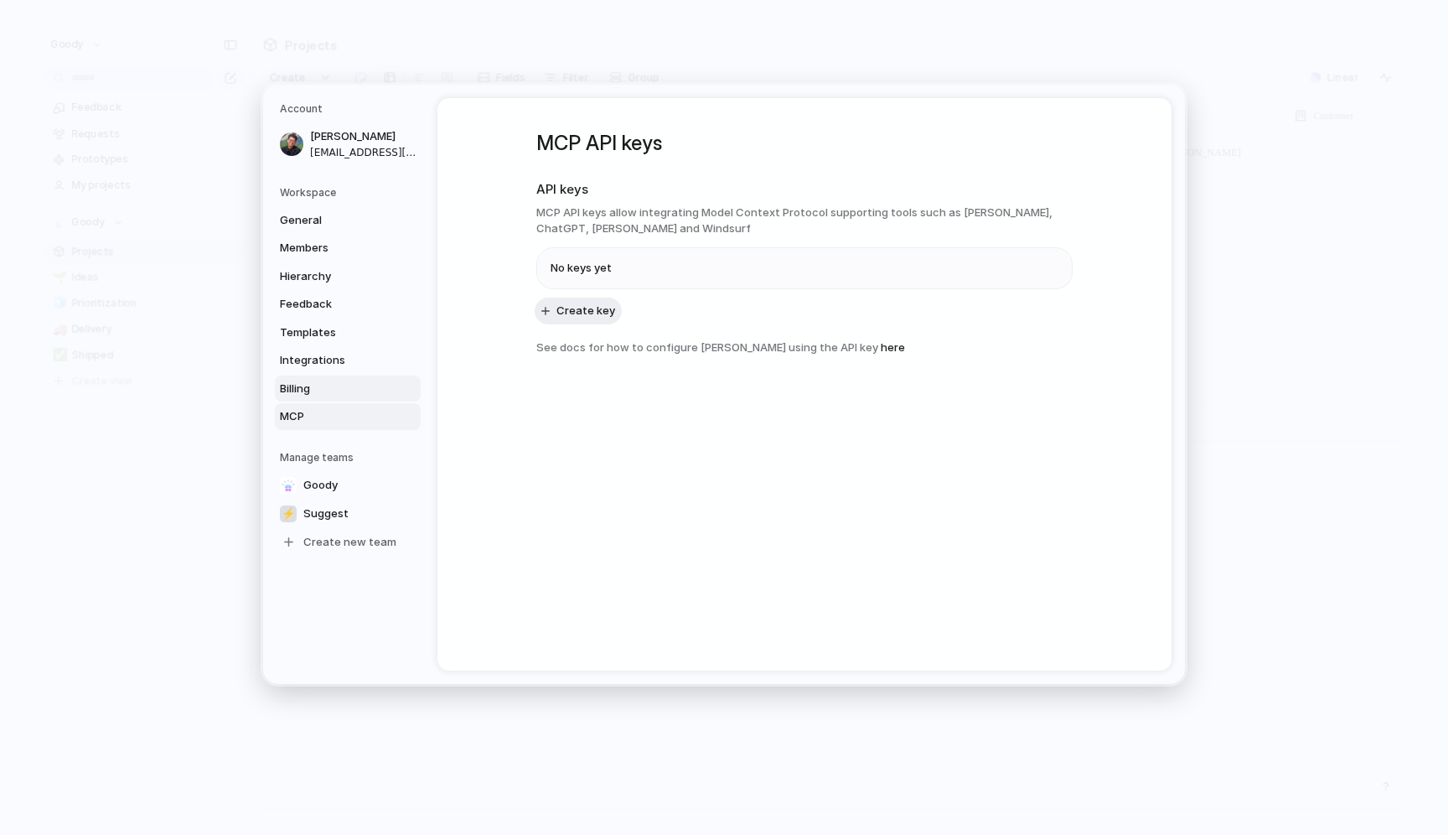
click at [314, 392] on span "Billing" at bounding box center [333, 388] width 107 height 17
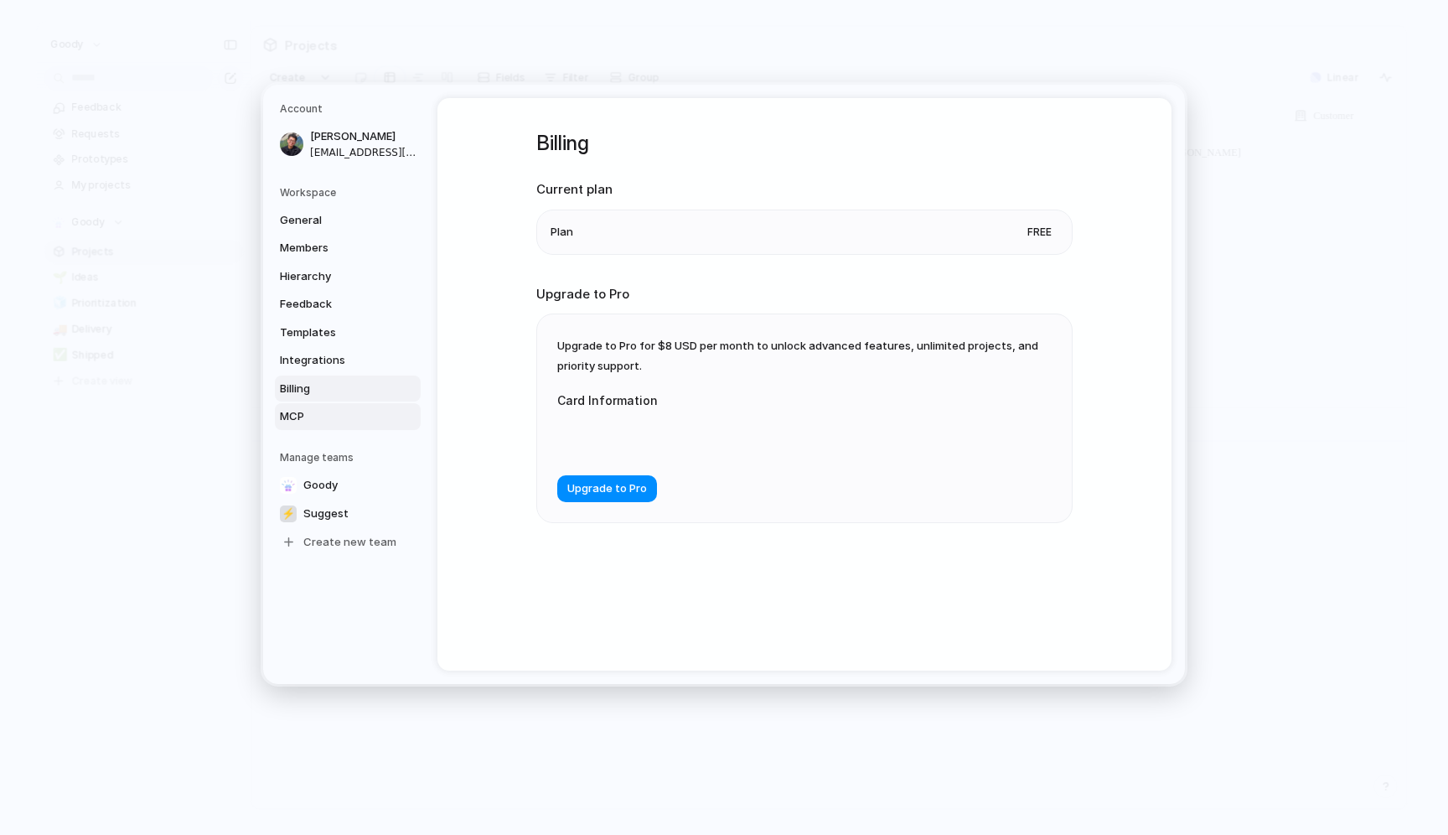
click at [313, 415] on span "MCP" at bounding box center [333, 416] width 107 height 17
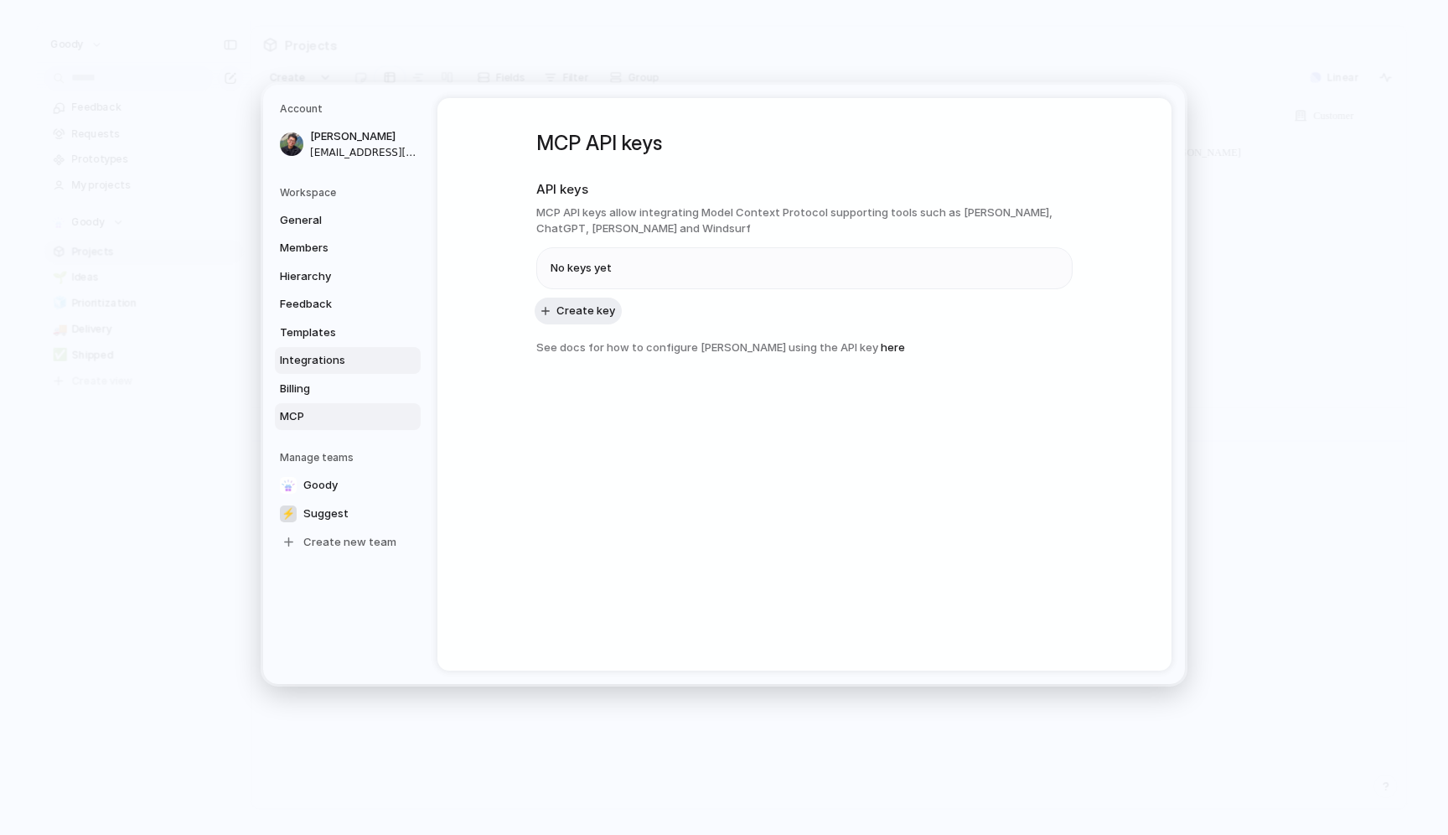
click at [343, 371] on link "Integrations" at bounding box center [348, 360] width 146 height 27
